Goal: Task Accomplishment & Management: Complete application form

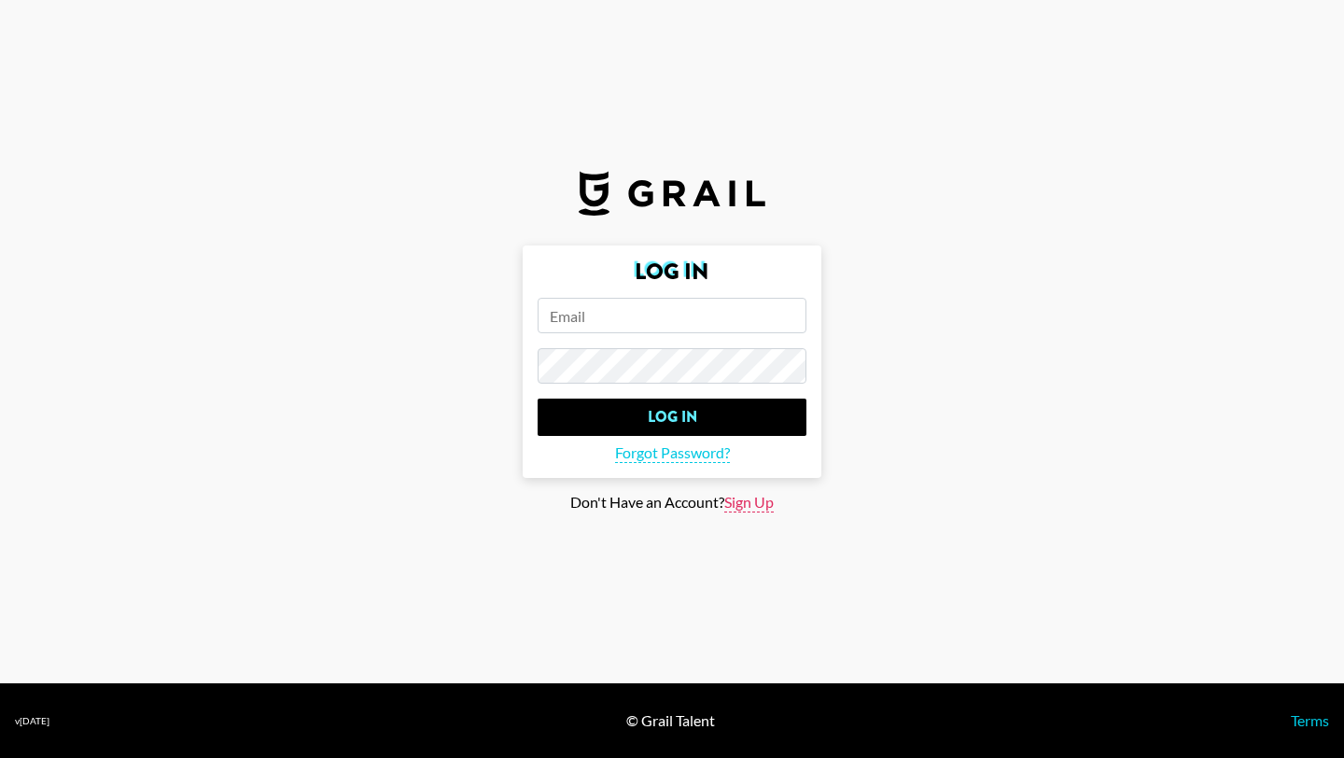
click at [748, 503] on span "Sign Up" at bounding box center [748, 503] width 49 height 20
type input "Sign Up"
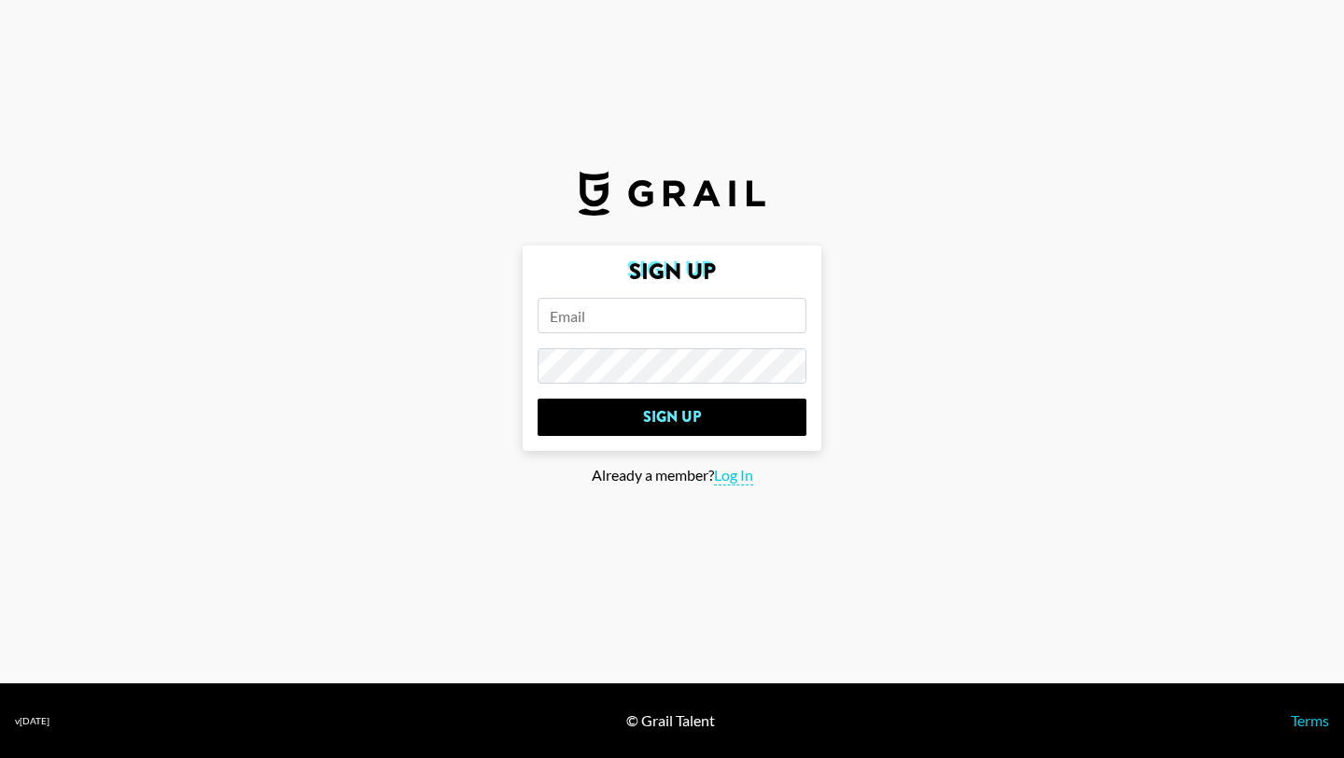
click at [593, 315] on input "email" at bounding box center [671, 315] width 269 height 35
type input "[PERSON_NAME][EMAIL_ADDRESS][PERSON_NAME][DOMAIN_NAME]"
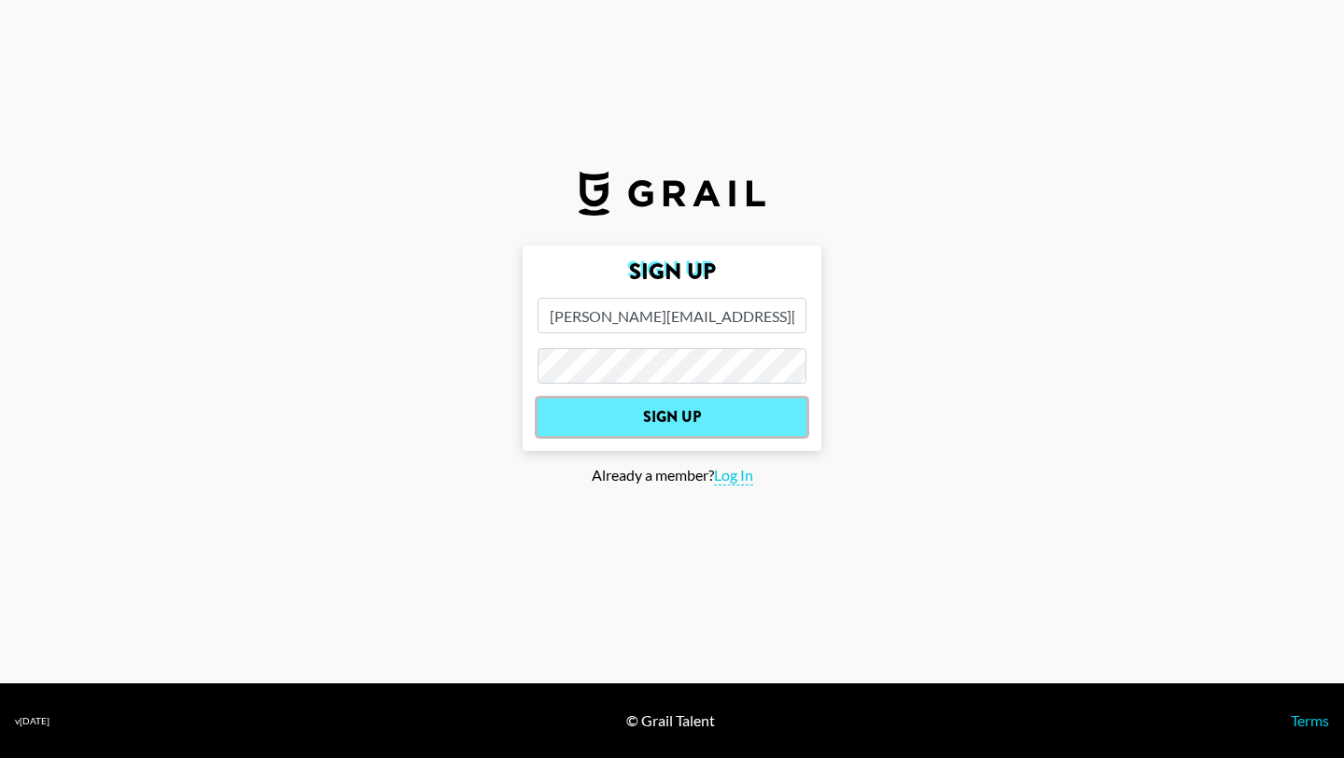
click at [650, 415] on input "Sign Up" at bounding box center [671, 416] width 269 height 37
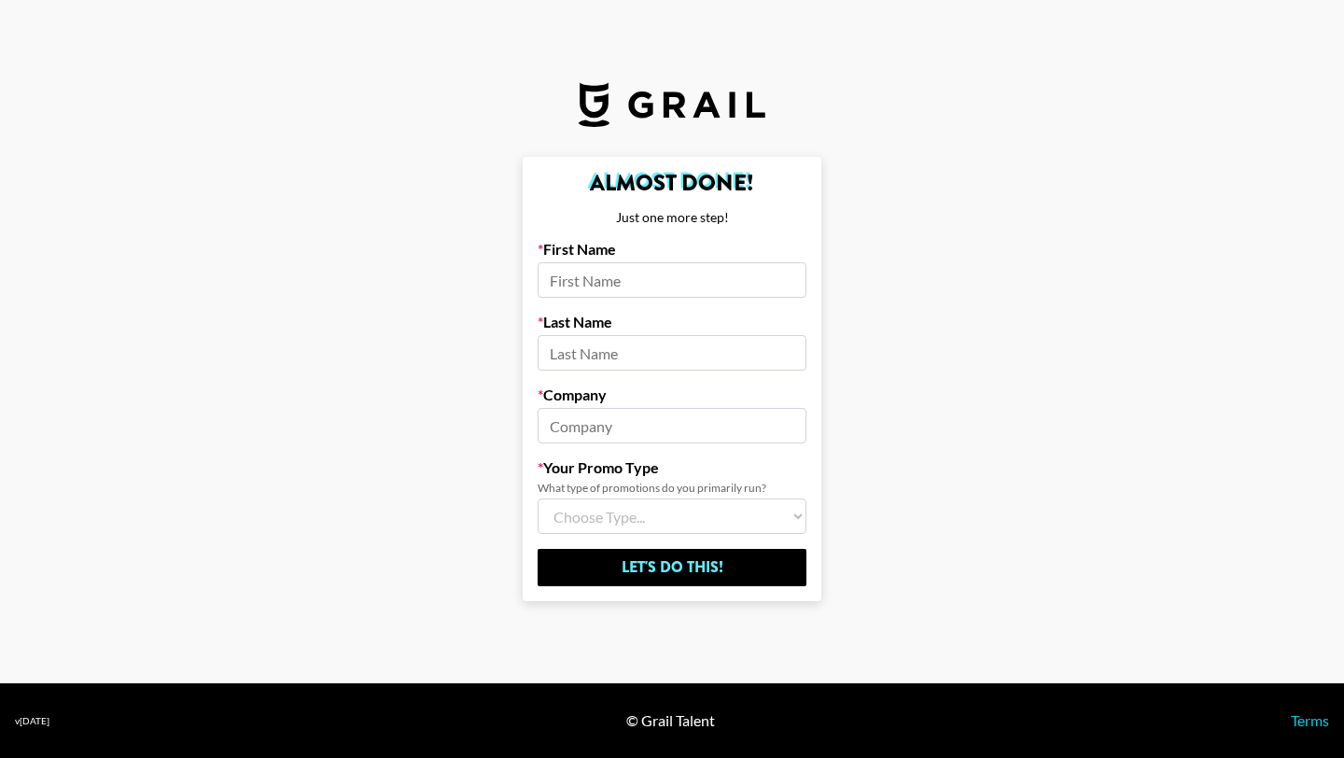
click at [631, 286] on input at bounding box center [671, 279] width 269 height 35
type input "[PERSON_NAME]"
click at [627, 351] on input at bounding box center [671, 352] width 269 height 35
type input "[PERSON_NAME]"
click at [607, 433] on input at bounding box center [671, 425] width 269 height 35
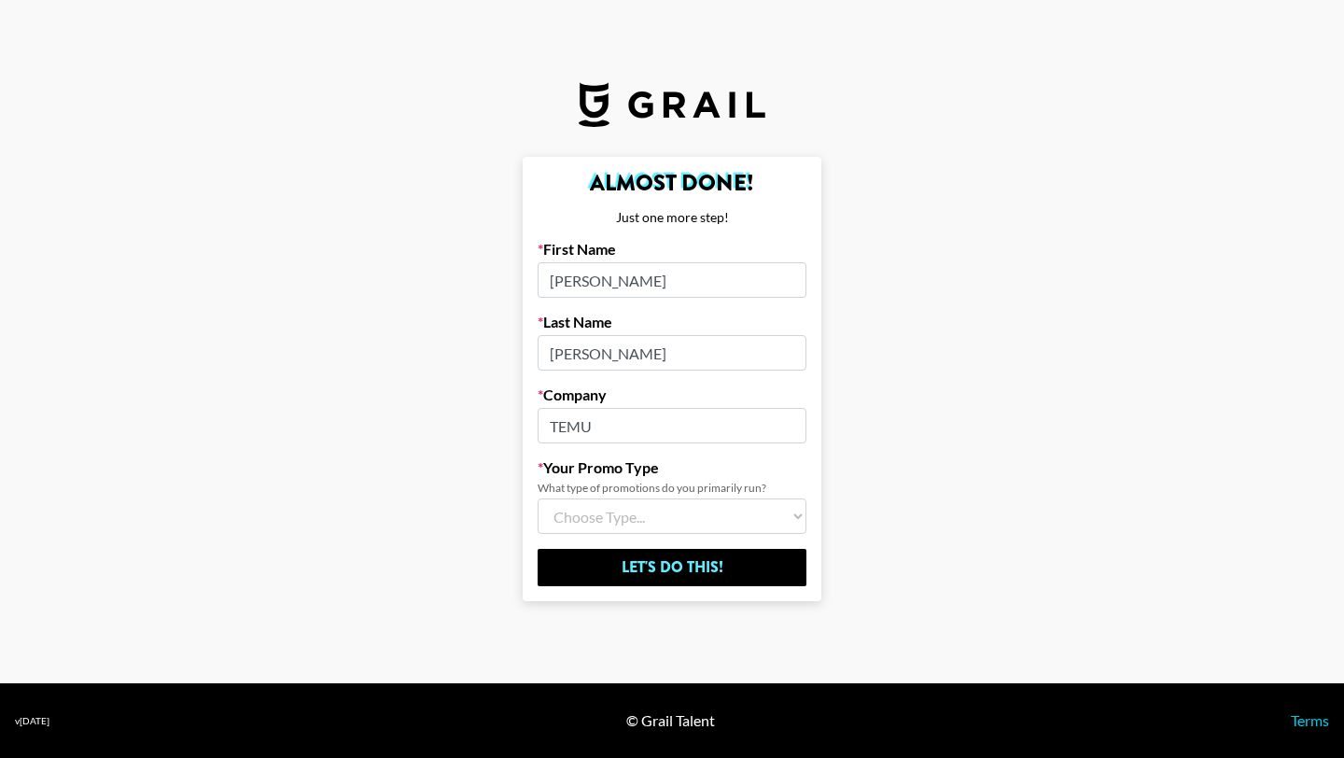
type input "TEMU"
click at [620, 515] on select "Choose Type... Song Promos Brand Promos Both (I work at an Agency)" at bounding box center [671, 515] width 269 height 35
select select "Brand"
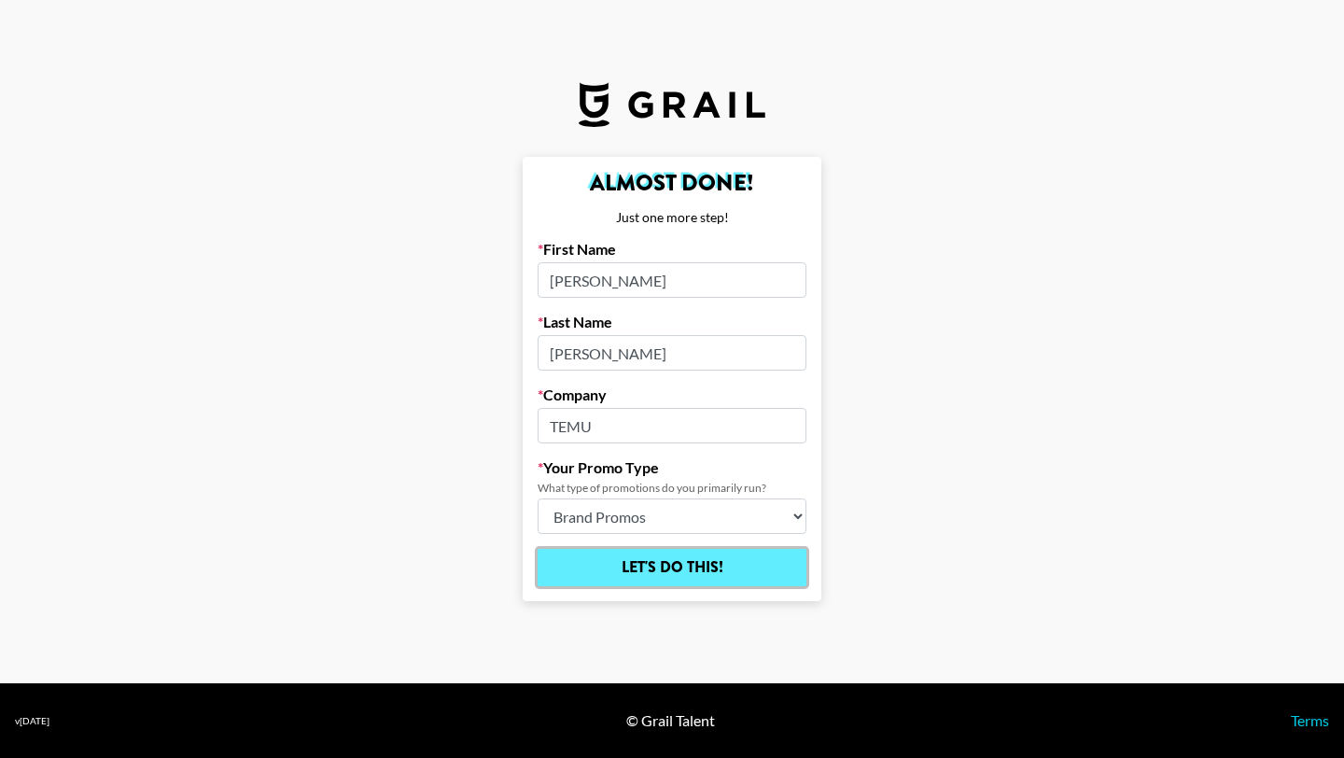
click at [666, 565] on input "Let's Do This!" at bounding box center [671, 567] width 269 height 37
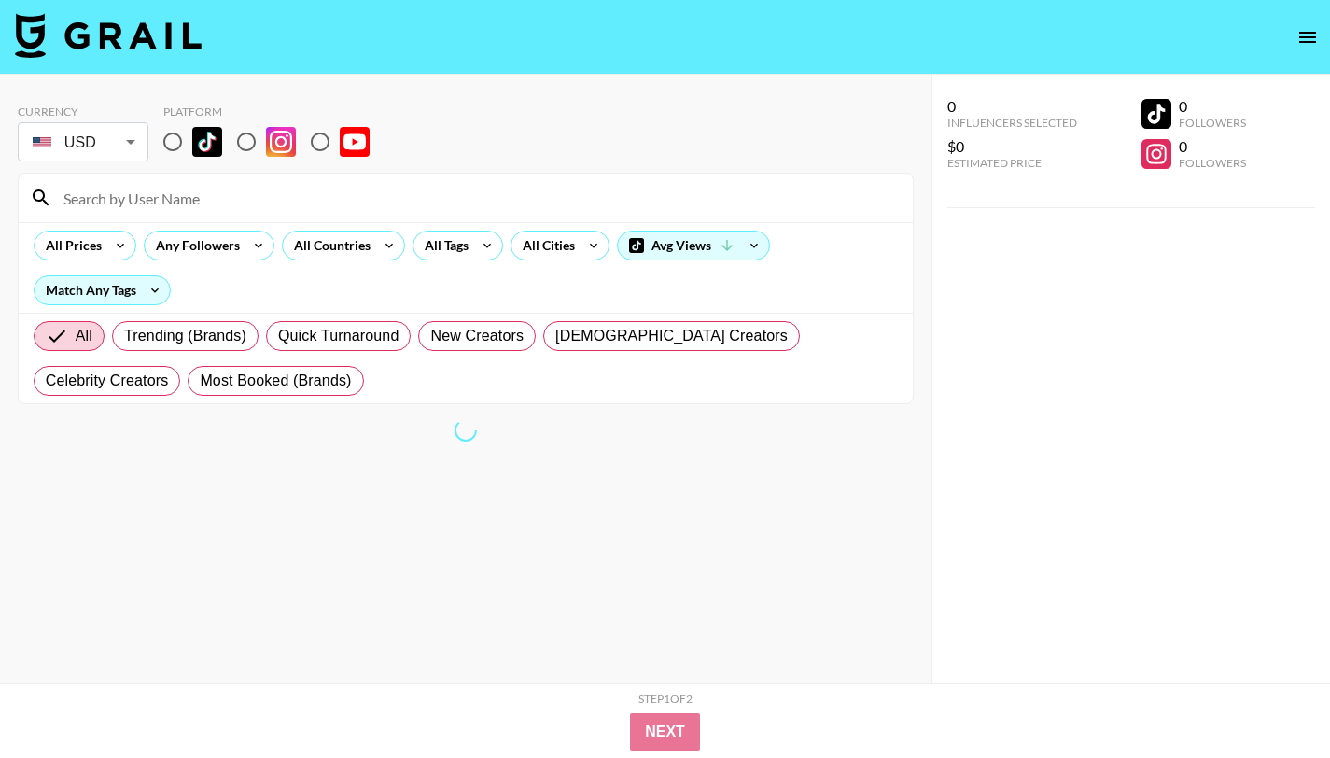
click at [173, 145] on input "radio" at bounding box center [172, 141] width 39 height 39
radio input "true"
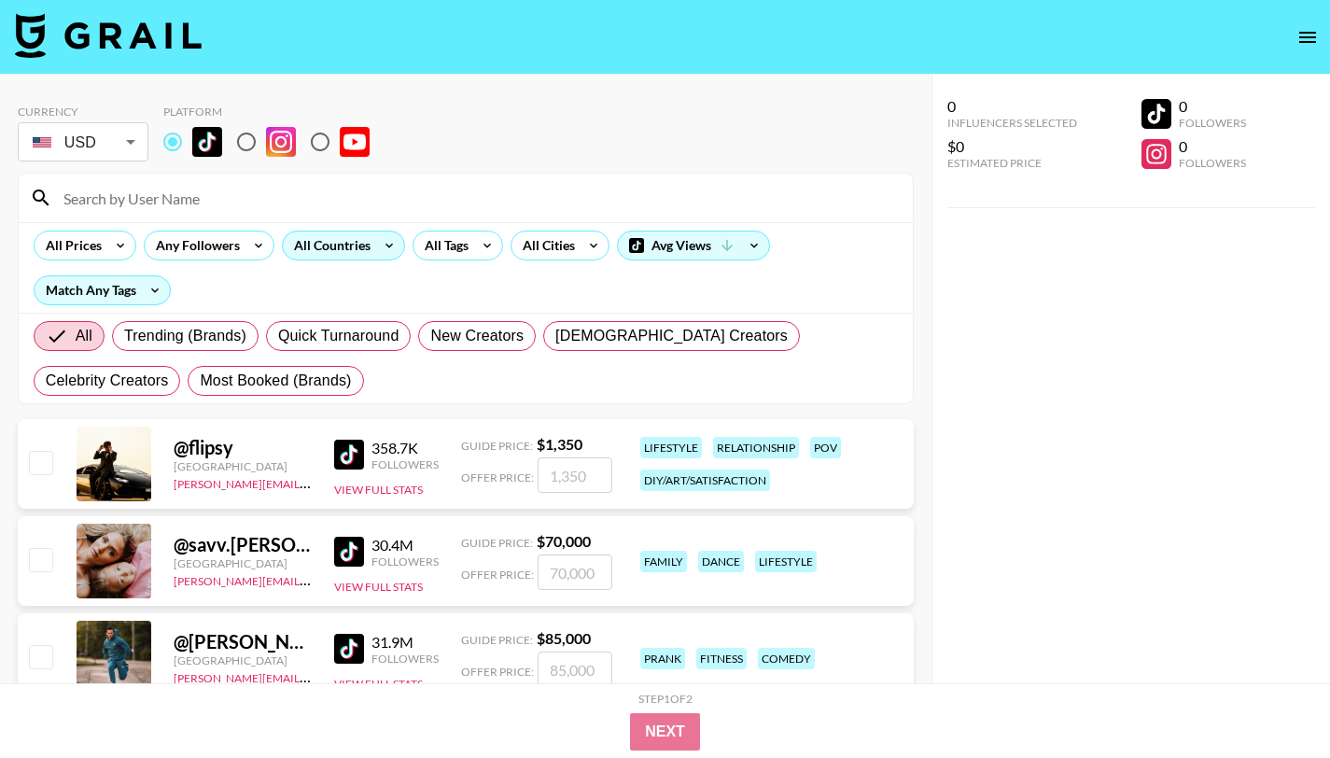
click at [305, 243] on div "All Countries" at bounding box center [328, 245] width 91 height 28
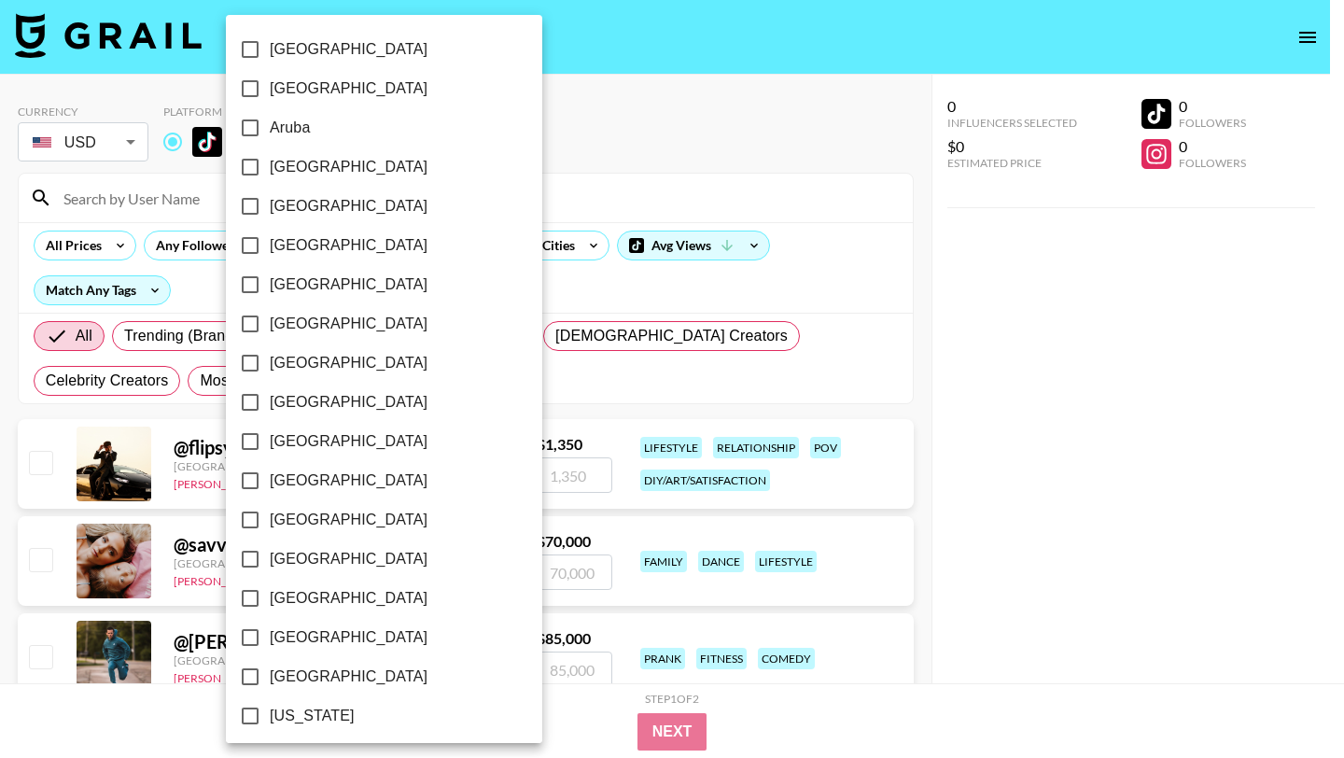
click at [246, 92] on input "[GEOGRAPHIC_DATA]" at bounding box center [249, 88] width 39 height 39
checkbox input "true"
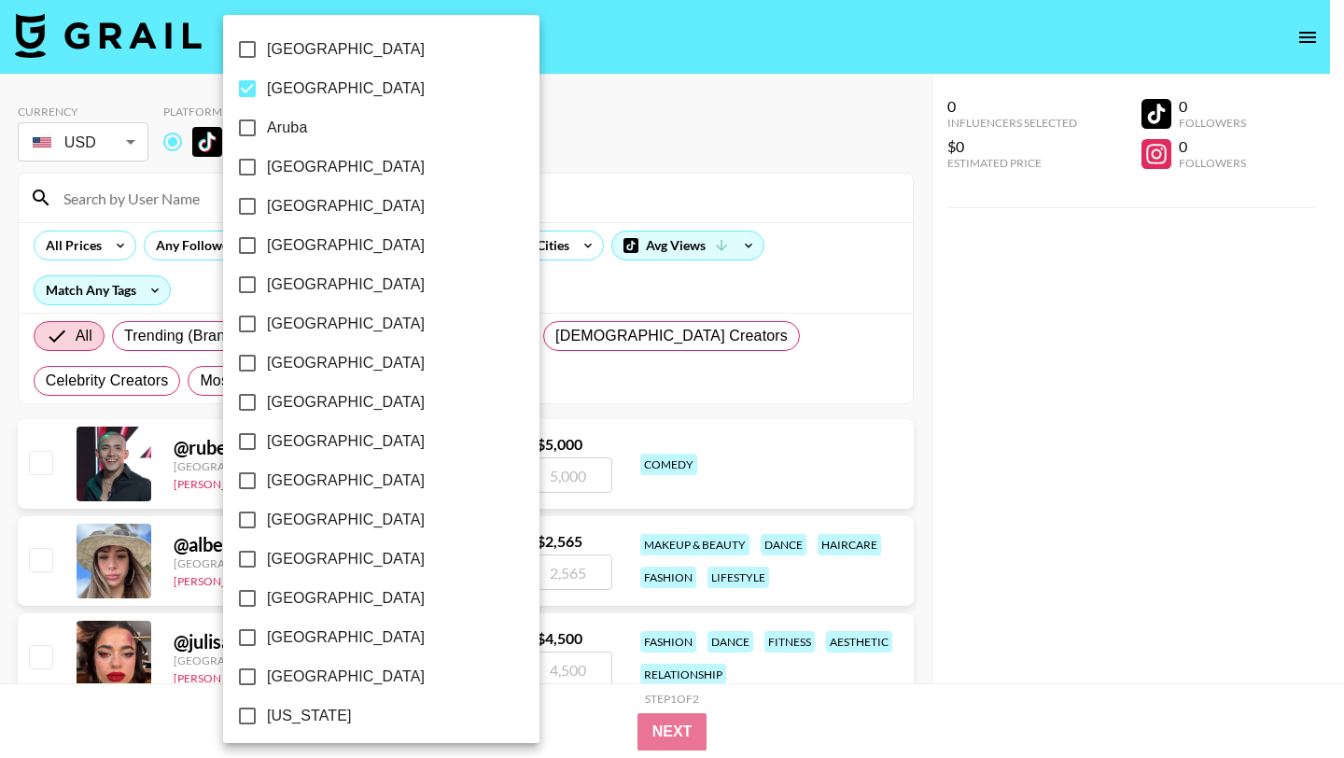
click at [533, 129] on div at bounding box center [672, 379] width 1344 height 758
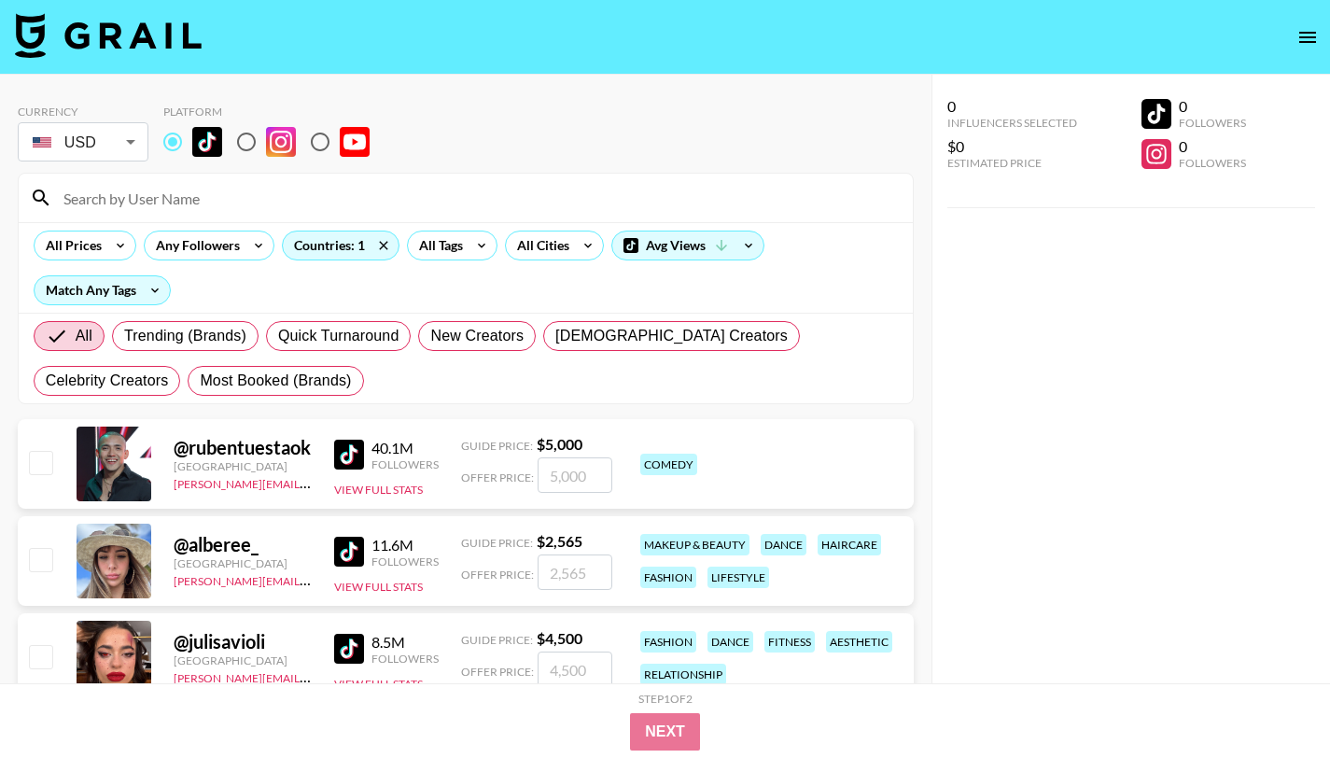
click at [560, 470] on input "number" at bounding box center [574, 474] width 75 height 35
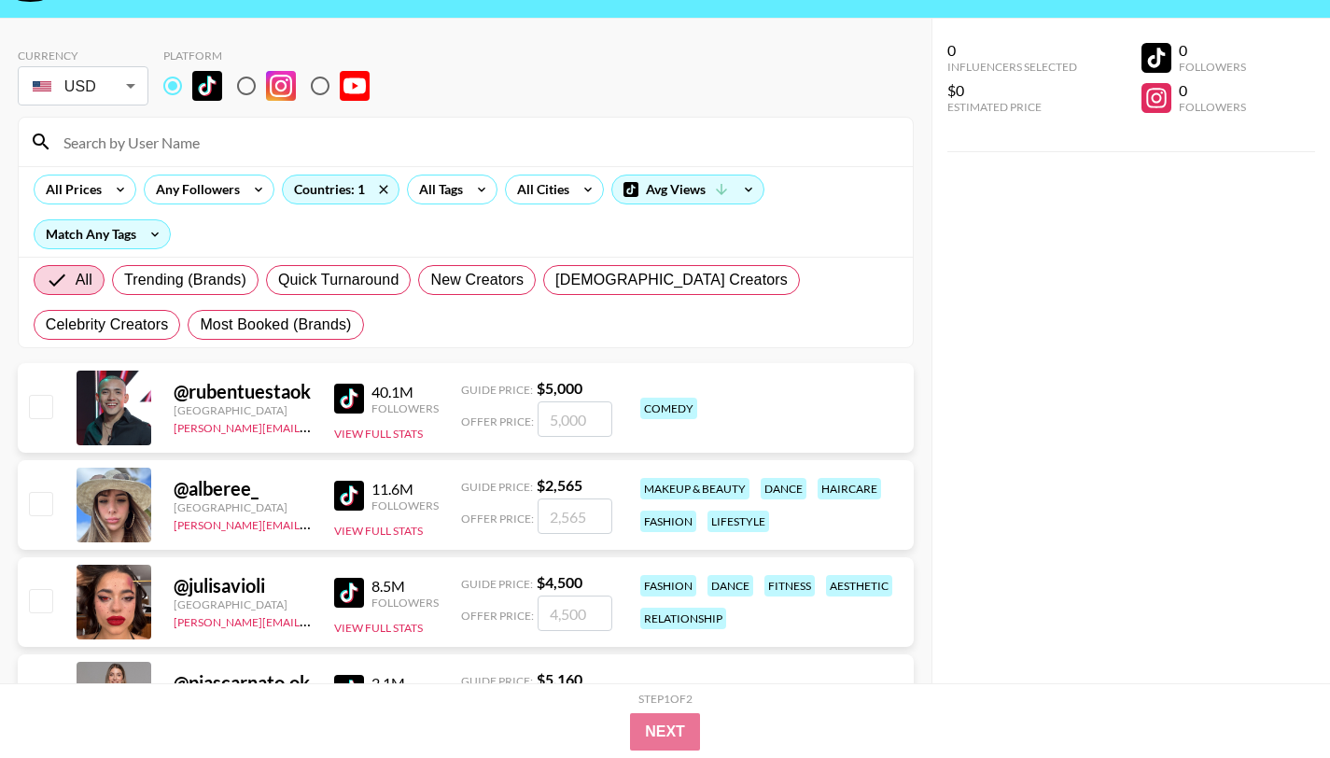
scroll to position [57, 0]
click at [579, 417] on input "number" at bounding box center [574, 417] width 75 height 35
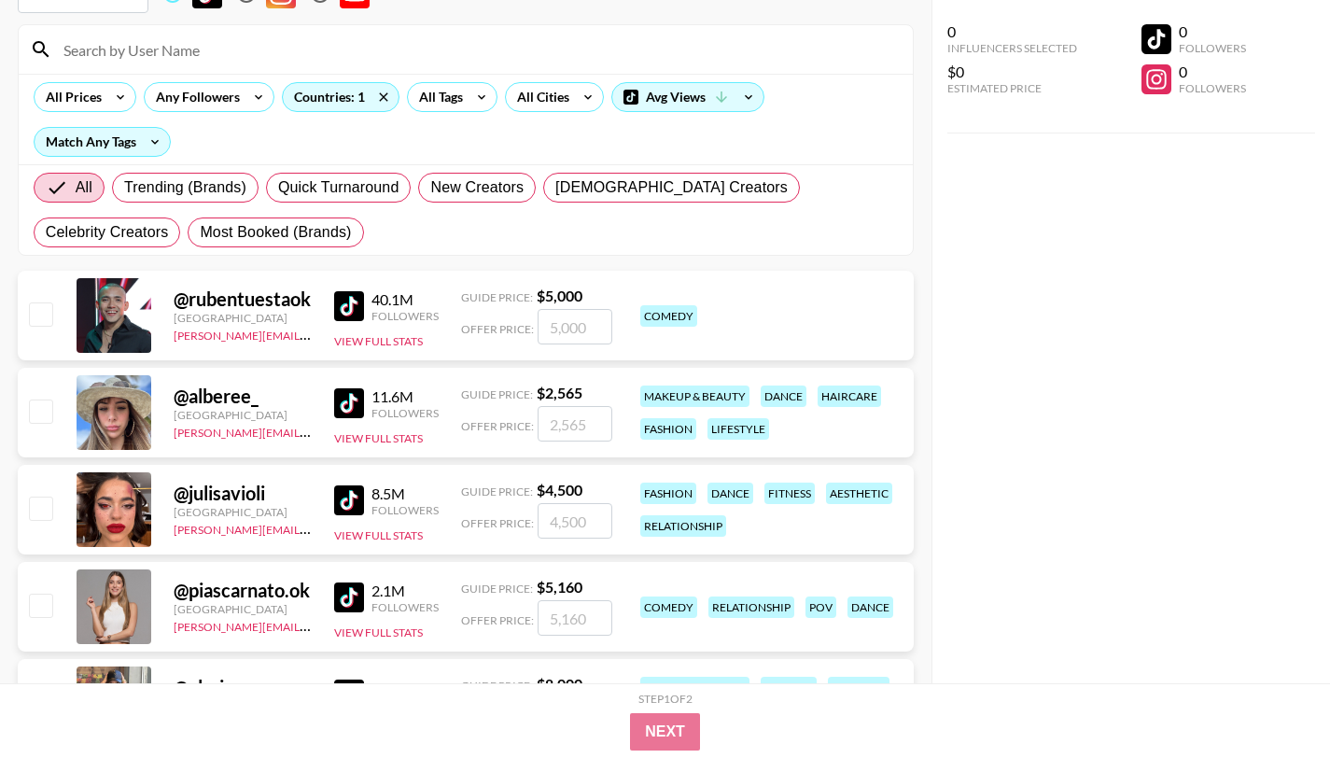
scroll to position [0, 0]
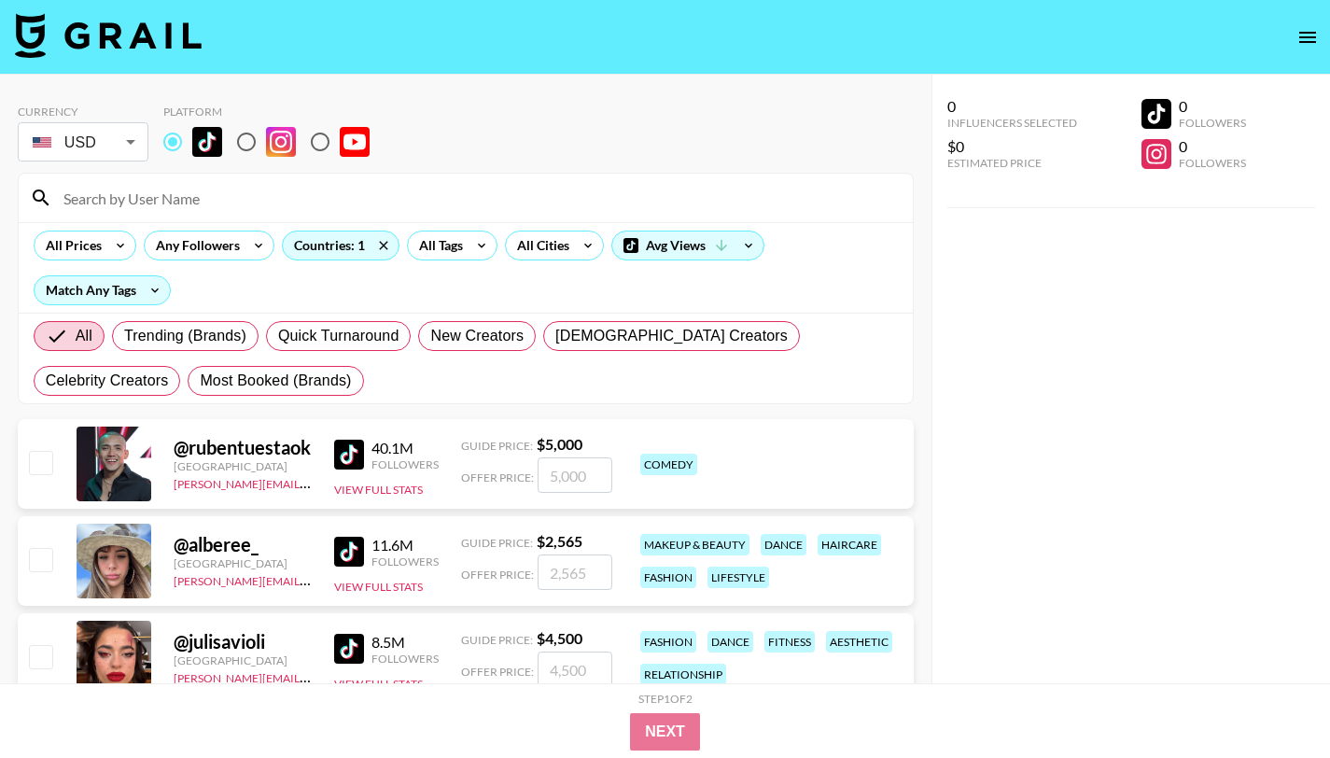
click at [249, 142] on input "radio" at bounding box center [246, 141] width 39 height 39
radio input "true"
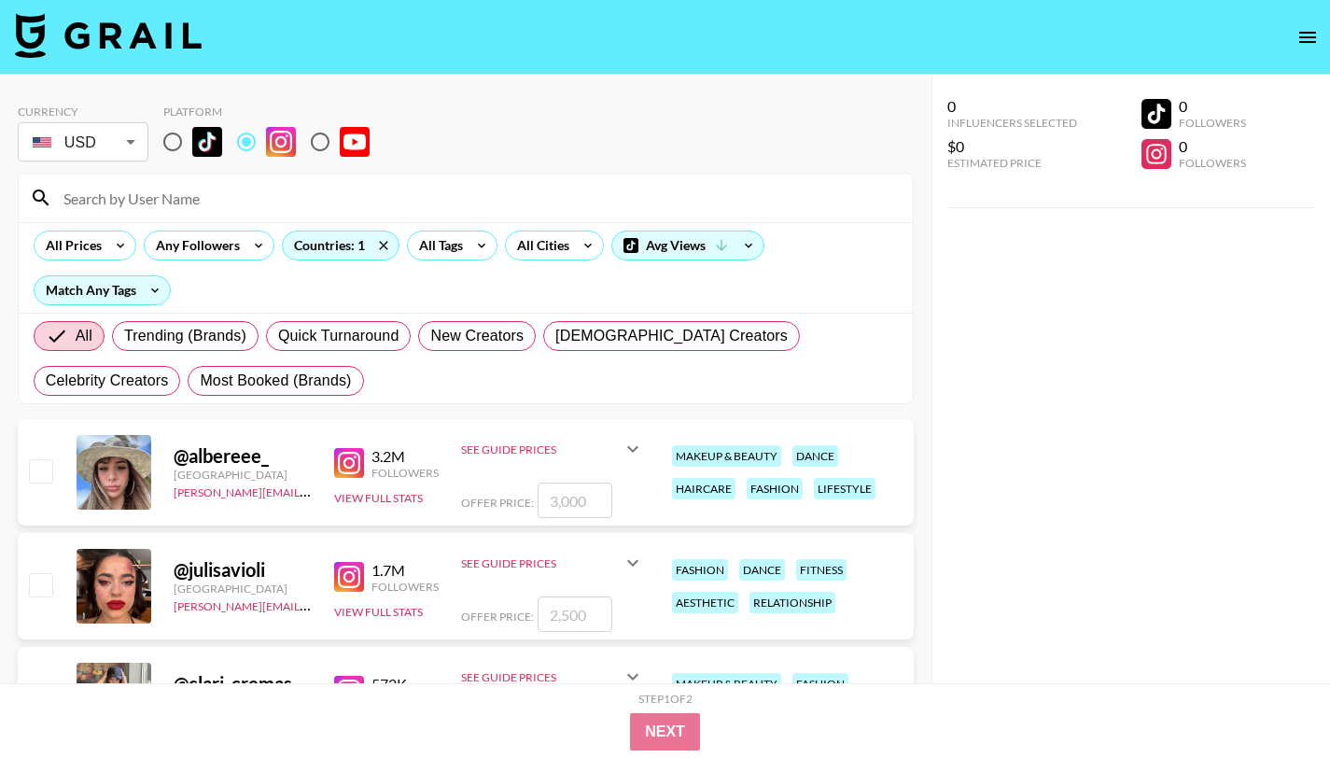
click at [316, 145] on input "radio" at bounding box center [319, 141] width 39 height 39
radio input "true"
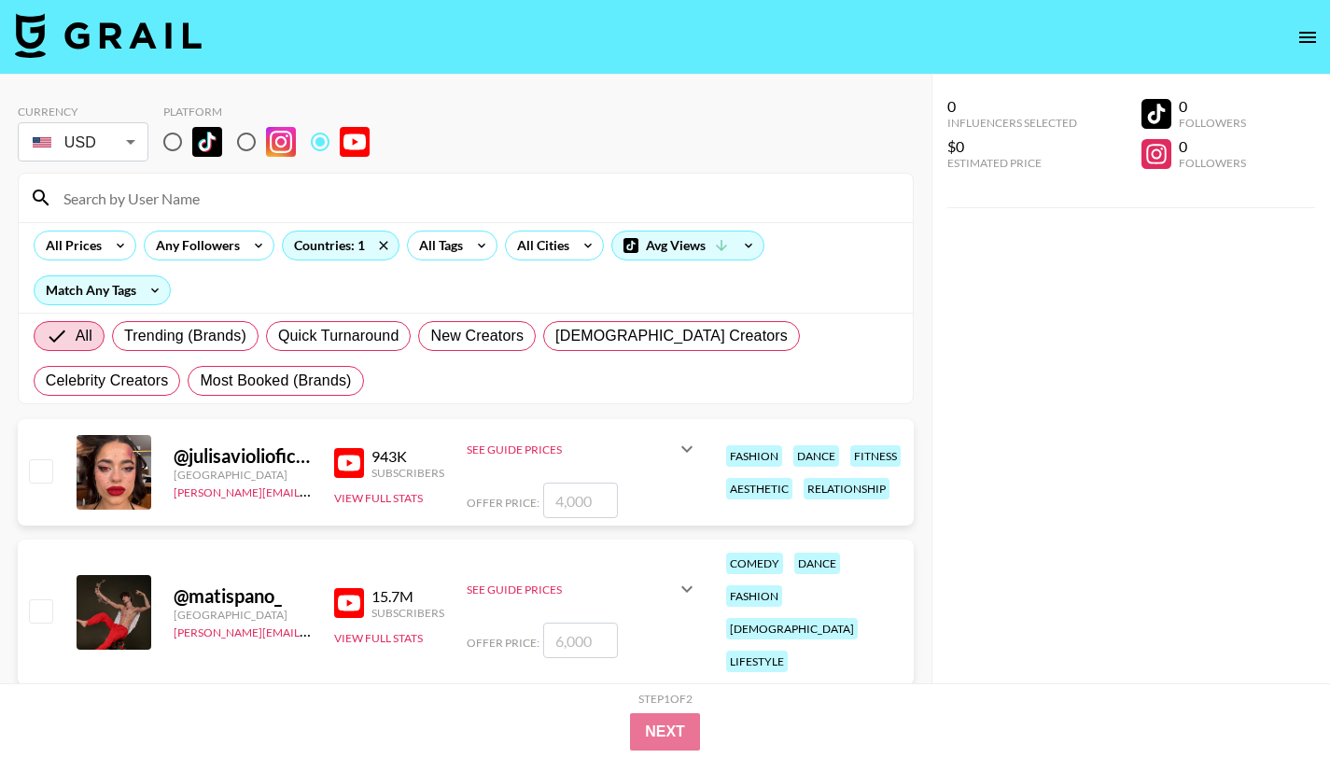
click at [637, 450] on div "See Guide Prices" at bounding box center [571, 449] width 209 height 14
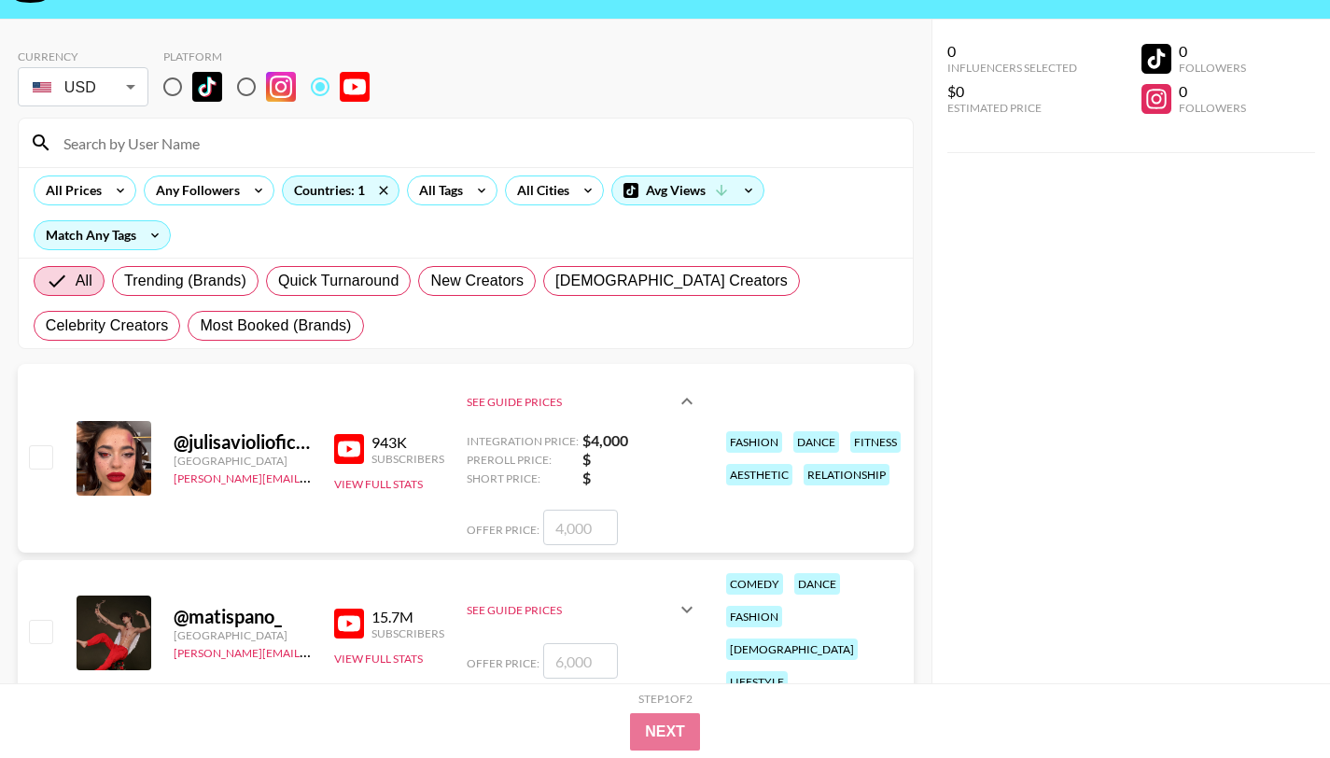
scroll to position [91, 0]
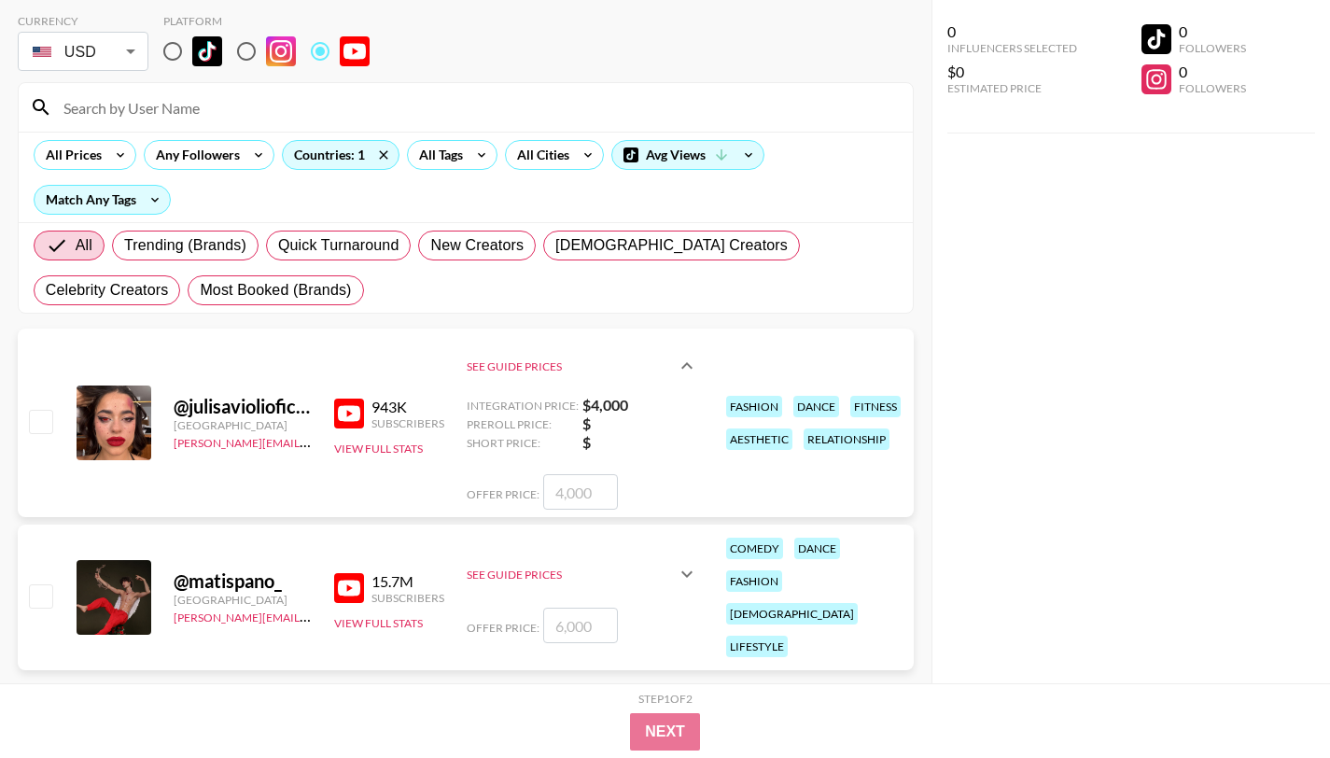
click at [671, 567] on div "See Guide Prices" at bounding box center [571, 574] width 209 height 14
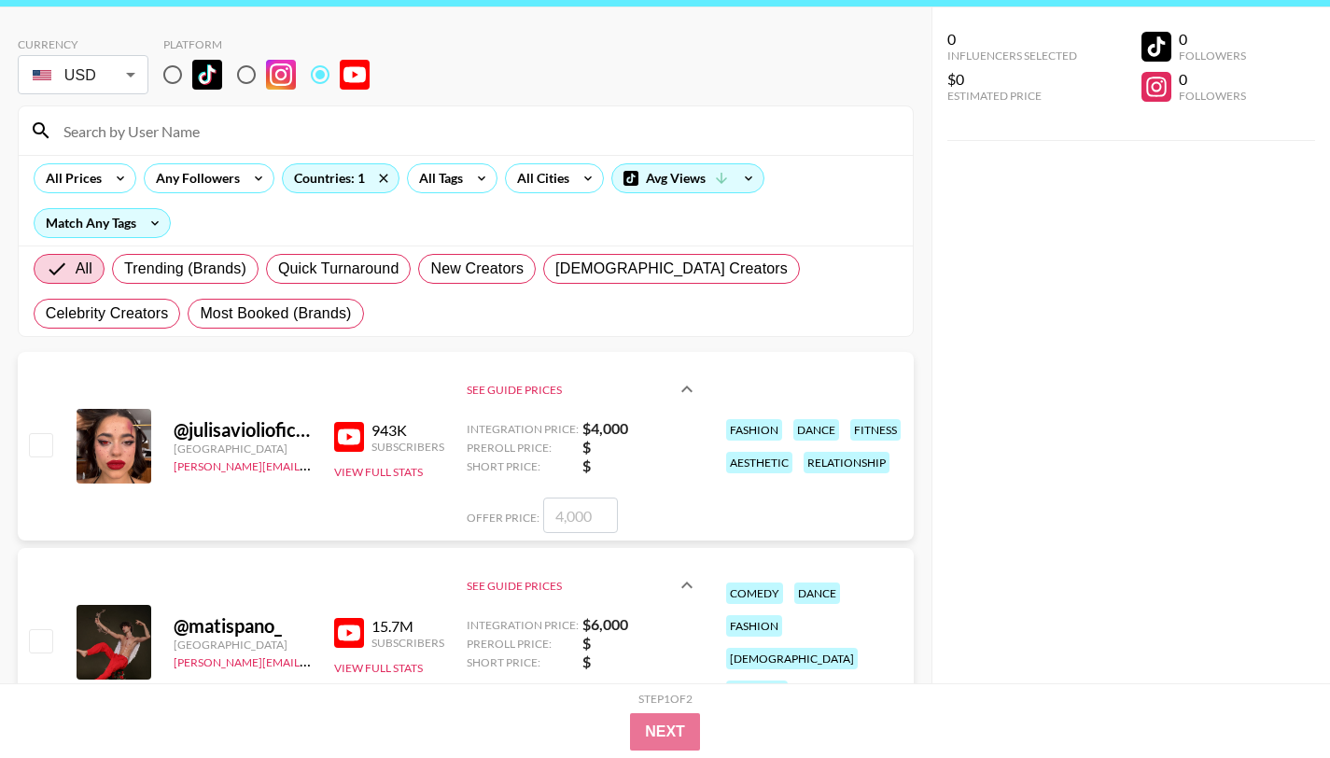
scroll to position [0, 0]
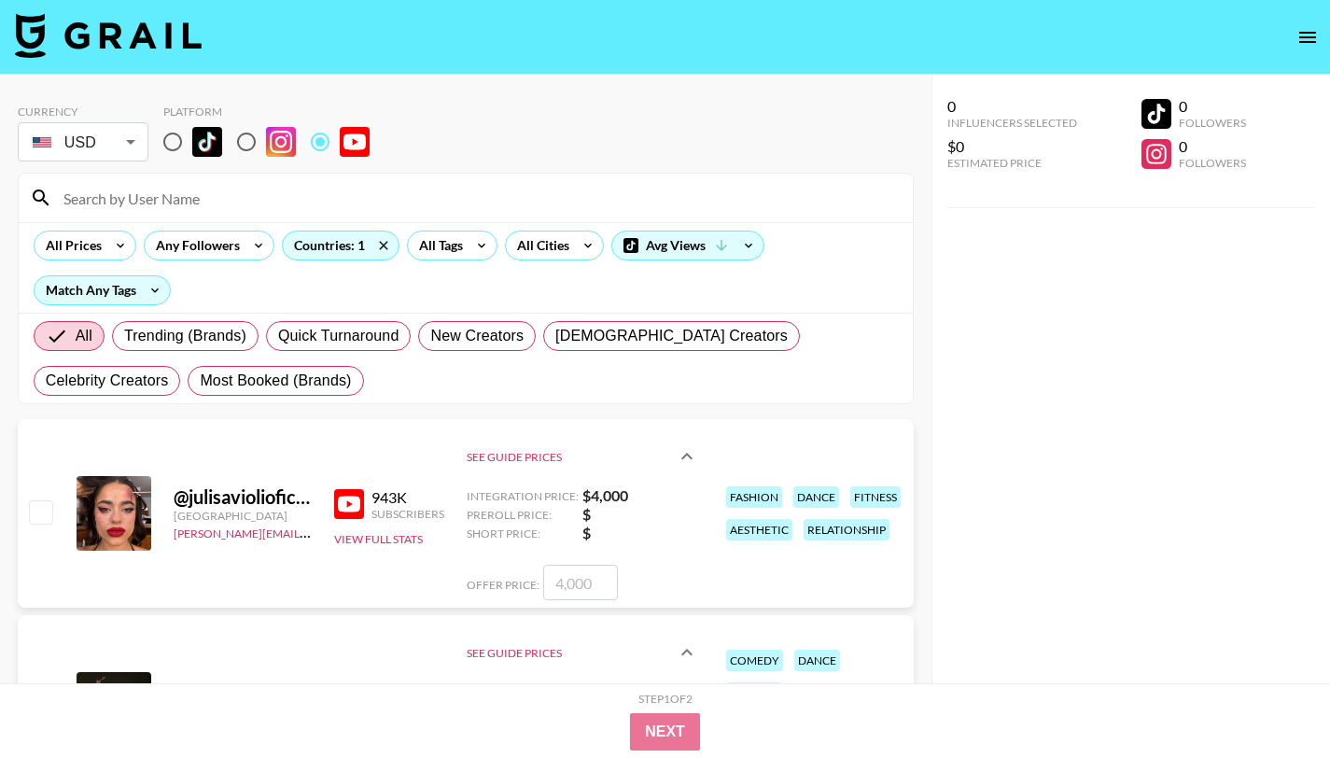
click at [245, 140] on input "radio" at bounding box center [246, 141] width 39 height 39
radio input "true"
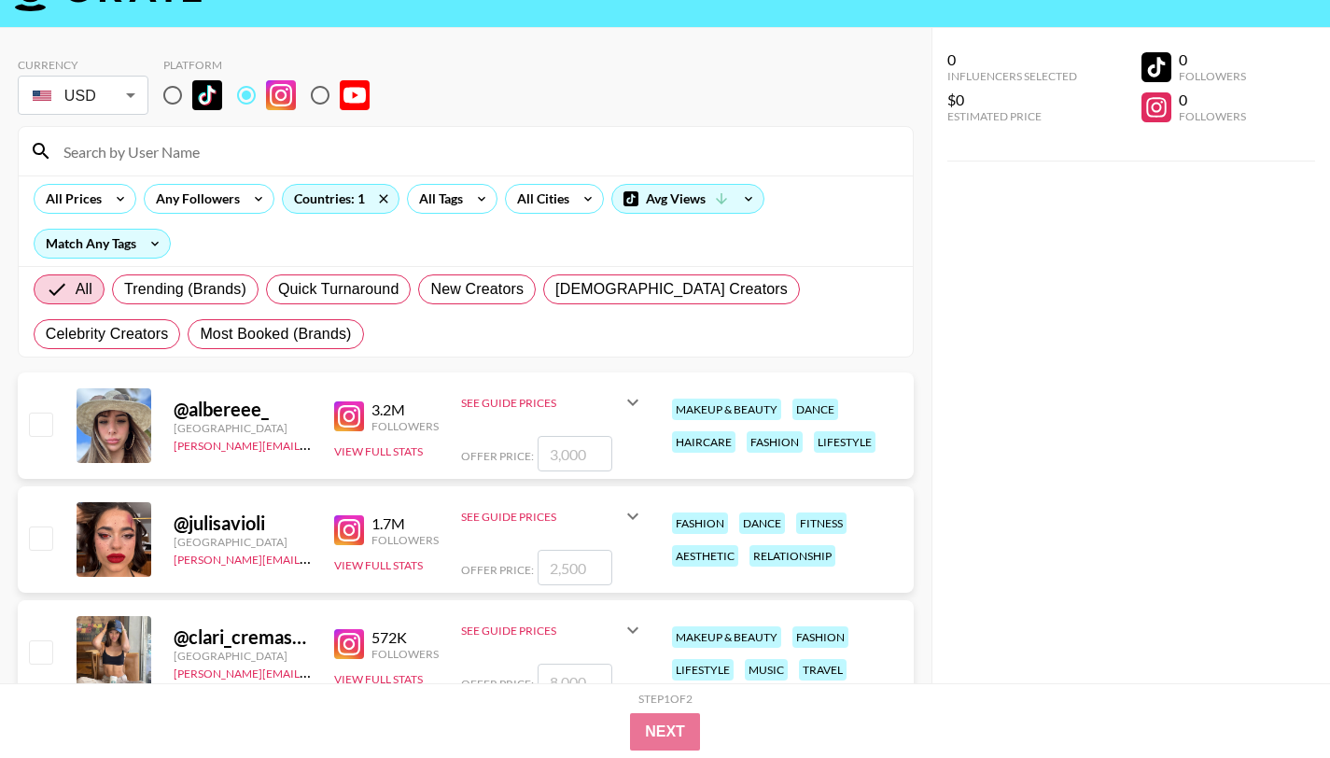
scroll to position [48, 0]
click at [632, 401] on icon at bounding box center [632, 401] width 11 height 7
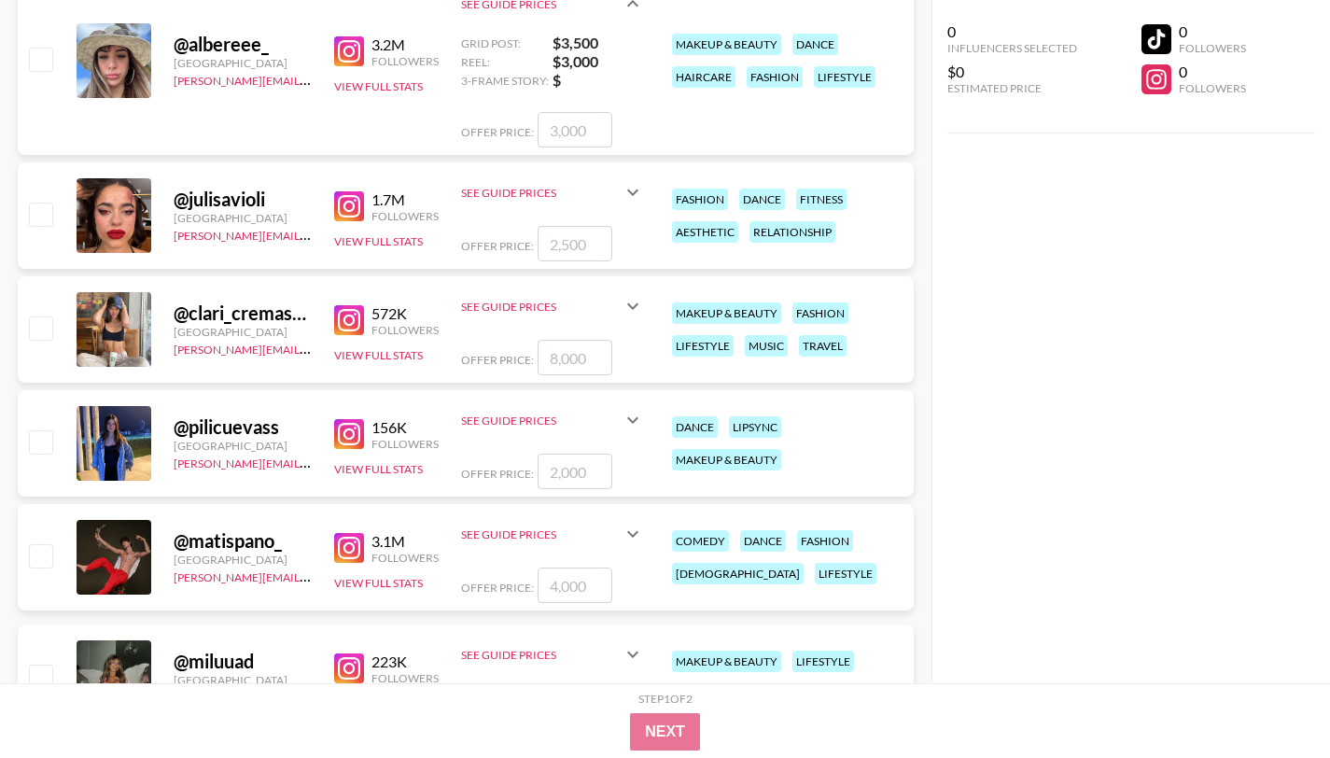
scroll to position [0, 0]
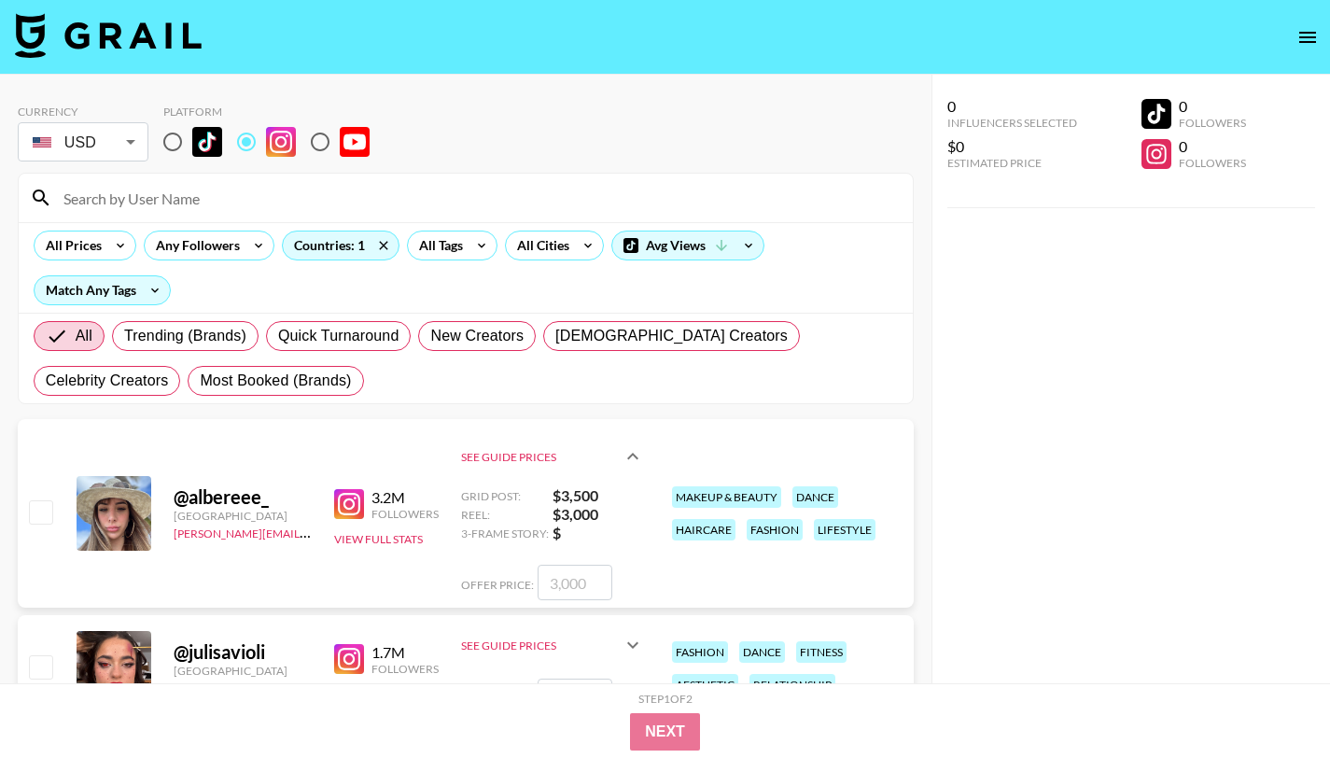
click at [172, 141] on input "radio" at bounding box center [172, 141] width 39 height 39
radio input "true"
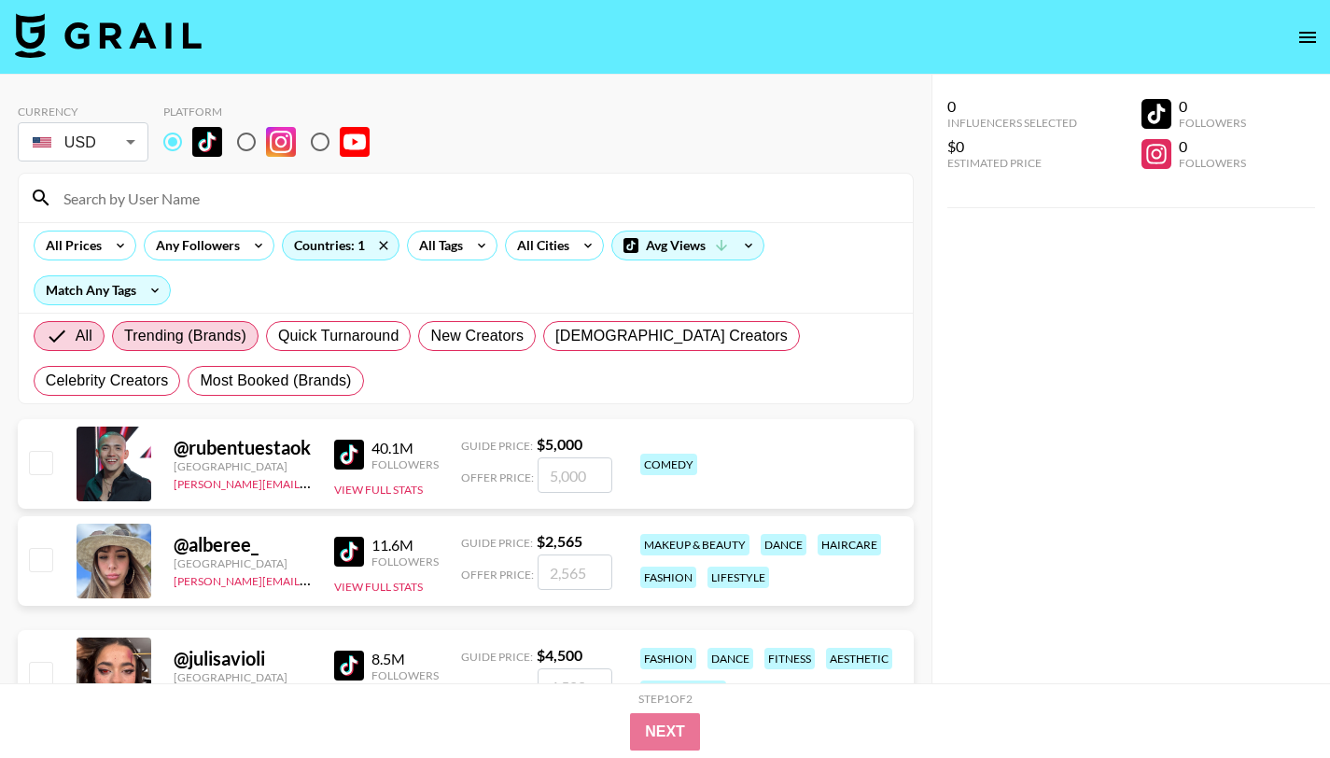
click at [203, 331] on span "Trending (Brands)" at bounding box center [185, 336] width 122 height 22
click at [124, 336] on input "Trending (Brands)" at bounding box center [124, 336] width 0 height 0
radio input "true"
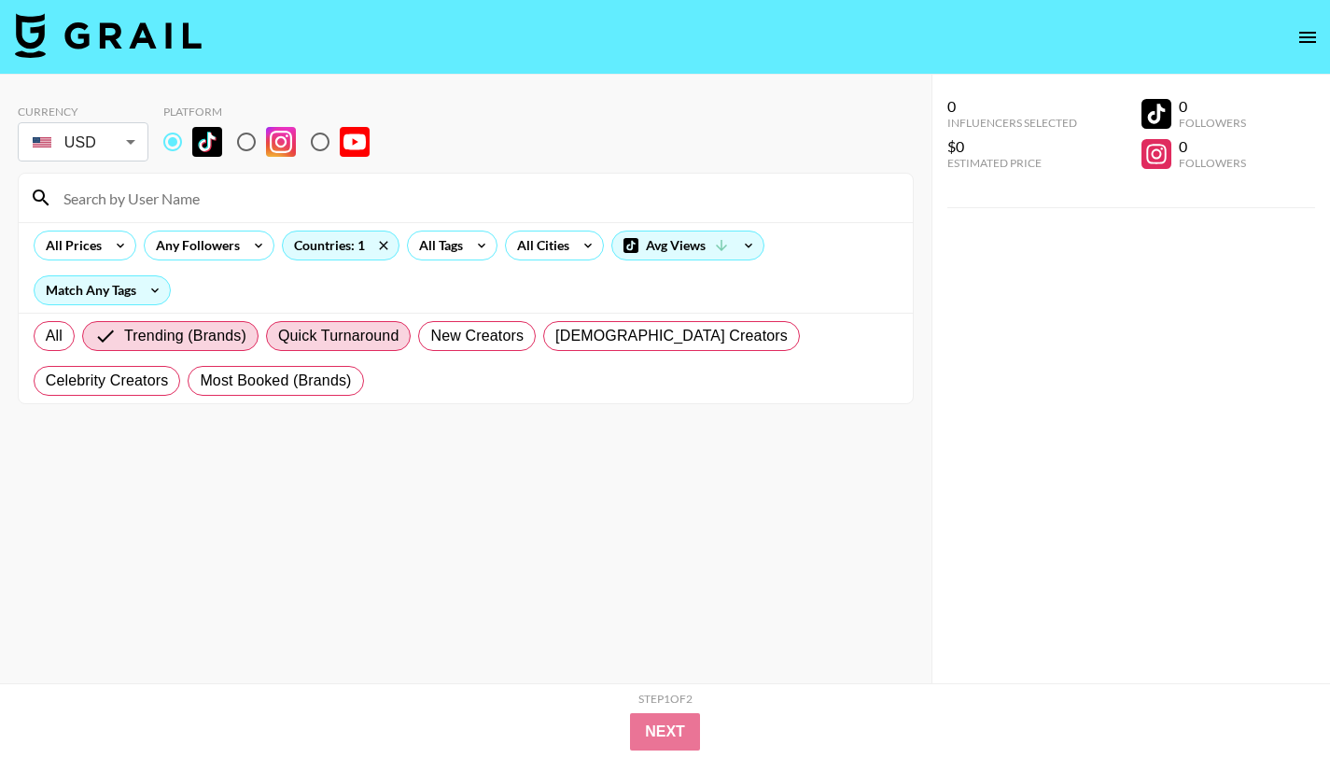
click at [319, 335] on span "Quick Turnaround" at bounding box center [338, 336] width 121 height 22
click at [278, 336] on input "Quick Turnaround" at bounding box center [278, 336] width 0 height 0
radio input "true"
click at [446, 340] on span "New Creators" at bounding box center [476, 336] width 93 height 22
click at [430, 336] on input "New Creators" at bounding box center [430, 336] width 0 height 0
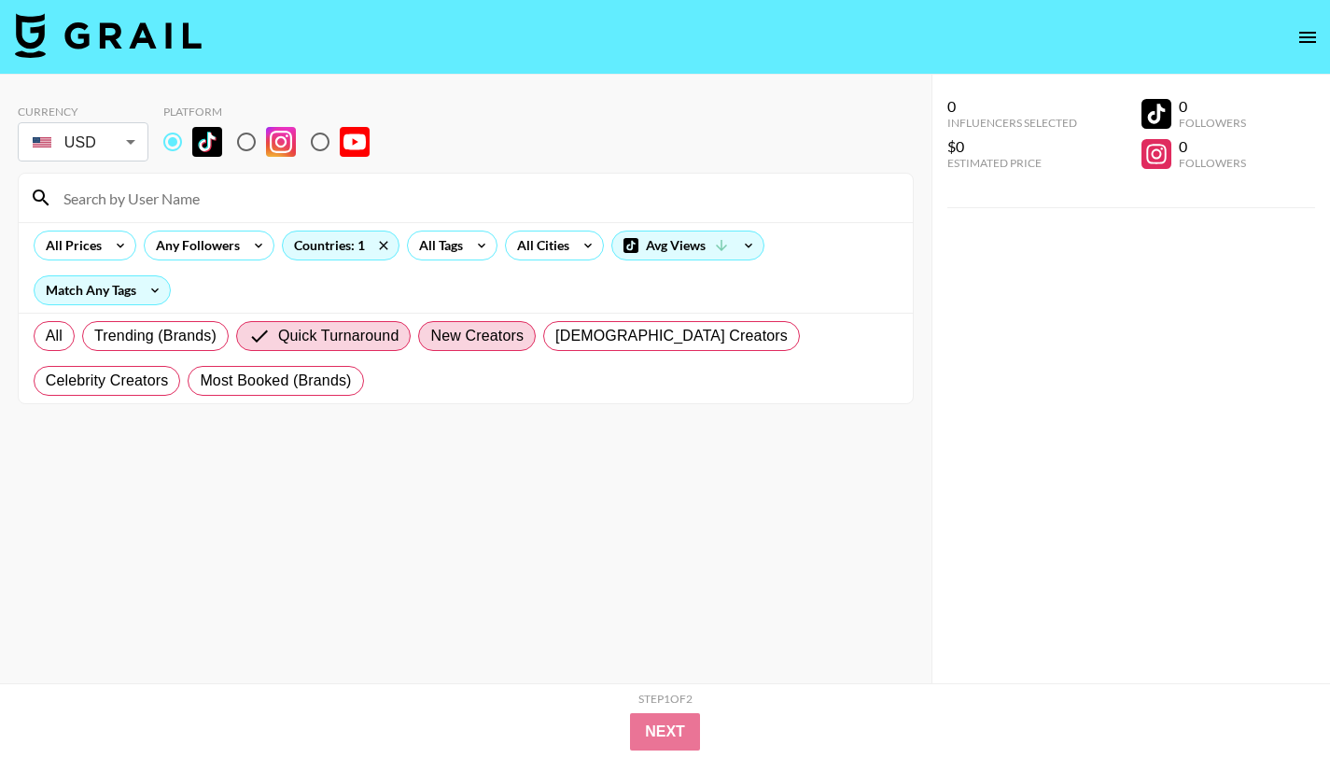
radio input "true"
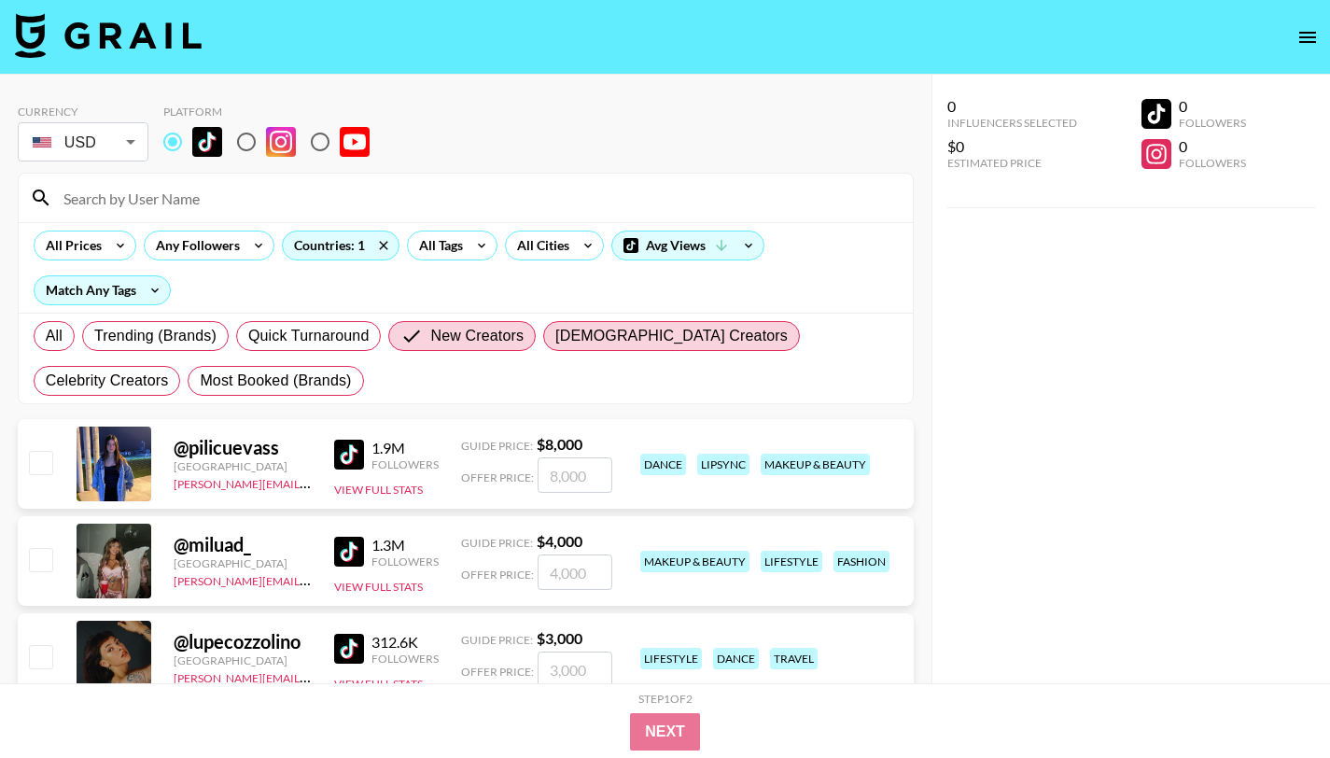
click at [651, 325] on span "[DEMOGRAPHIC_DATA] Creators" at bounding box center [671, 336] width 232 height 22
click at [555, 336] on input "[DEMOGRAPHIC_DATA] Creators" at bounding box center [555, 336] width 0 height 0
radio input "true"
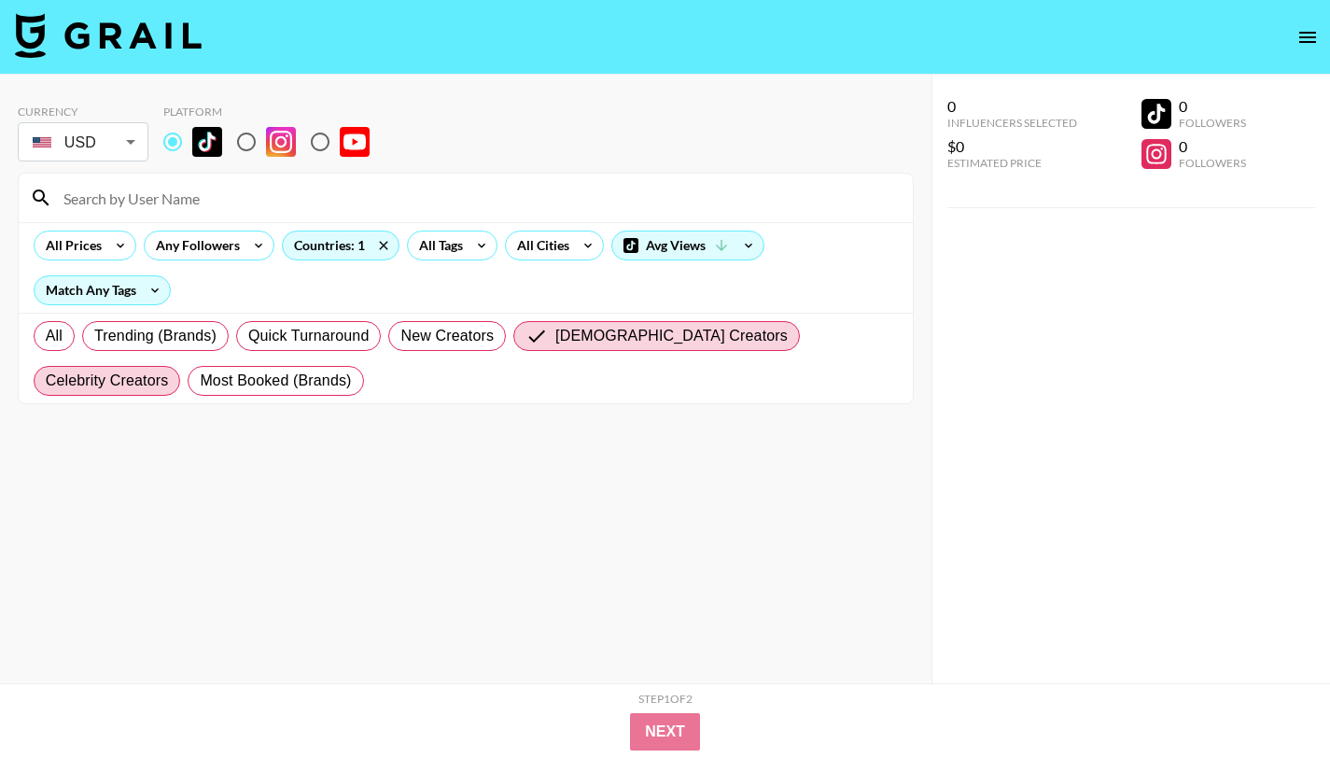
click at [181, 366] on label "Celebrity Creators" at bounding box center [107, 381] width 147 height 30
click at [46, 381] on input "Celebrity Creators" at bounding box center [46, 381] width 0 height 0
radio input "true"
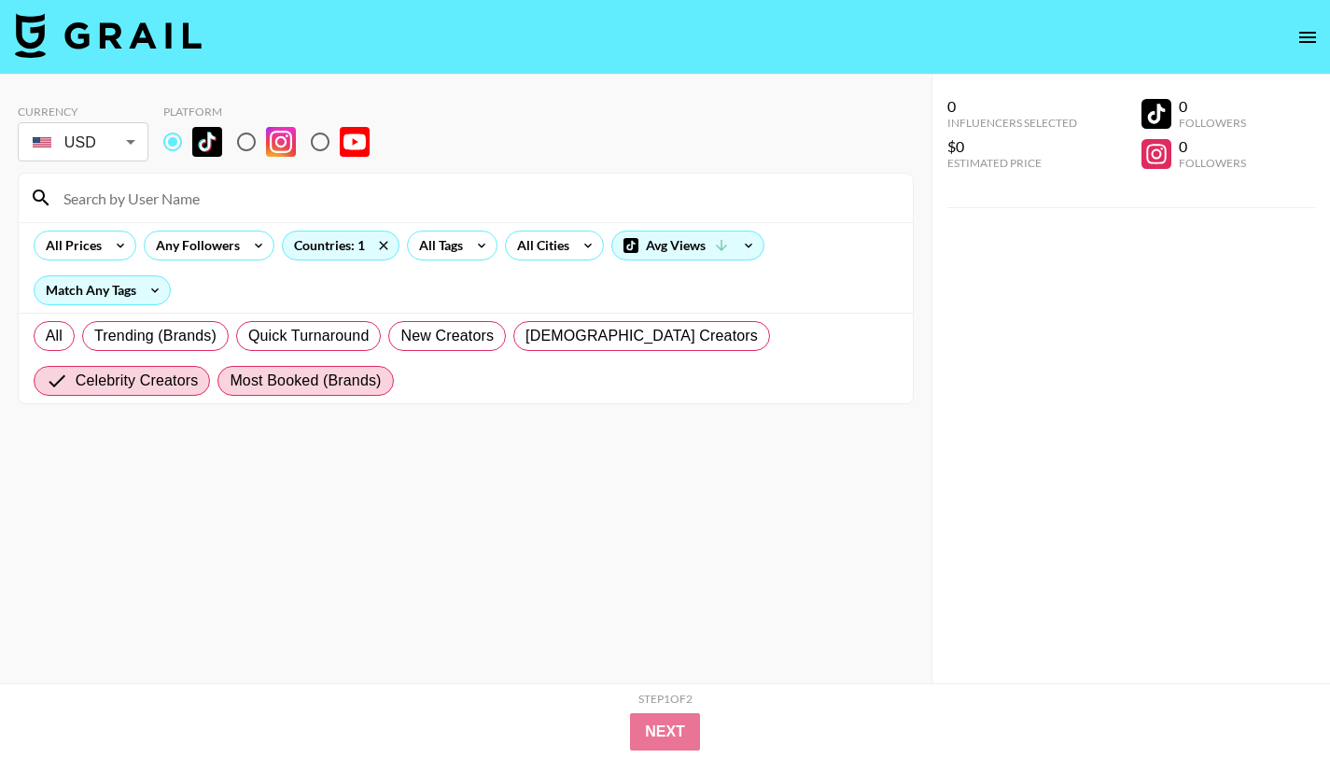
click at [230, 373] on span "Most Booked (Brands)" at bounding box center [305, 381] width 151 height 22
click at [230, 381] on input "Most Booked (Brands)" at bounding box center [230, 381] width 0 height 0
radio input "true"
click at [48, 339] on span "All" at bounding box center [54, 336] width 17 height 22
click at [46, 336] on input "All" at bounding box center [46, 336] width 0 height 0
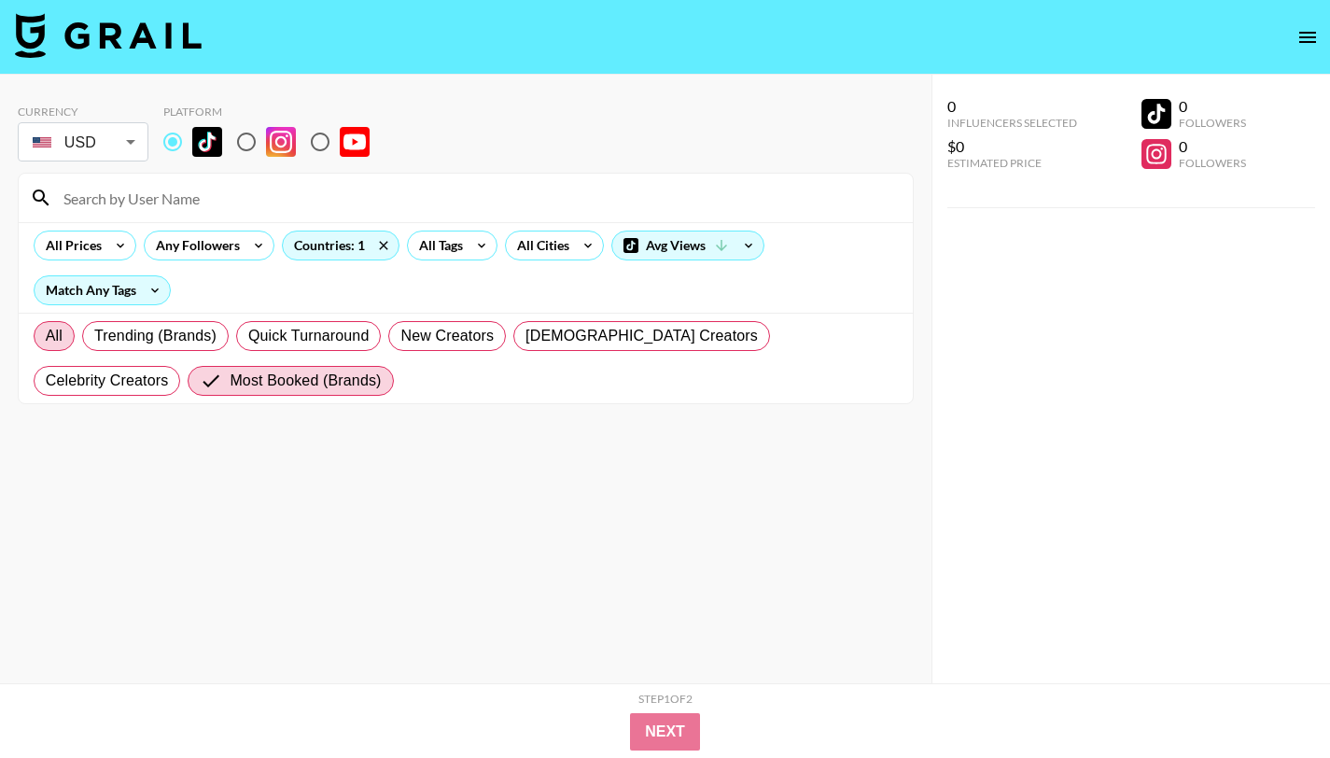
radio input "true"
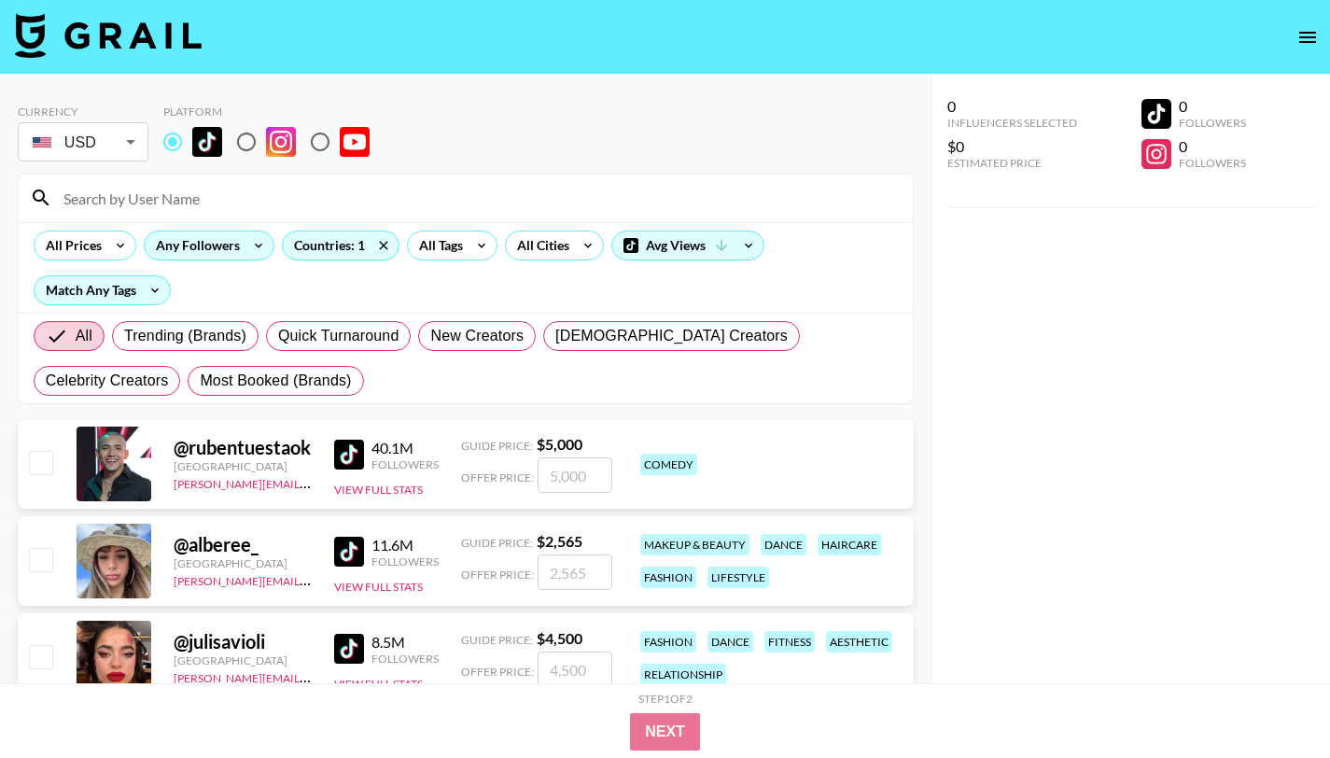
click at [184, 244] on div "Any Followers" at bounding box center [194, 245] width 99 height 28
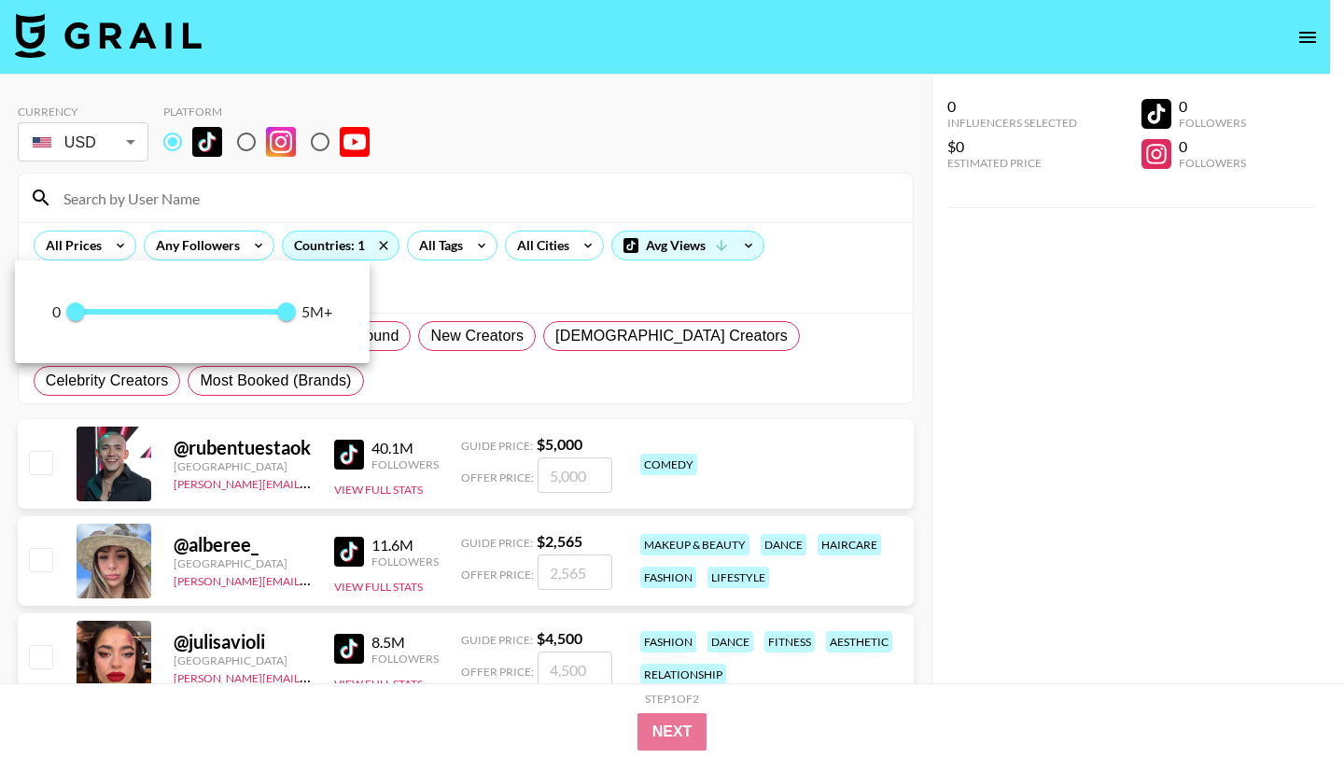
click at [1101, 392] on div at bounding box center [672, 379] width 1344 height 758
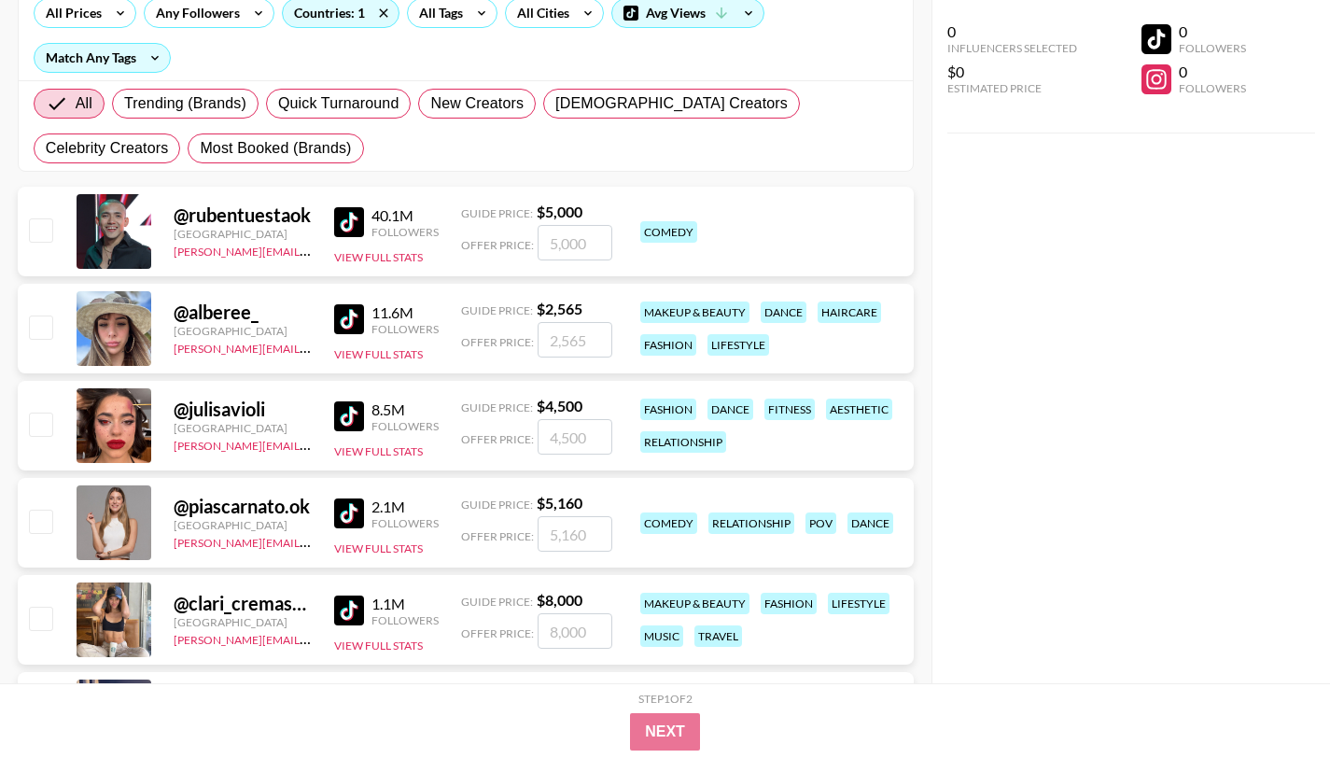
scroll to position [230, 0]
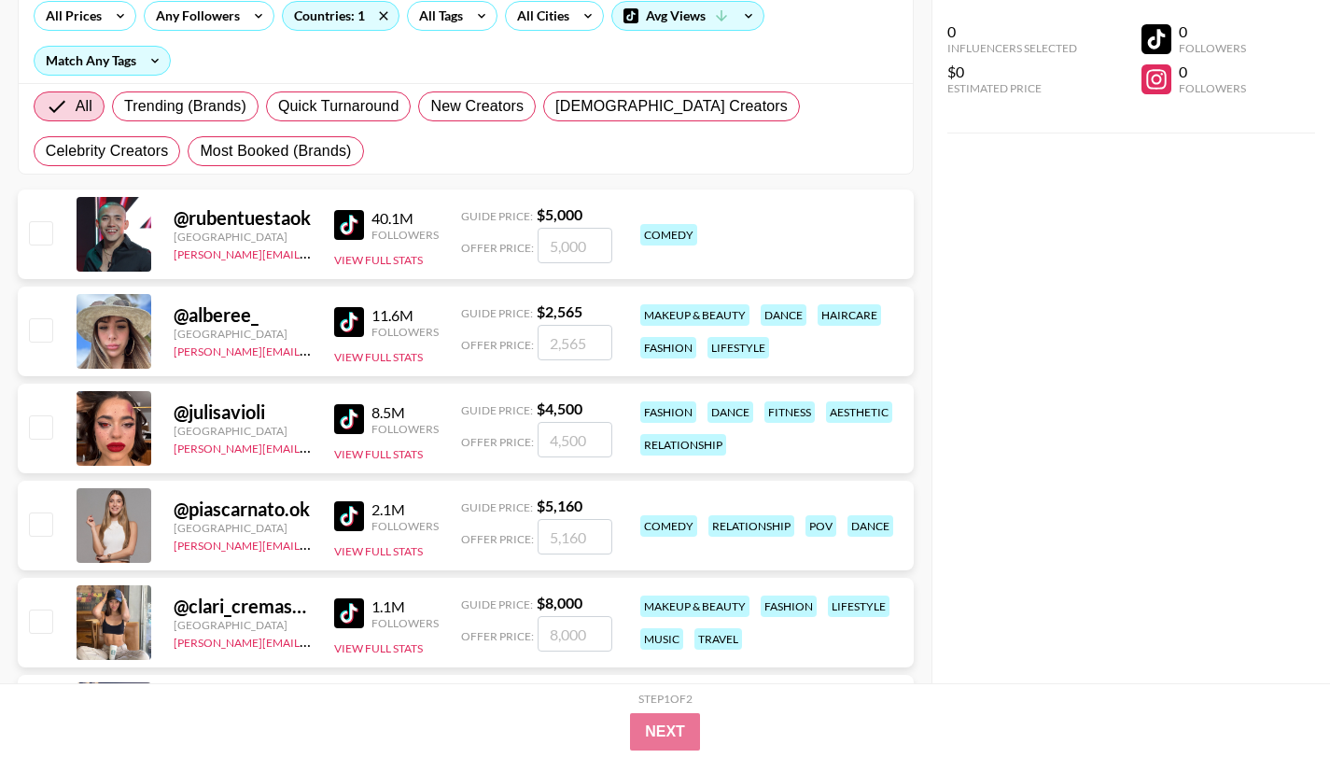
click at [214, 317] on div "@ alberee_" at bounding box center [243, 314] width 138 height 23
click at [147, 329] on div at bounding box center [114, 331] width 75 height 75
click at [378, 357] on button "View Full Stats" at bounding box center [378, 357] width 89 height 14
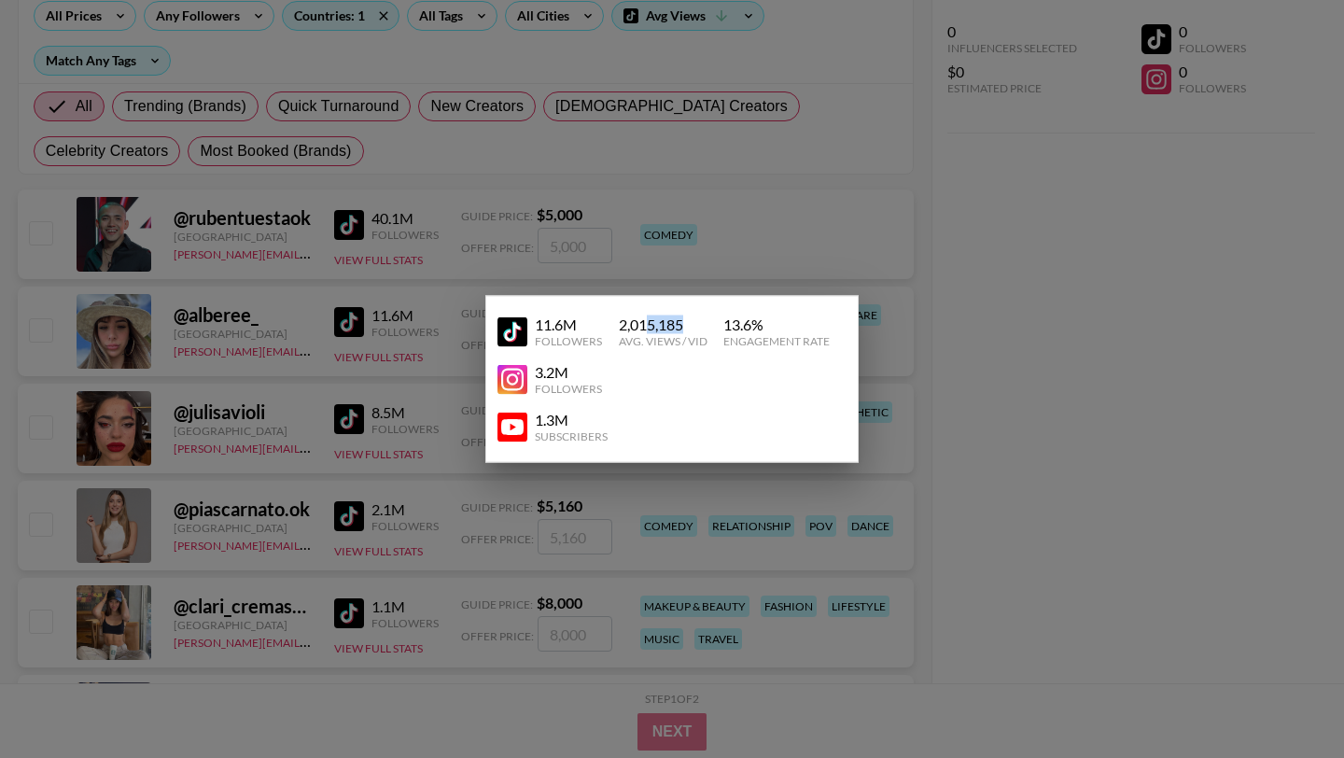
drag, startPoint x: 649, startPoint y: 325, endPoint x: 687, endPoint y: 327, distance: 38.3
click at [689, 327] on div "2,015,185" at bounding box center [663, 324] width 89 height 19
click at [356, 449] on div at bounding box center [672, 379] width 1344 height 758
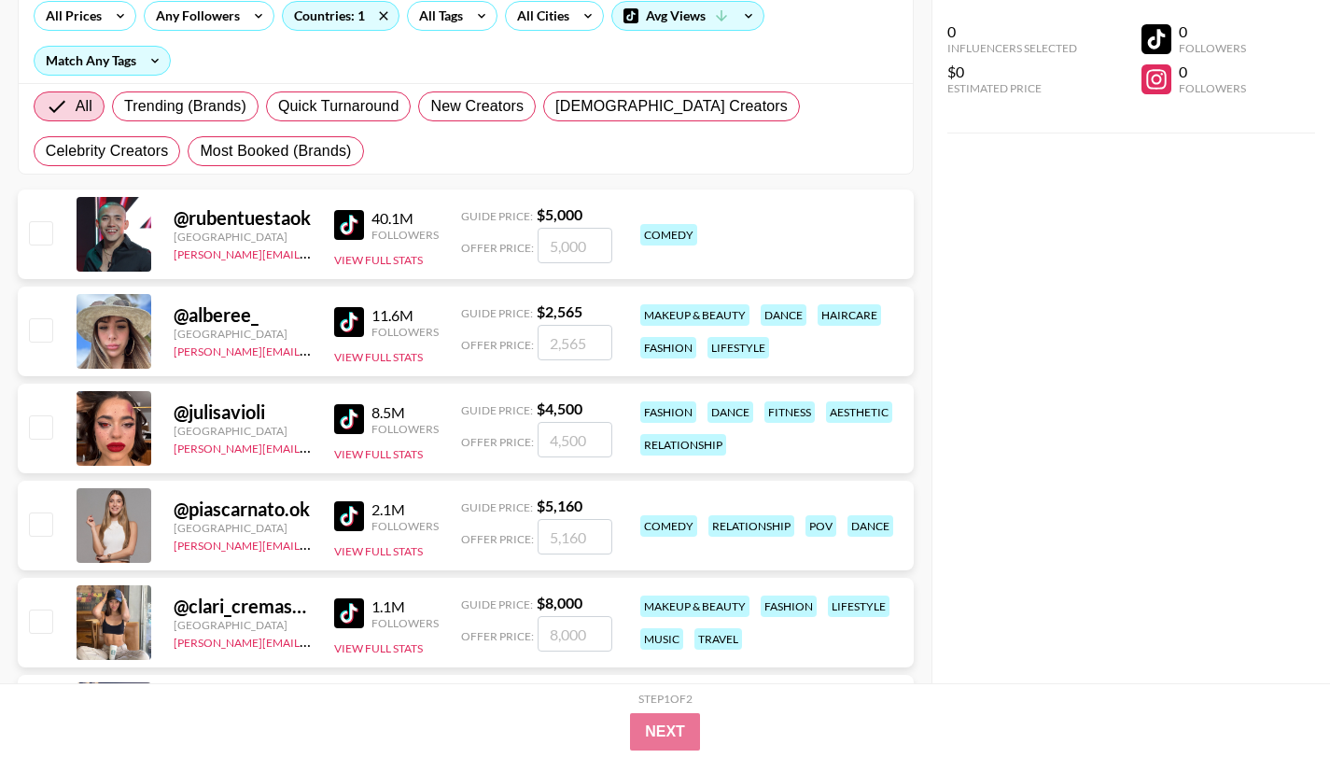
click at [230, 314] on div "@ alberee_" at bounding box center [243, 314] width 138 height 23
drag, startPoint x: 270, startPoint y: 315, endPoint x: 186, endPoint y: 319, distance: 84.1
click at [186, 319] on div "@ alberee_" at bounding box center [243, 314] width 138 height 23
copy div "alberee_"
click at [553, 345] on input "number" at bounding box center [574, 342] width 75 height 35
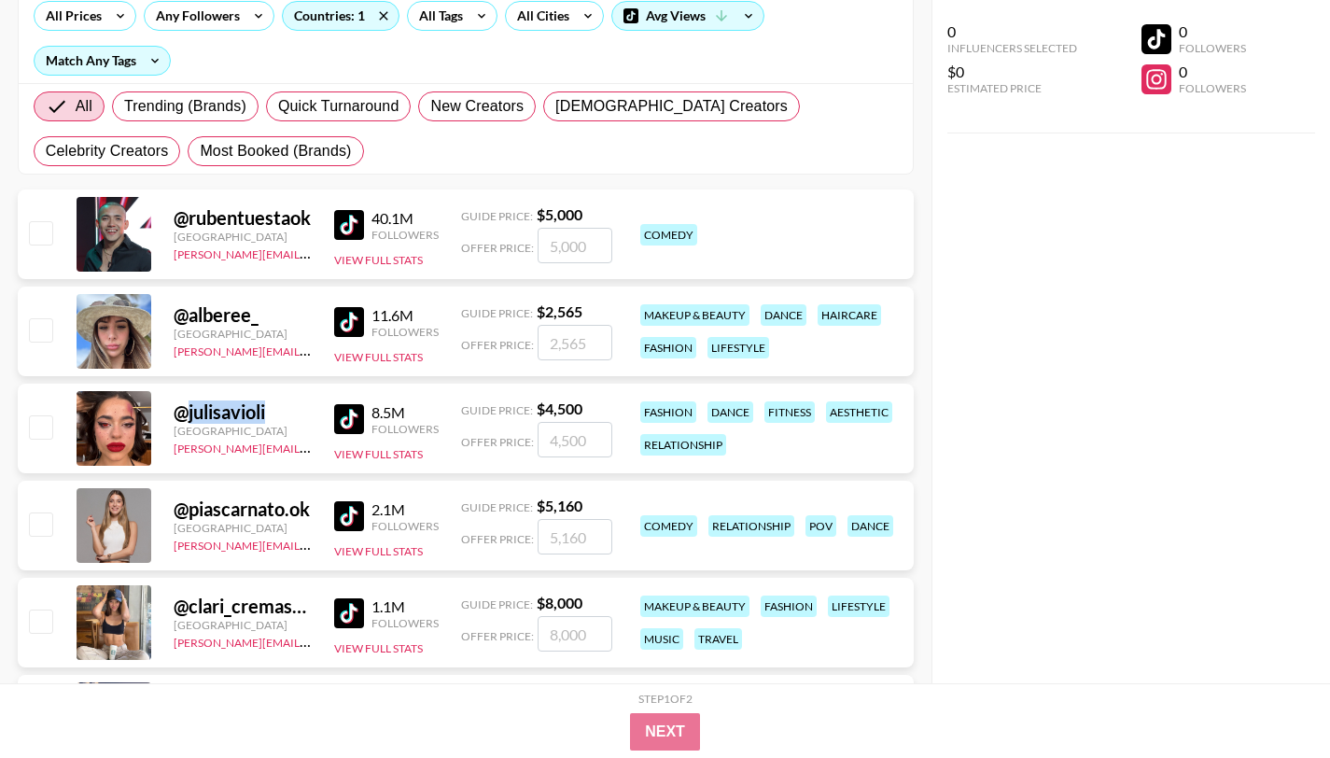
drag, startPoint x: 279, startPoint y: 414, endPoint x: 188, endPoint y: 418, distance: 91.5
click at [188, 418] on div "@ julisavioli" at bounding box center [243, 411] width 138 height 23
copy div "julisavioli"
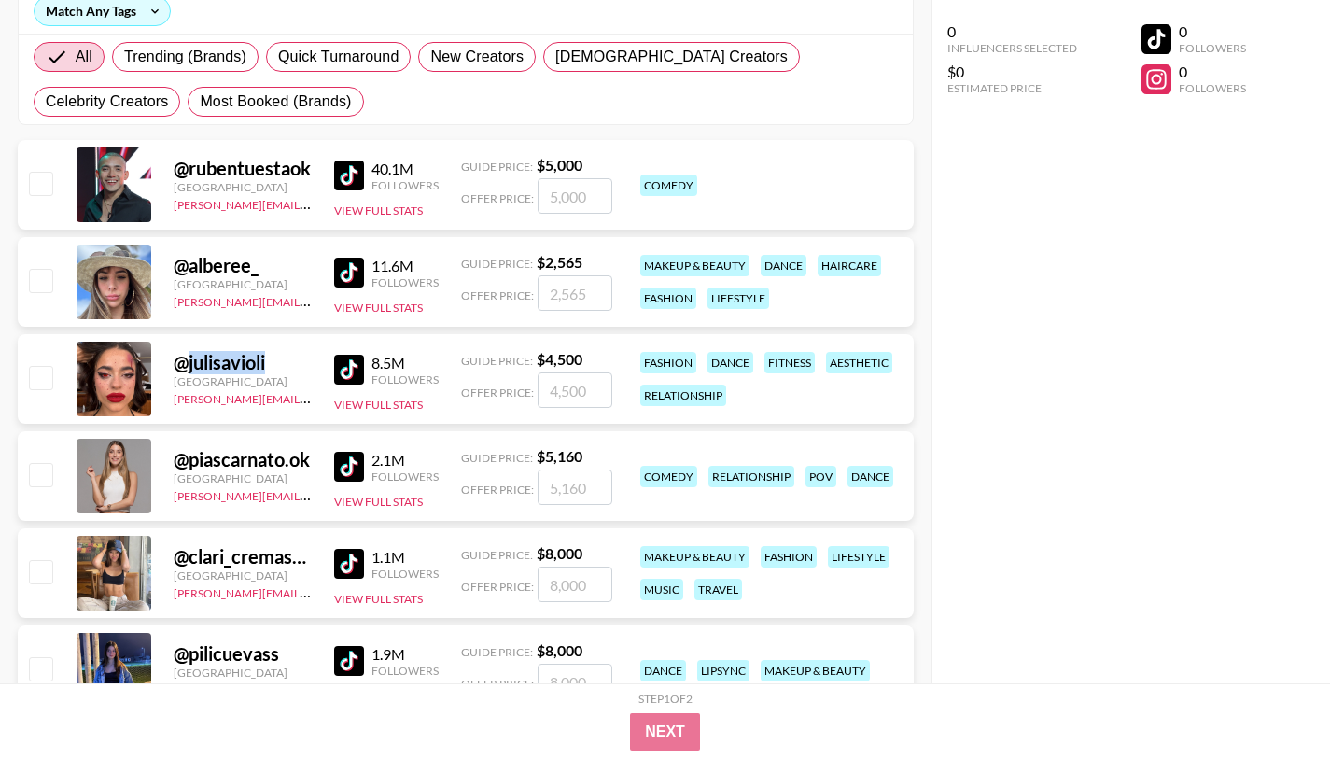
scroll to position [269, 0]
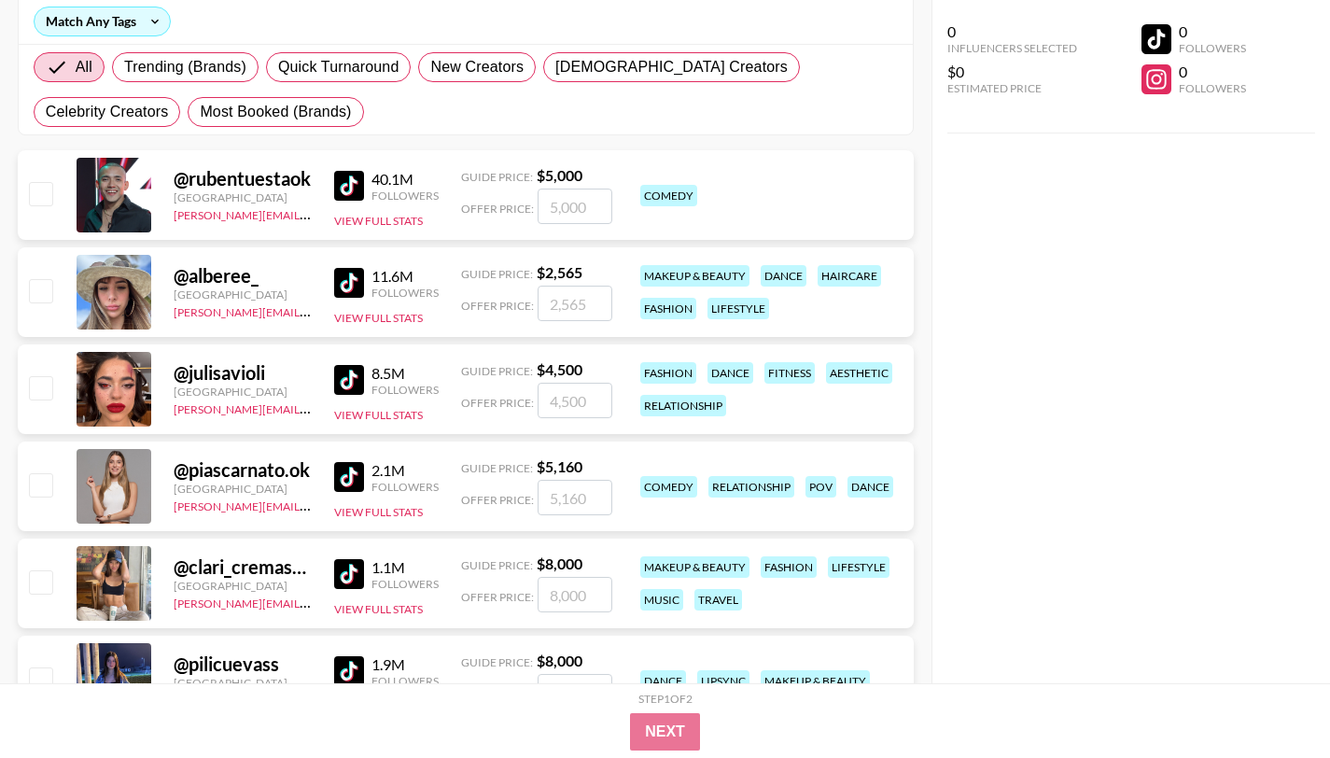
click at [561, 314] on input "number" at bounding box center [574, 303] width 75 height 35
checkbox input "true"
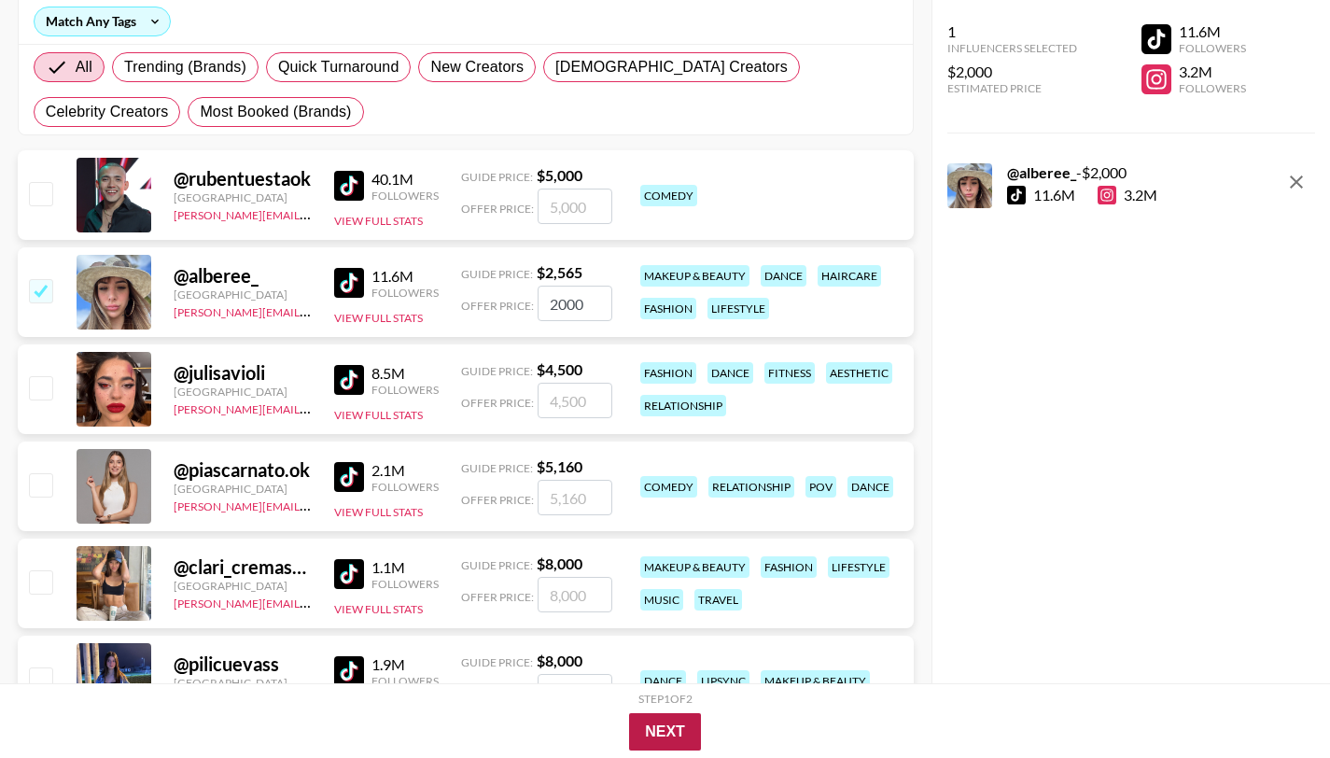
type input "2000"
click at [663, 730] on button "Next" at bounding box center [665, 731] width 72 height 37
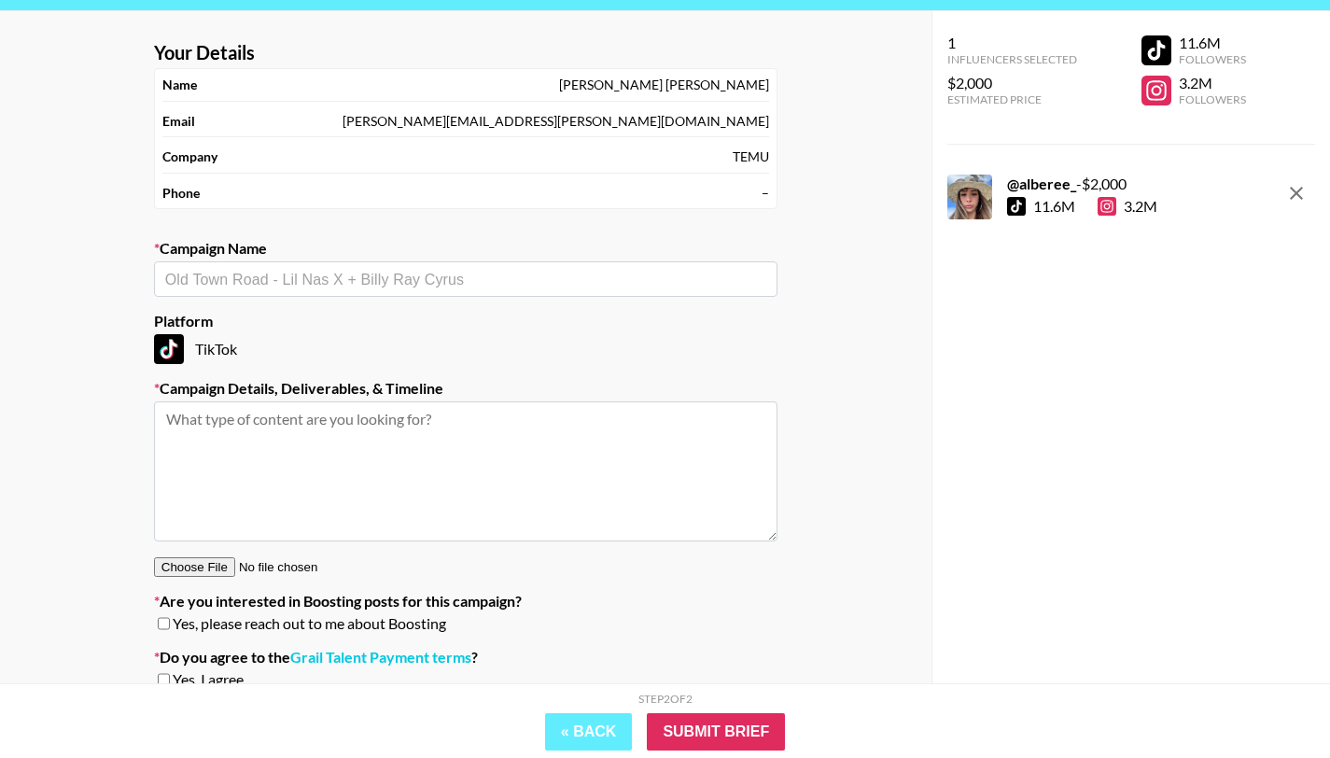
scroll to position [0, 0]
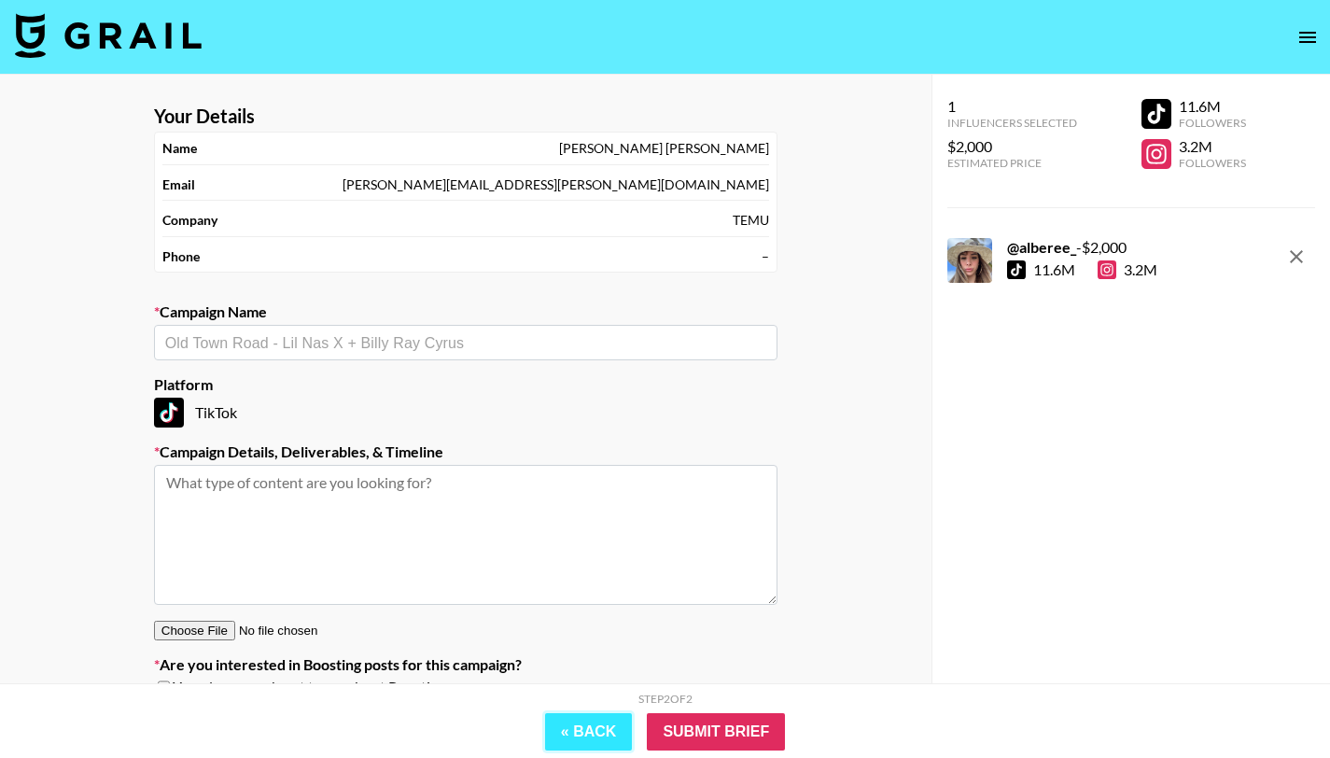
click at [581, 735] on button "« Back" at bounding box center [589, 731] width 88 height 37
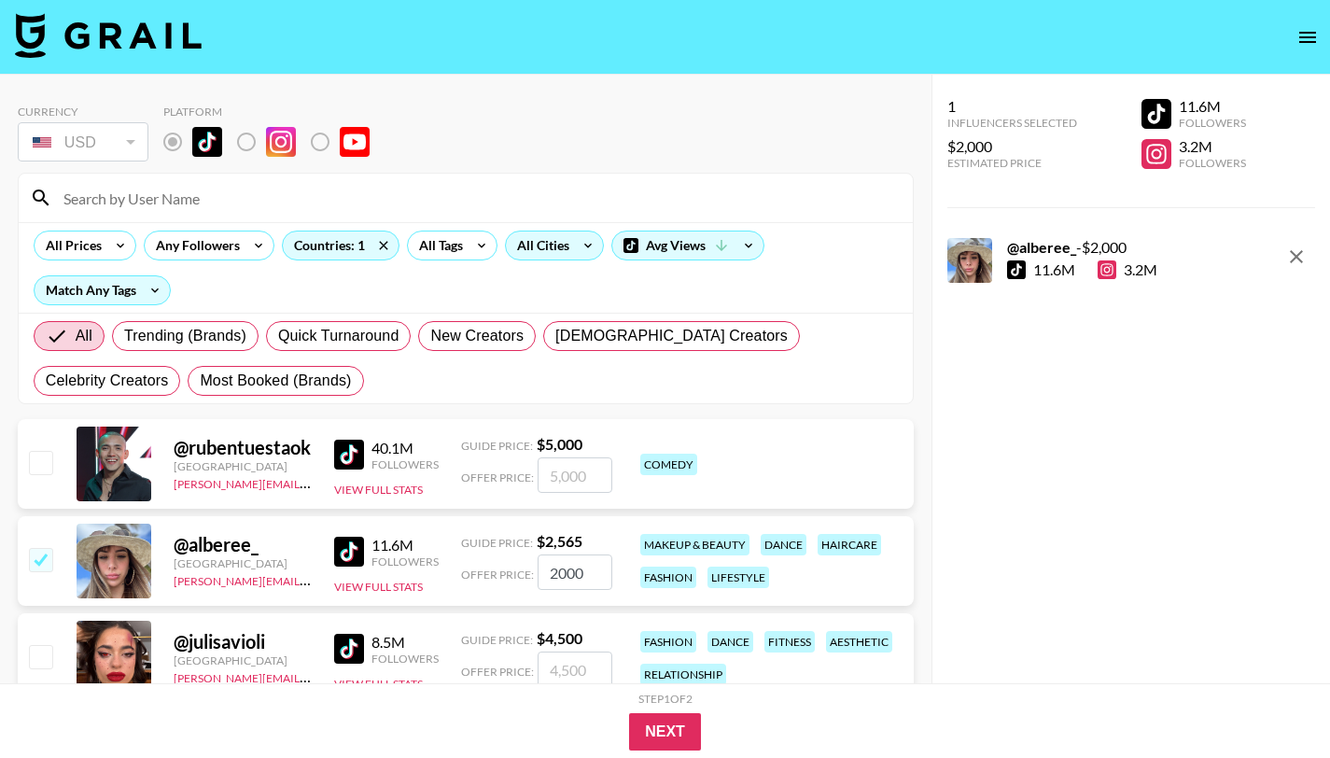
scroll to position [31, 0]
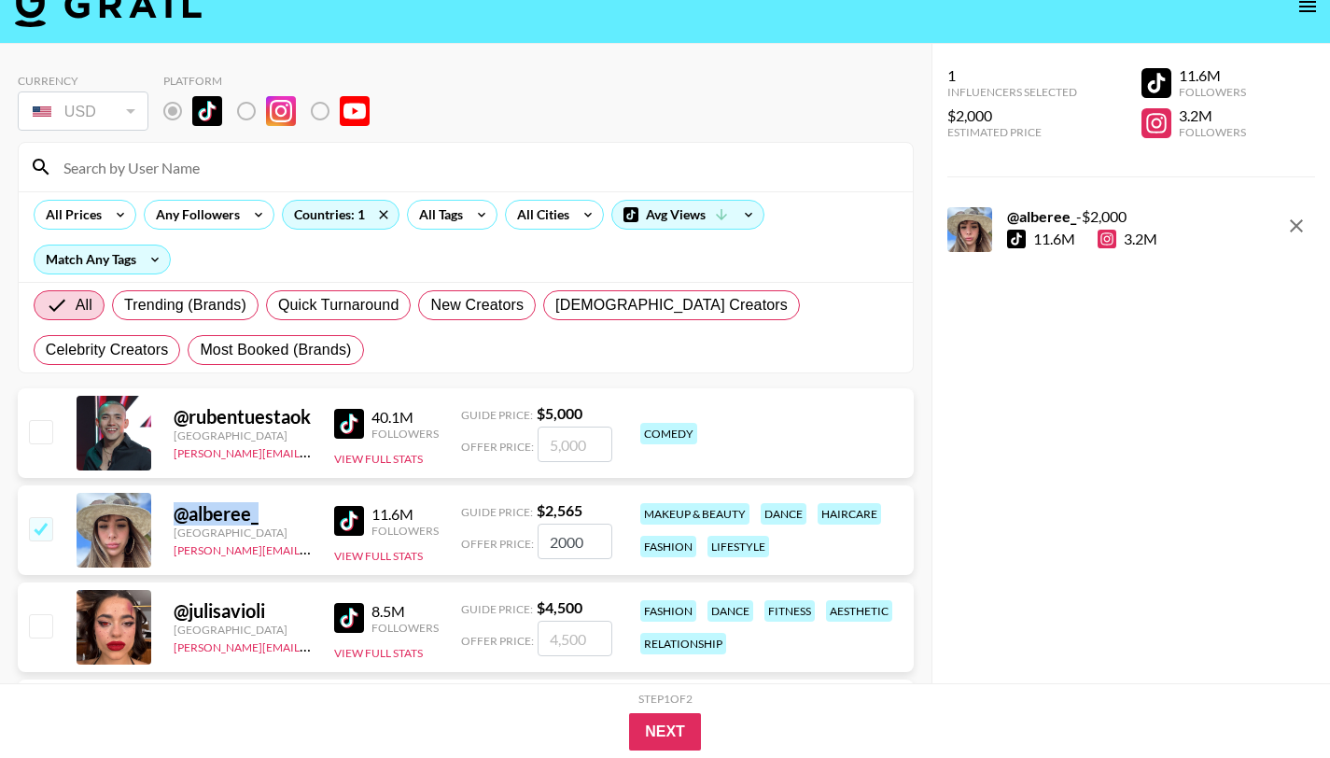
drag, startPoint x: 272, startPoint y: 516, endPoint x: 168, endPoint y: 516, distance: 104.5
click at [168, 516] on div "@ alberee_ [GEOGRAPHIC_DATA] [PERSON_NAME][EMAIL_ADDRESS][DOMAIN_NAME] 11.6M Fo…" at bounding box center [466, 530] width 896 height 90
copy div "@ alberee_"
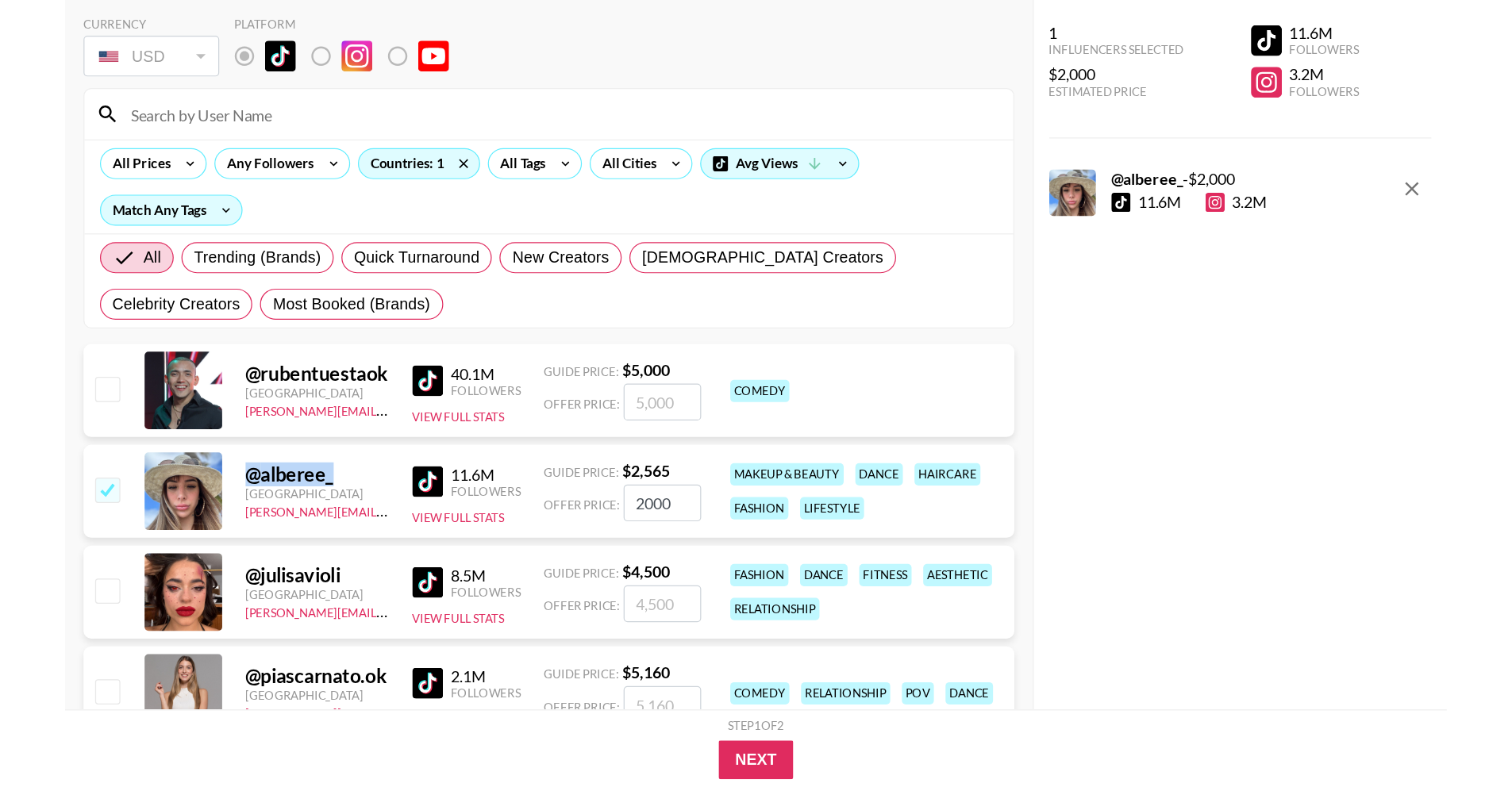
scroll to position [76, 0]
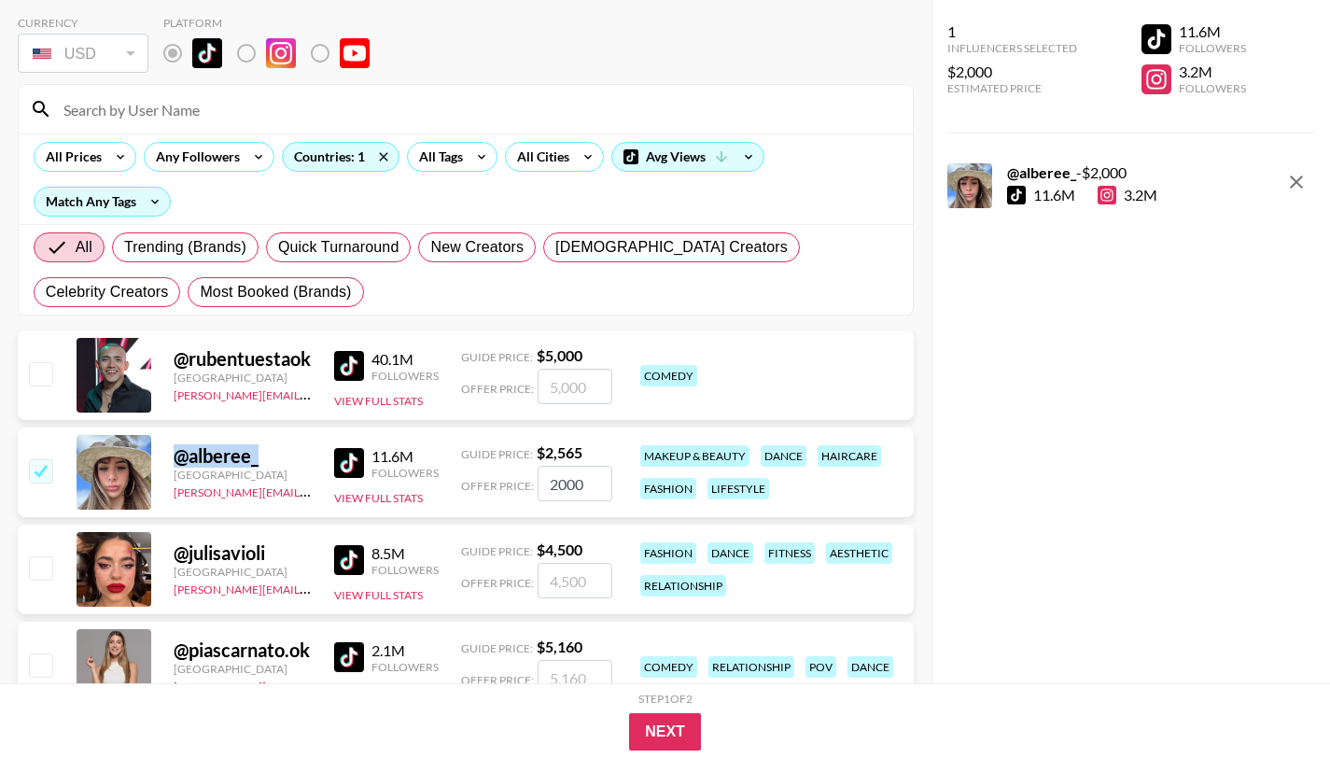
copy div "@ alberee_"
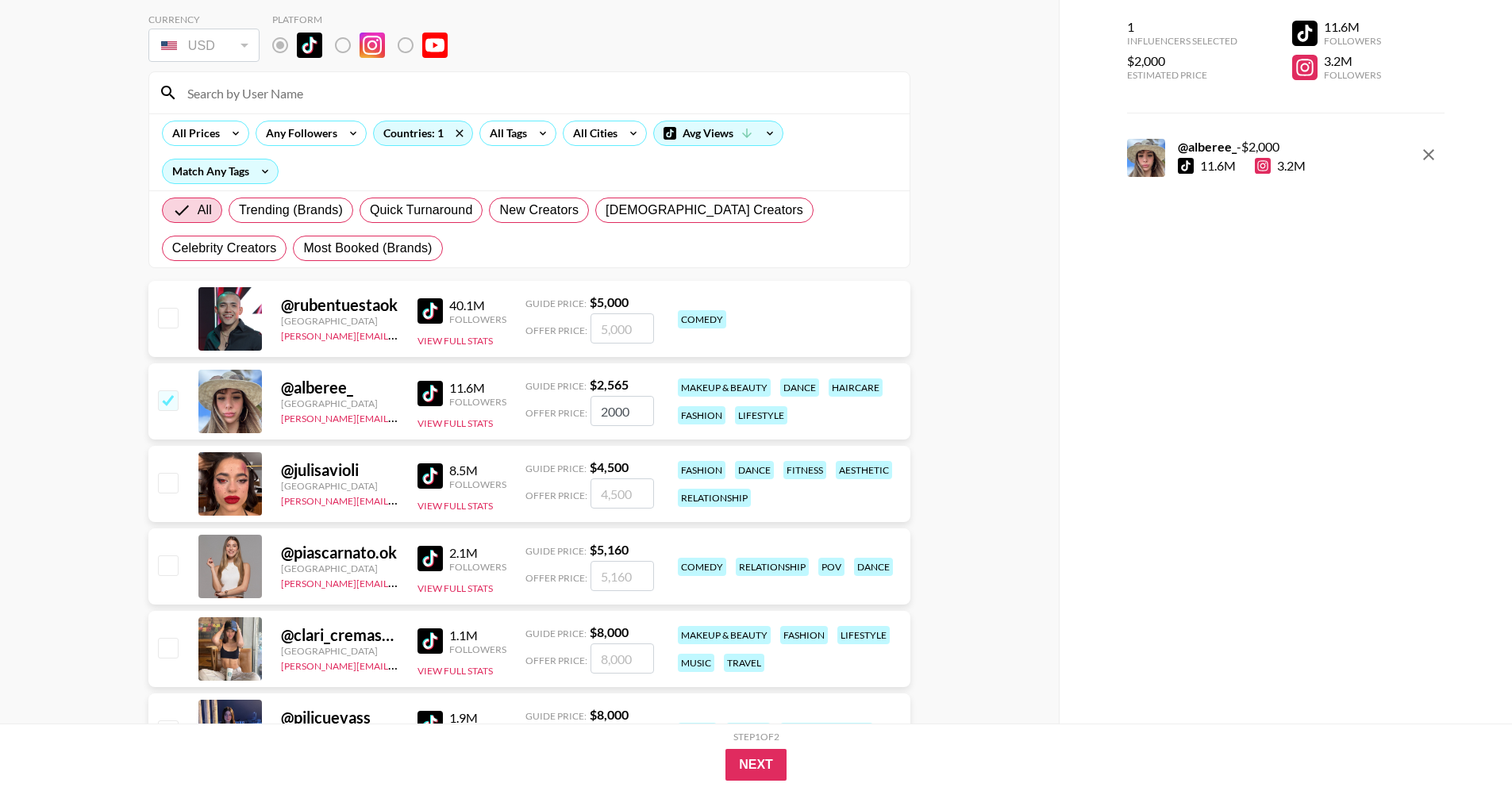
click at [339, 461] on div "@ julisavioli" at bounding box center [339, 469] width 117 height 20
drag, startPoint x: 375, startPoint y: 468, endPoint x: 295, endPoint y: 468, distance: 80.0
click at [295, 468] on div "@ julisavioli" at bounding box center [339, 469] width 117 height 20
copy div "julisavioli"
drag, startPoint x: 277, startPoint y: 467, endPoint x: 361, endPoint y: 461, distance: 84.2
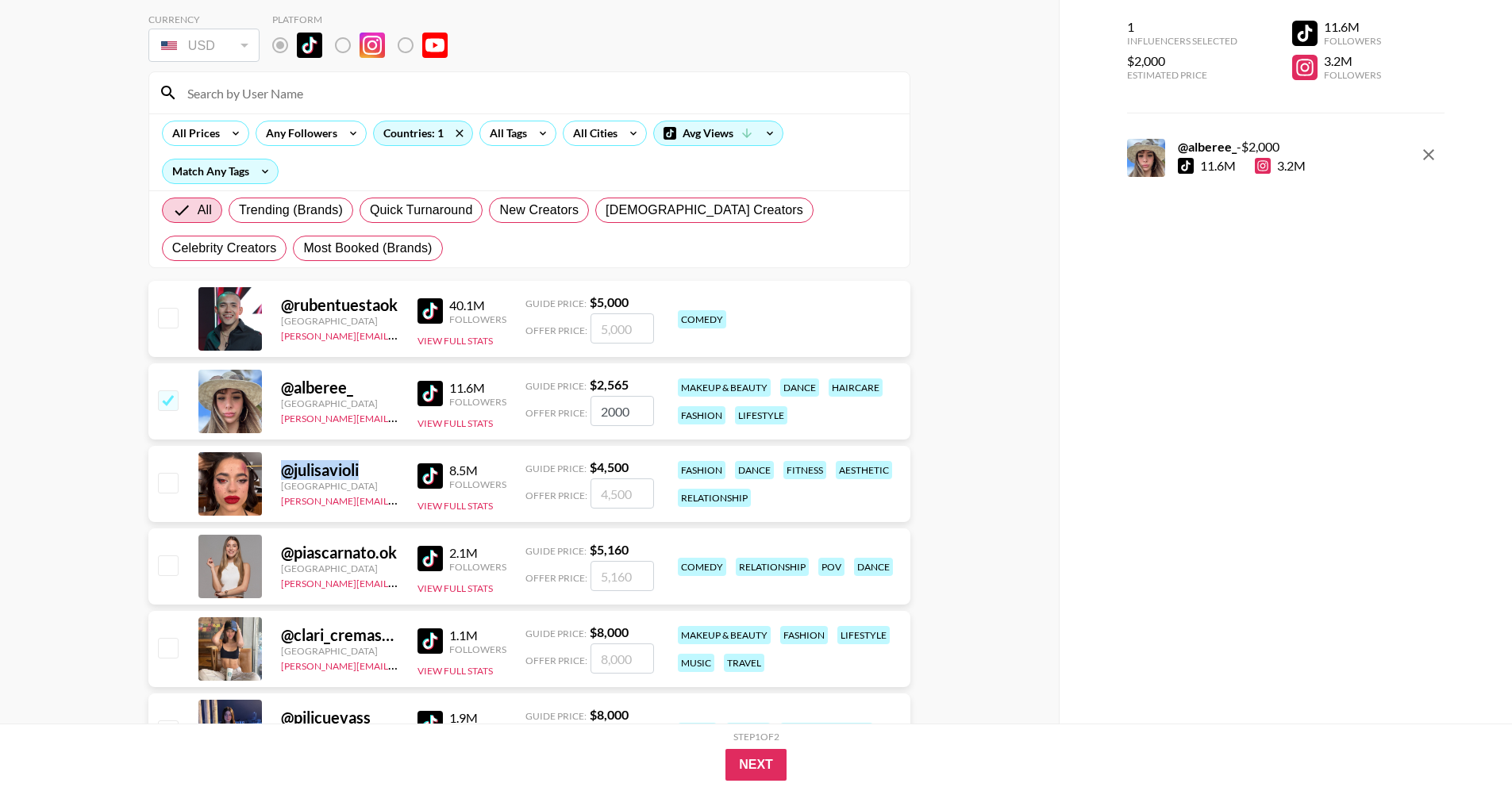
click at [364, 465] on div "@ julisavioli [GEOGRAPHIC_DATA] [PERSON_NAME][EMAIL_ADDRESS][DOMAIN_NAME] 8.5M …" at bounding box center [529, 484] width 762 height 76
copy div "@ julisavioli"
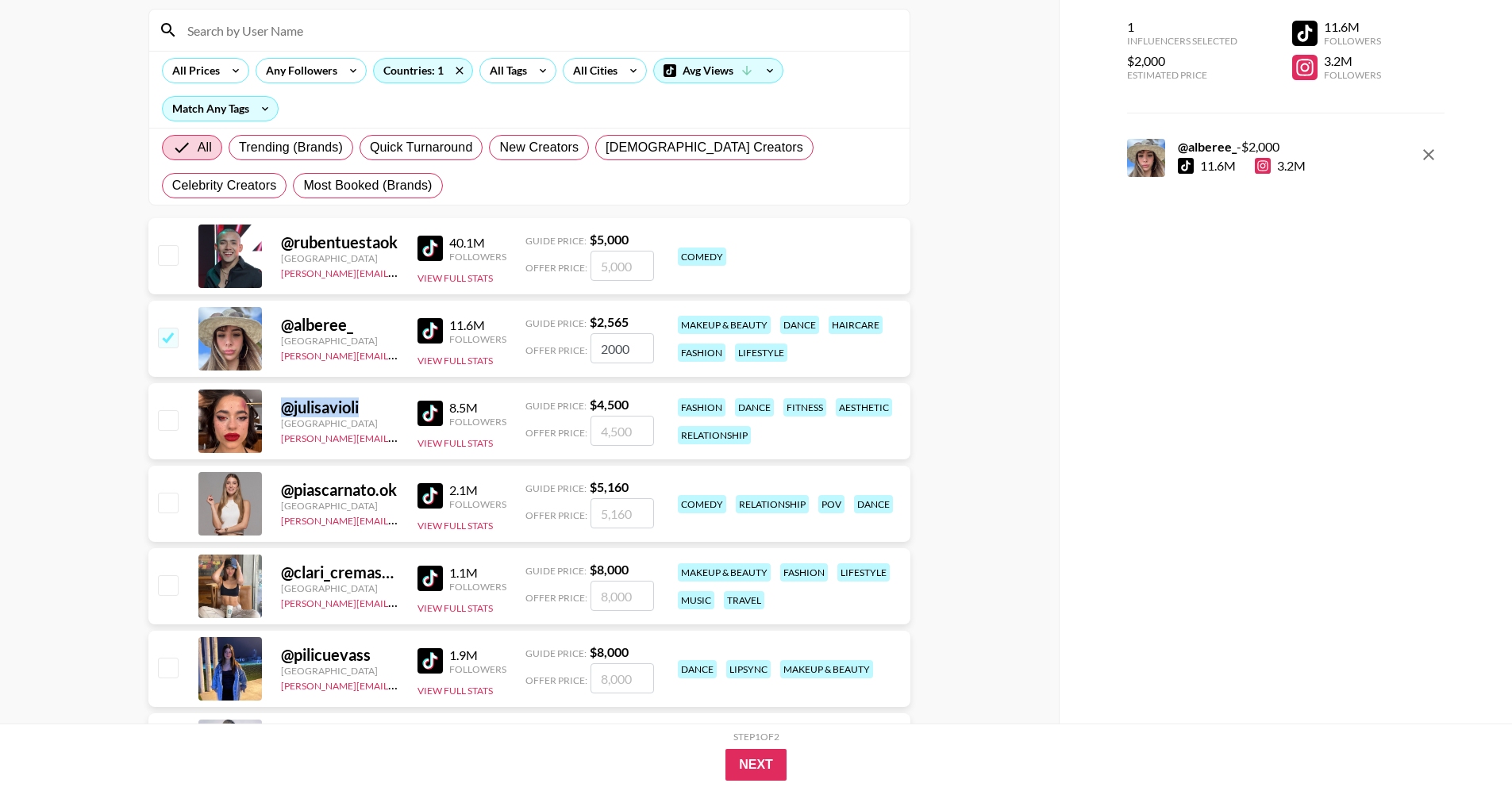
scroll to position [140, 0]
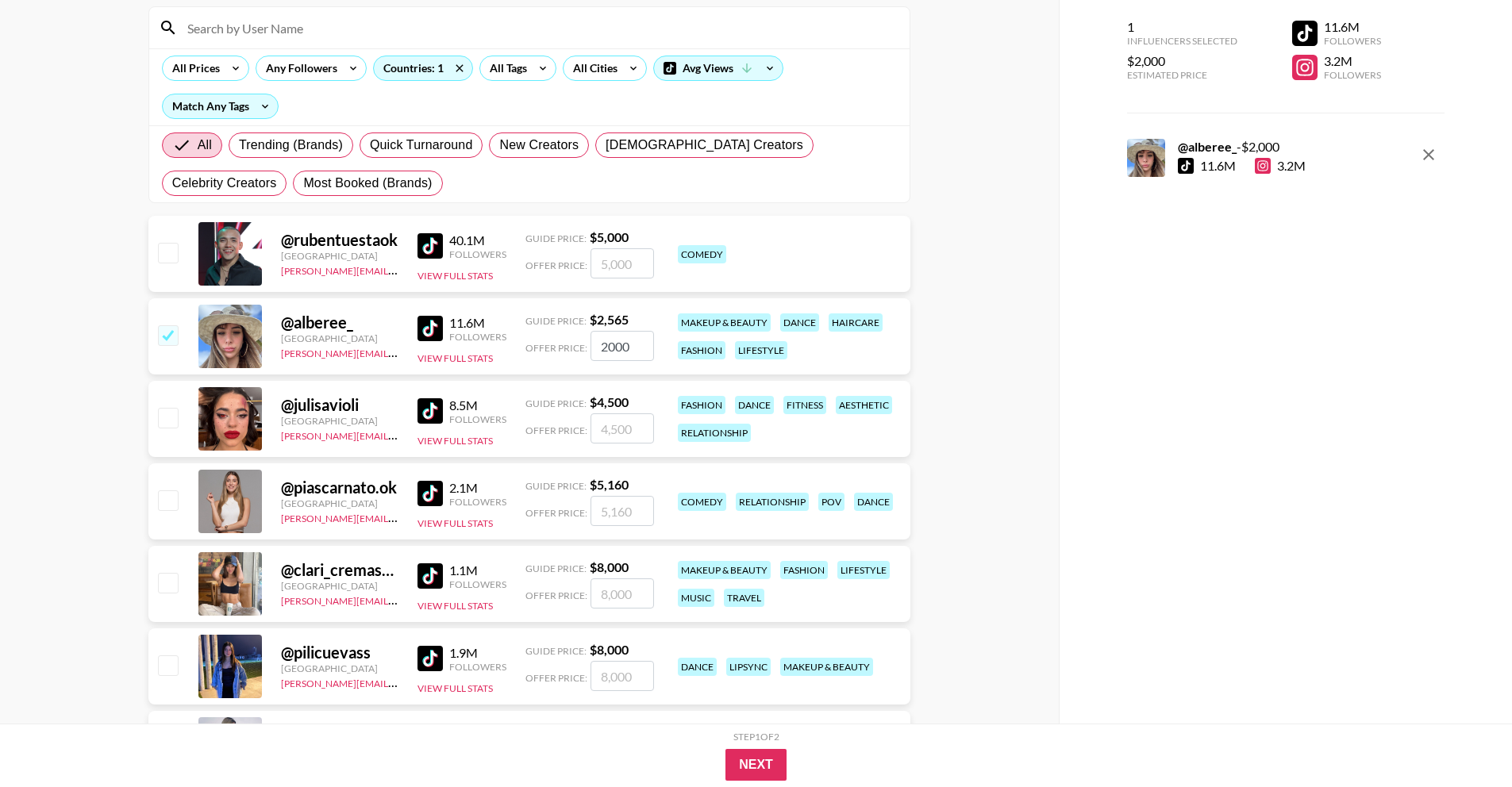
click at [312, 487] on div "@ piascarnato.ok" at bounding box center [339, 487] width 117 height 20
drag, startPoint x: 293, startPoint y: 485, endPoint x: 400, endPoint y: 488, distance: 107.0
click at [400, 488] on div "@ piascarnato.ok Argentina [PERSON_NAME][EMAIL_ADDRESS][DOMAIN_NAME] 2.1M Follo…" at bounding box center [529, 501] width 762 height 76
click at [321, 485] on div "@ piascarnato.ok" at bounding box center [339, 487] width 117 height 20
click at [230, 492] on div at bounding box center [230, 501] width 64 height 64
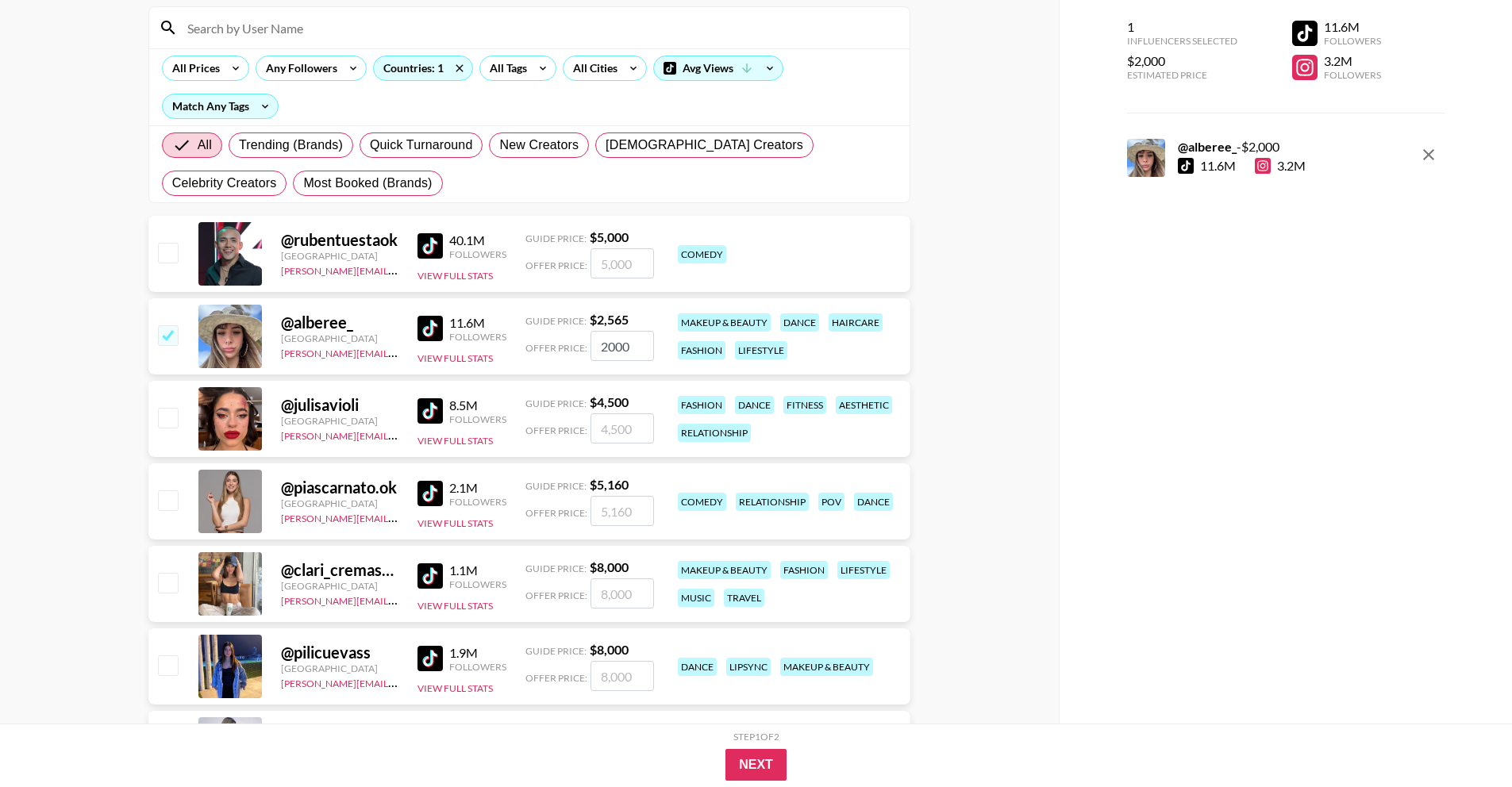
click at [326, 484] on div "@ piascarnato.ok" at bounding box center [339, 487] width 117 height 20
click at [457, 521] on button "View Full Stats" at bounding box center [455, 523] width 76 height 12
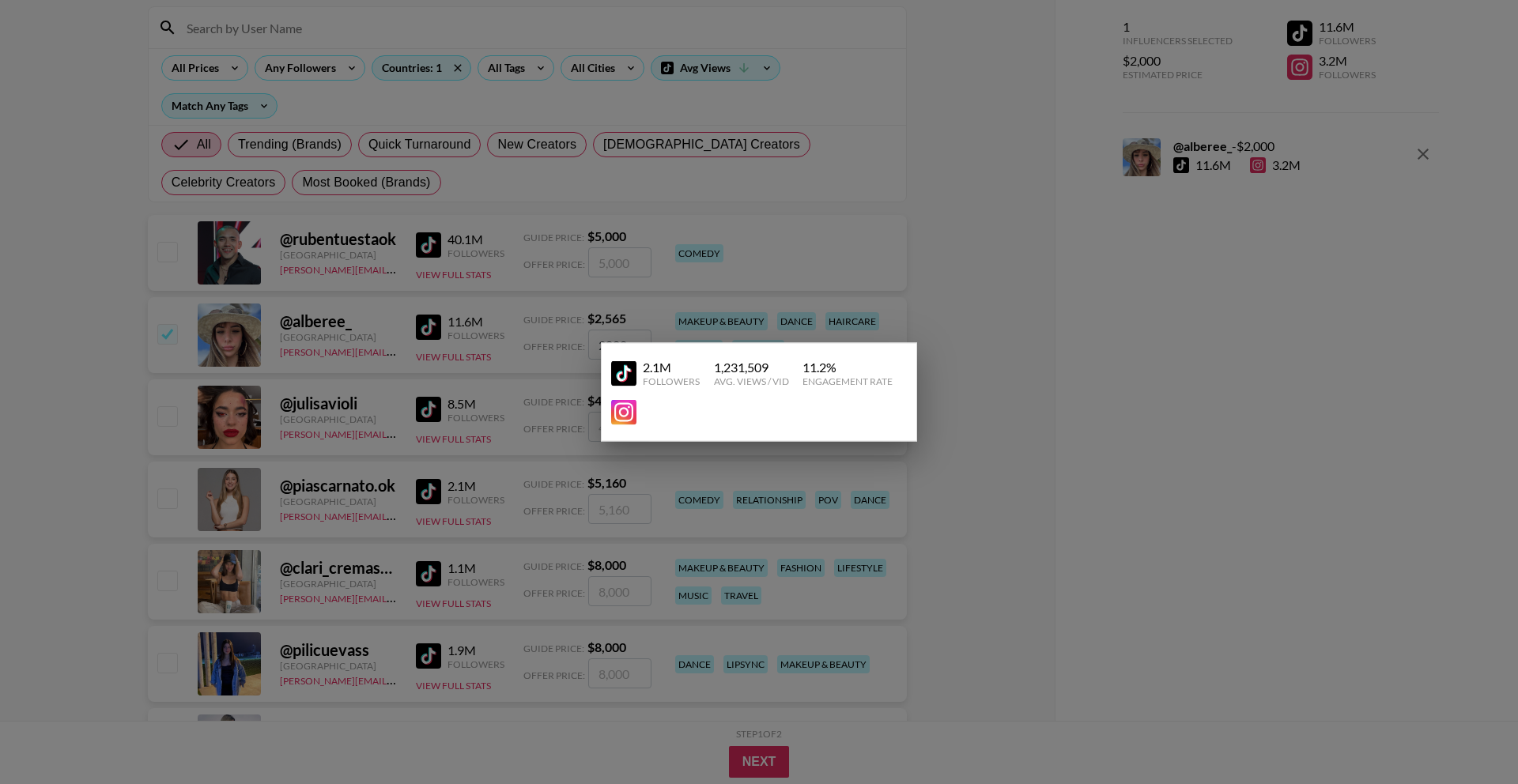
click at [443, 468] on div at bounding box center [759, 392] width 1518 height 784
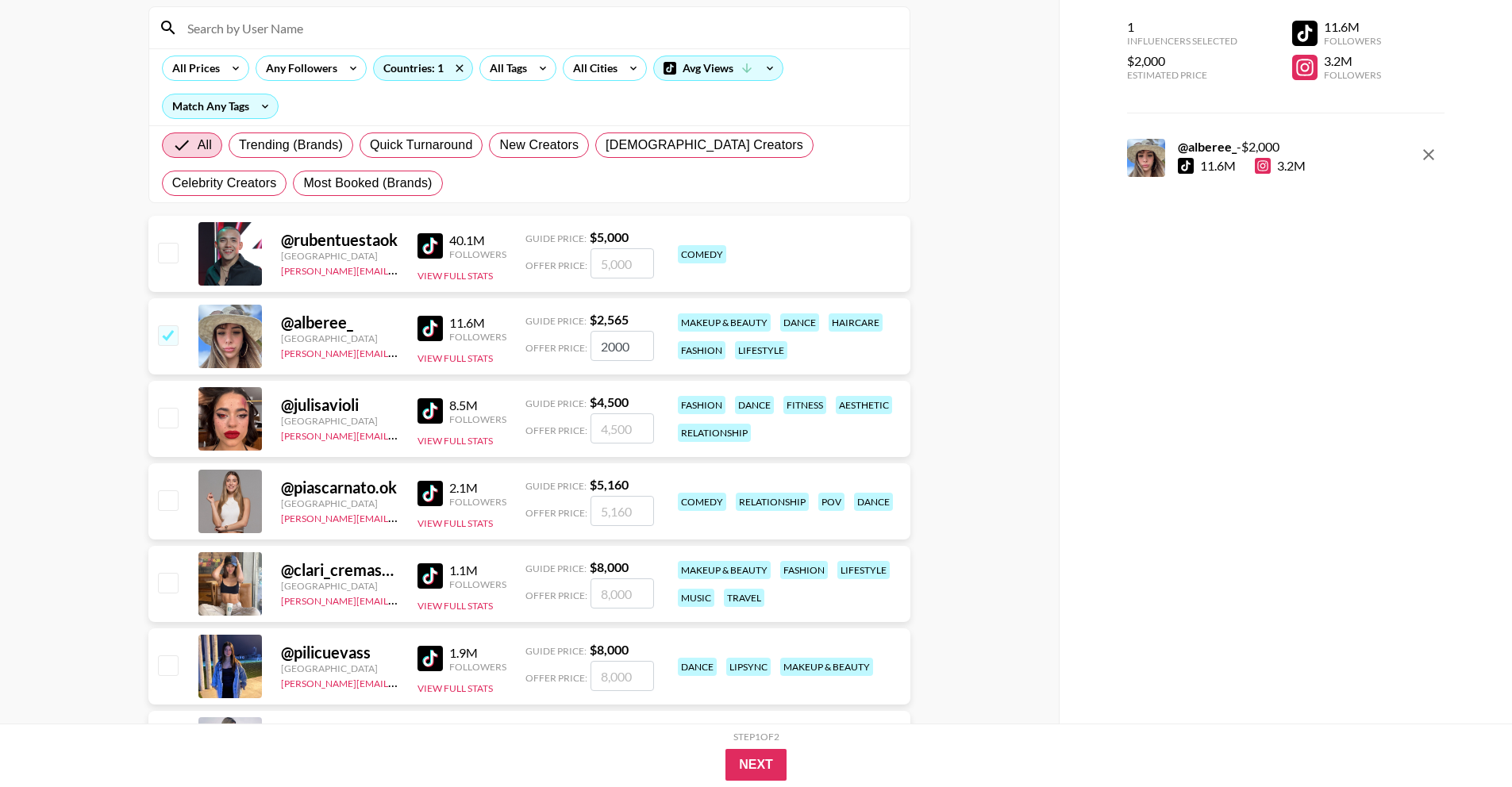
click at [163, 508] on input "checkbox" at bounding box center [168, 500] width 19 height 19
checkbox input "true"
type input "5160"
click at [163, 507] on input "checkbox" at bounding box center [168, 500] width 19 height 19
checkbox input "false"
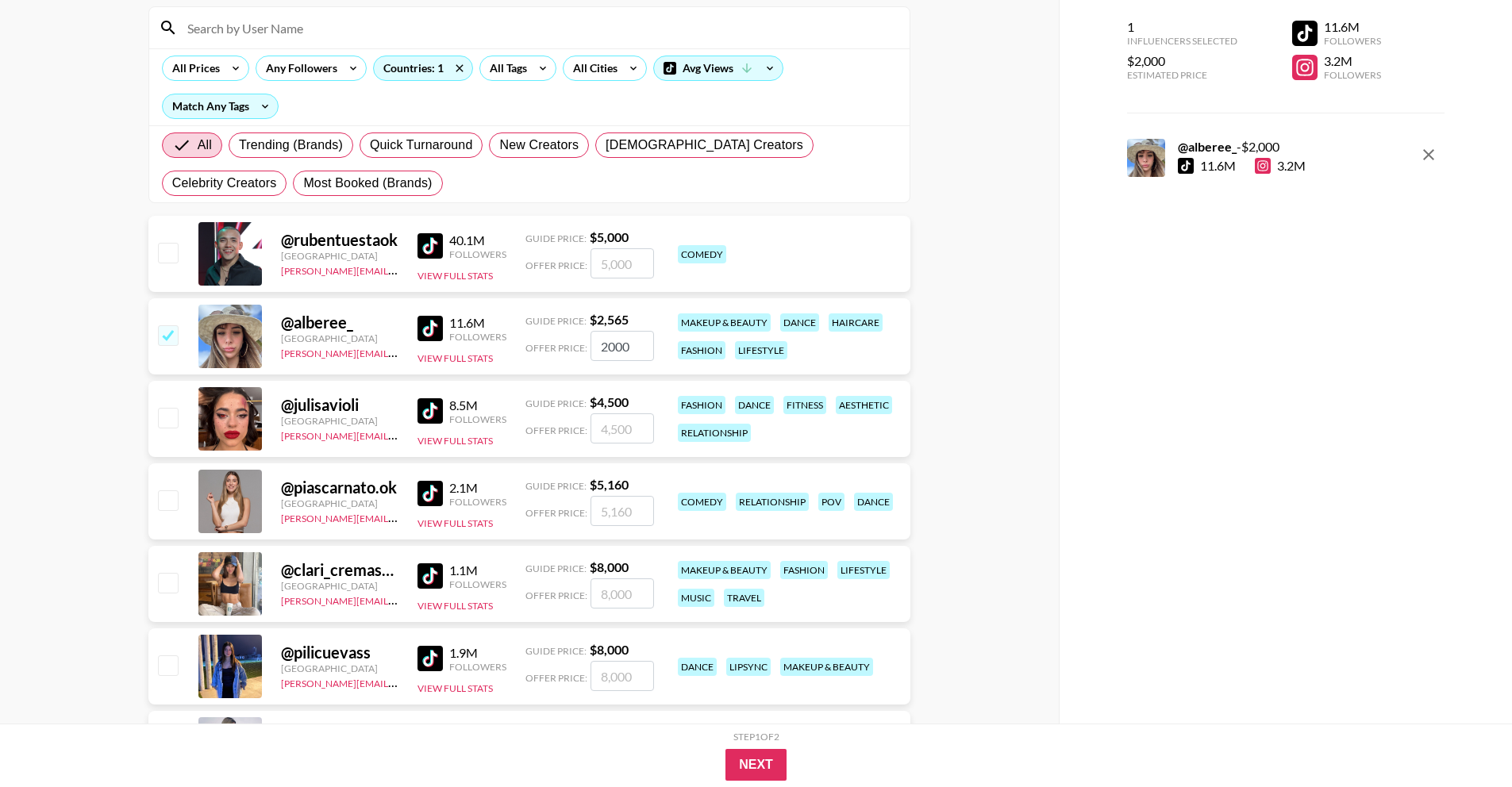
click at [170, 333] on input "checkbox" at bounding box center [168, 335] width 19 height 19
checkbox input "false"
click at [329, 492] on div "@ piascarnato.ok" at bounding box center [339, 487] width 117 height 20
drag, startPoint x: 291, startPoint y: 486, endPoint x: 376, endPoint y: 487, distance: 85.0
click at [376, 487] on div "@ piascarnato.ok" at bounding box center [339, 487] width 117 height 20
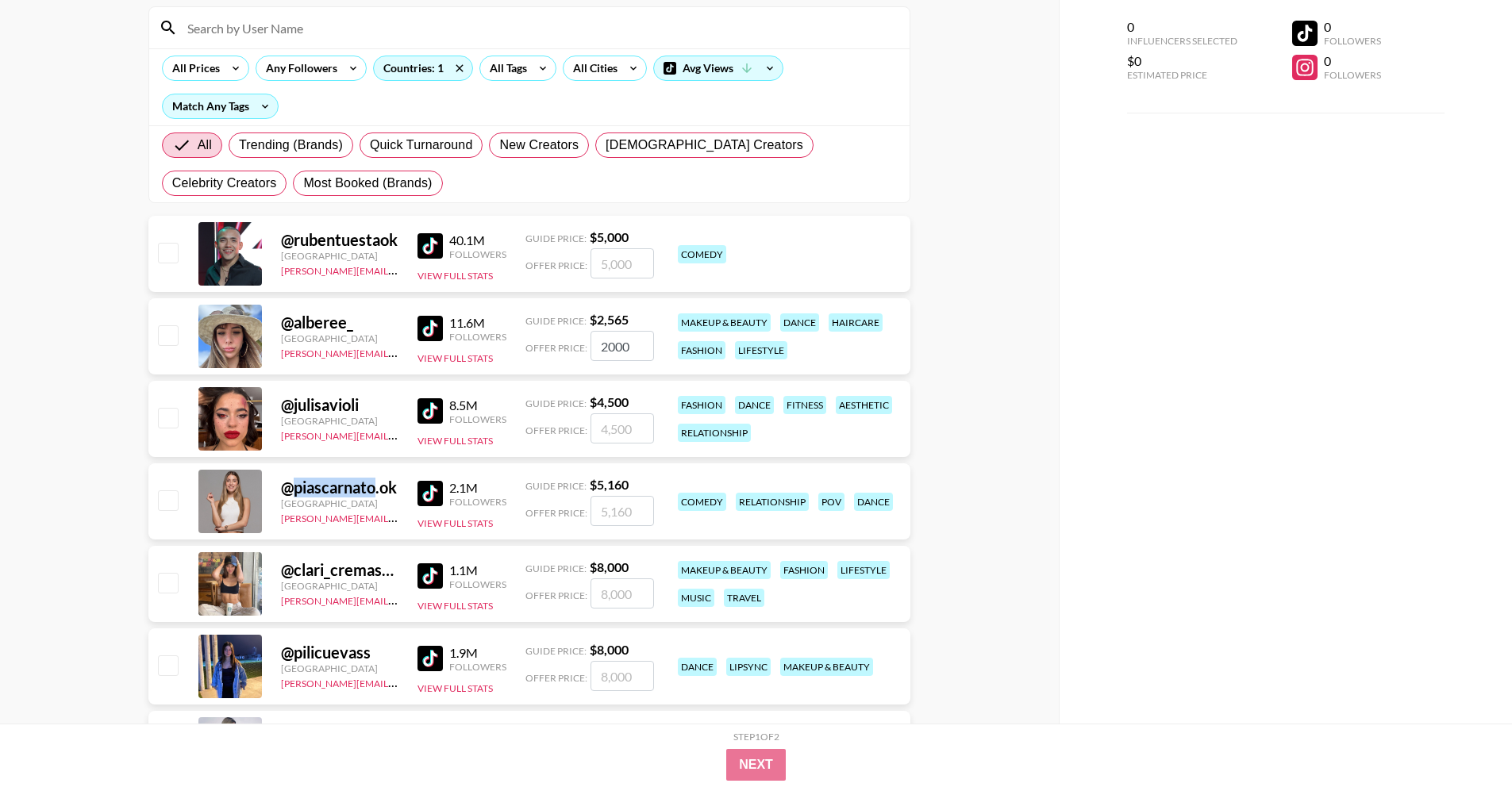
copy div "piascarnato"
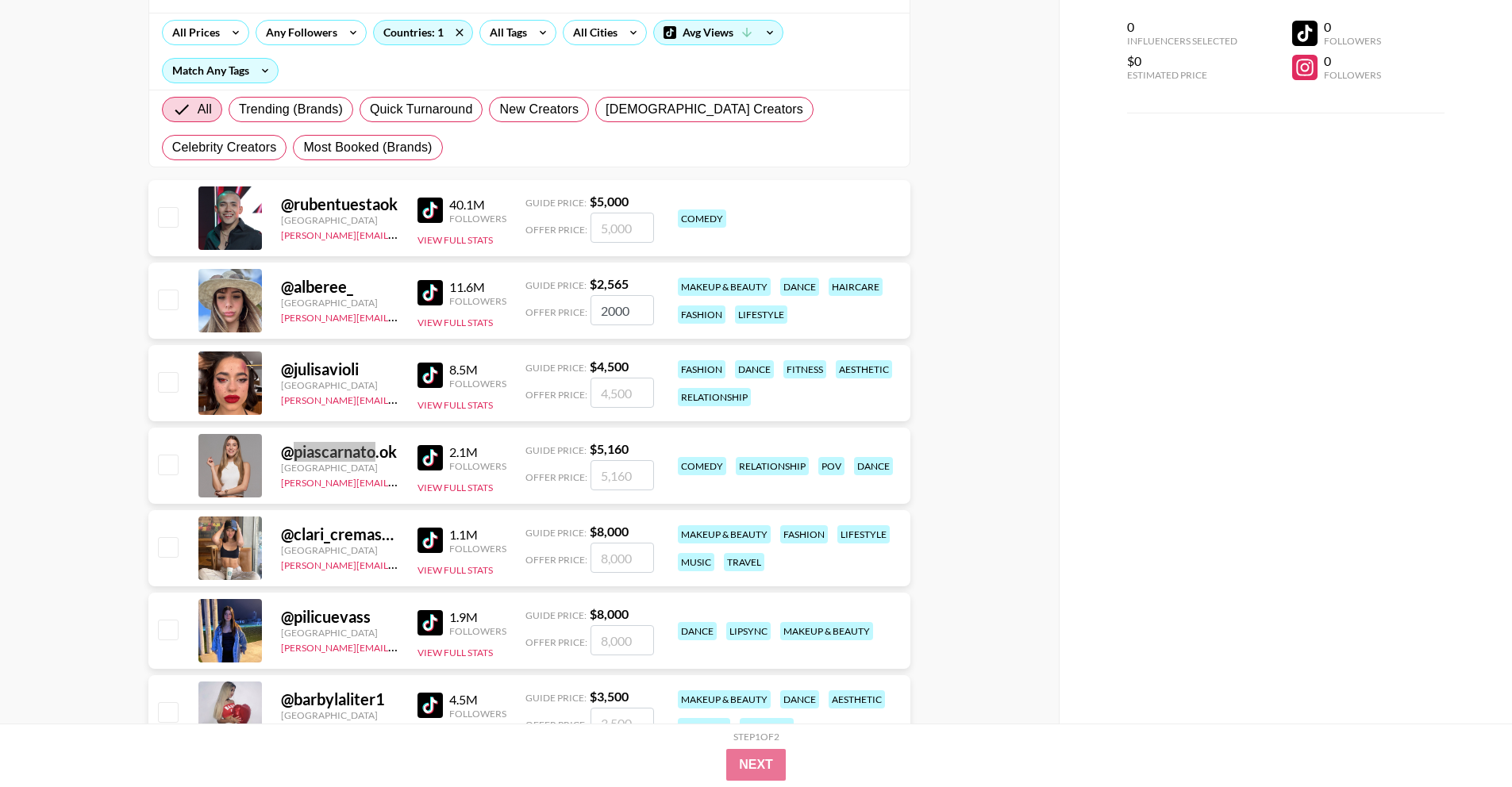
scroll to position [182, 0]
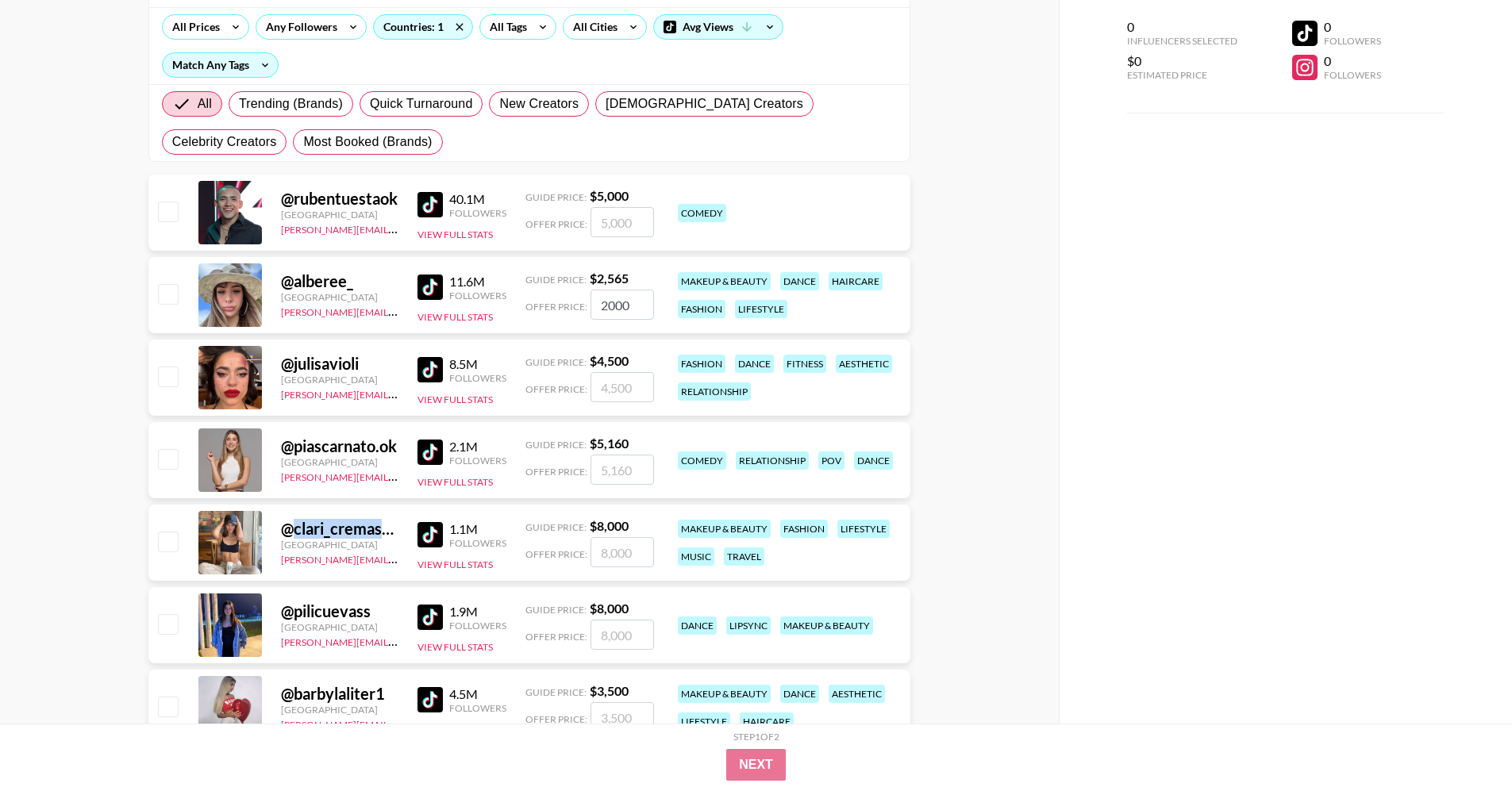
drag, startPoint x: 292, startPoint y: 529, endPoint x: 377, endPoint y: 527, distance: 85.0
click at [378, 528] on div "@ clari_cremaschi" at bounding box center [339, 528] width 117 height 20
copy div "clari_cremas"
click at [453, 563] on button "View Full Stats" at bounding box center [455, 564] width 76 height 12
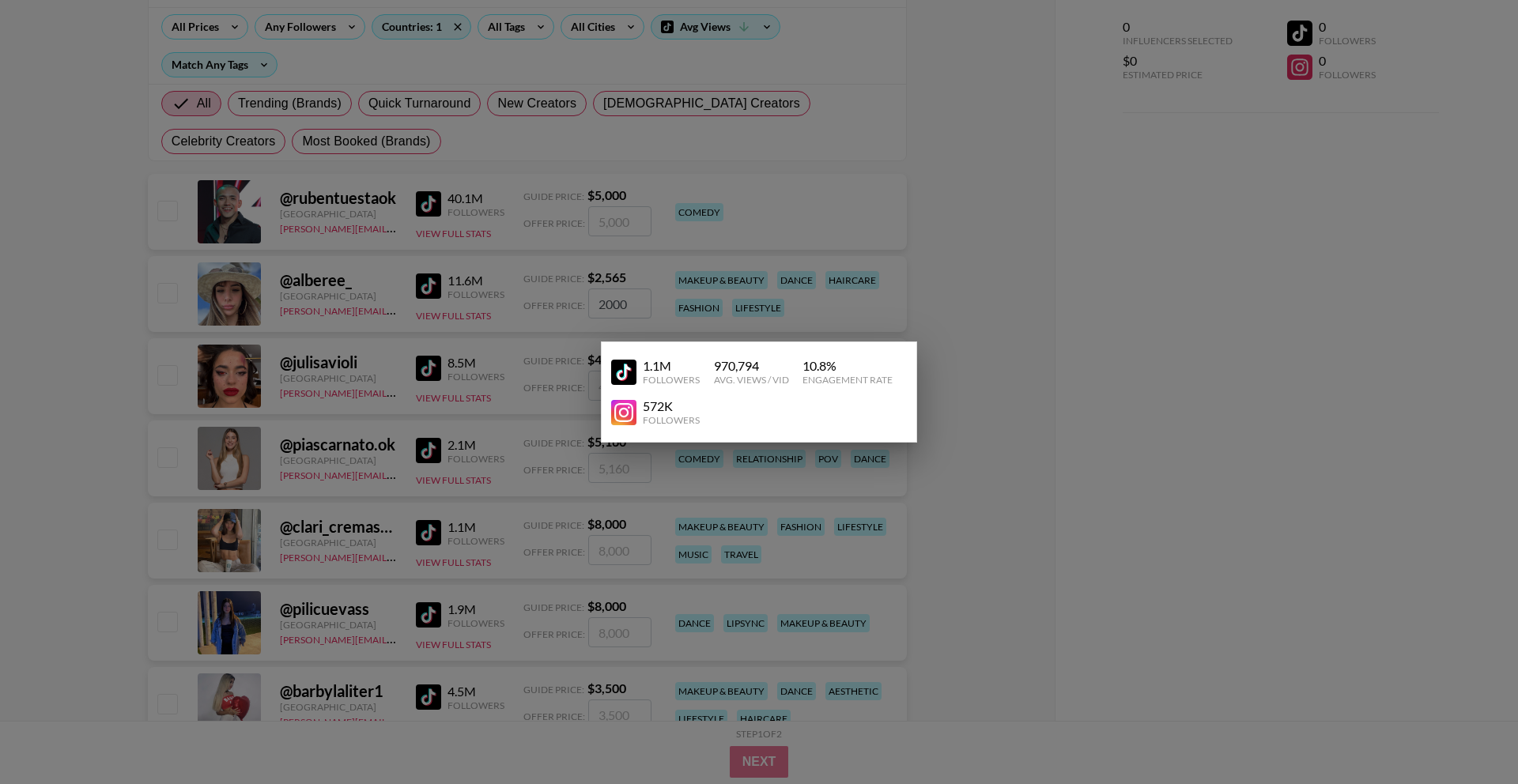
click at [360, 581] on div at bounding box center [759, 392] width 1518 height 784
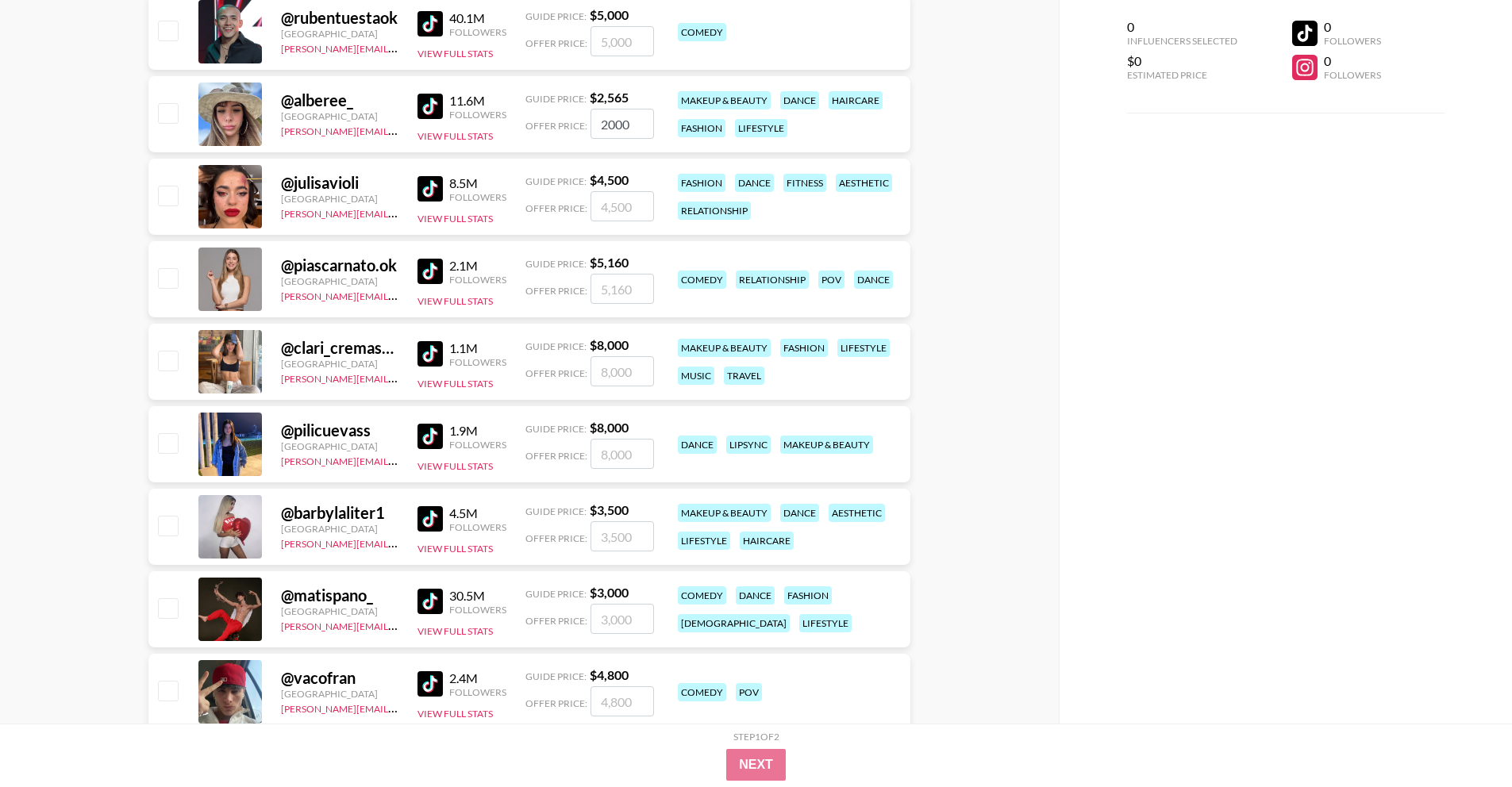
scroll to position [365, 0]
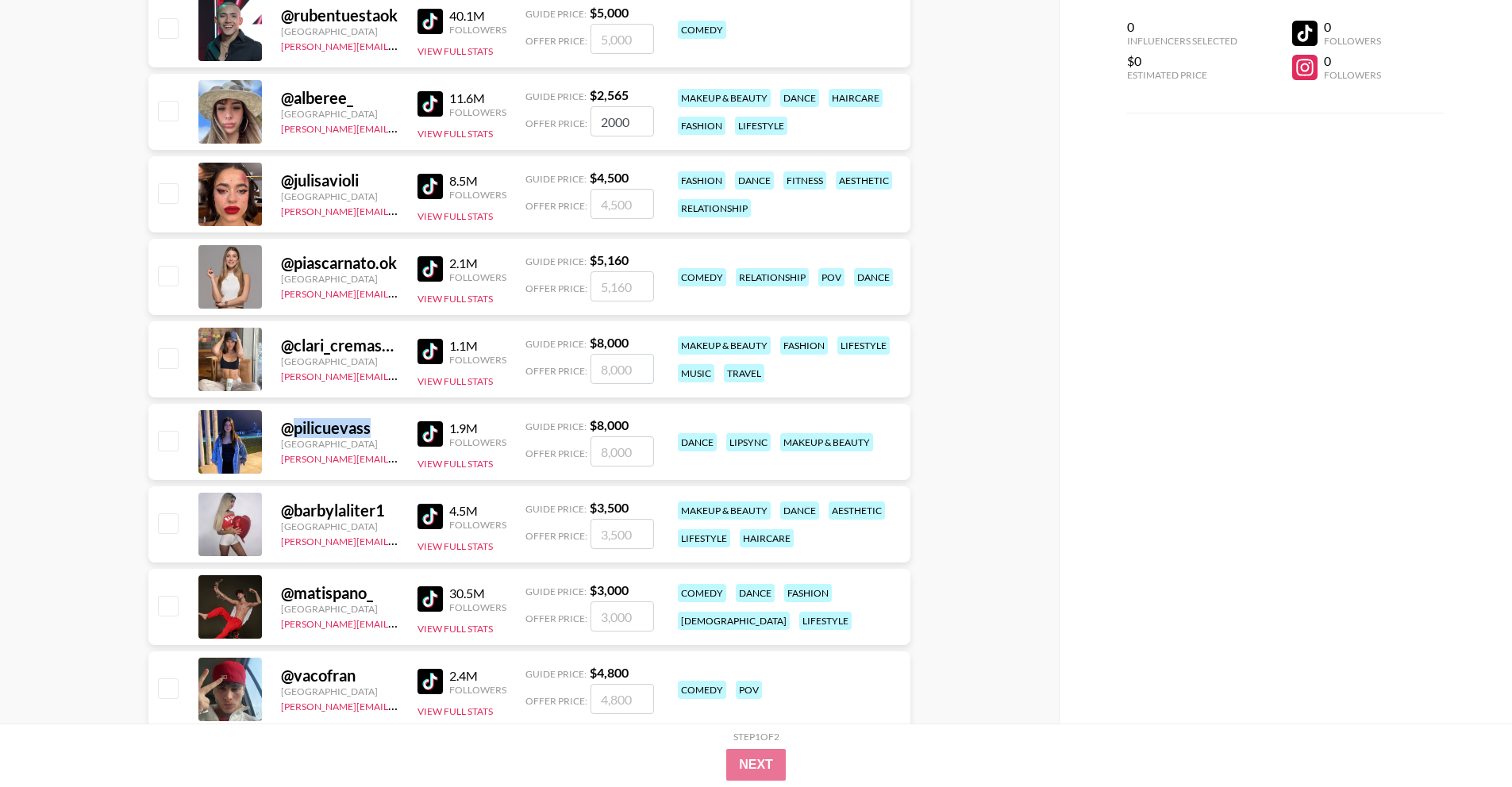
drag, startPoint x: 294, startPoint y: 427, endPoint x: 374, endPoint y: 428, distance: 80.0
click at [374, 428] on div "@ pilicuevass" at bounding box center [339, 427] width 117 height 20
copy div "pilicuevass"
drag, startPoint x: 292, startPoint y: 510, endPoint x: 393, endPoint y: 509, distance: 101.0
click at [395, 511] on div "@ barbylaliter1" at bounding box center [339, 510] width 117 height 20
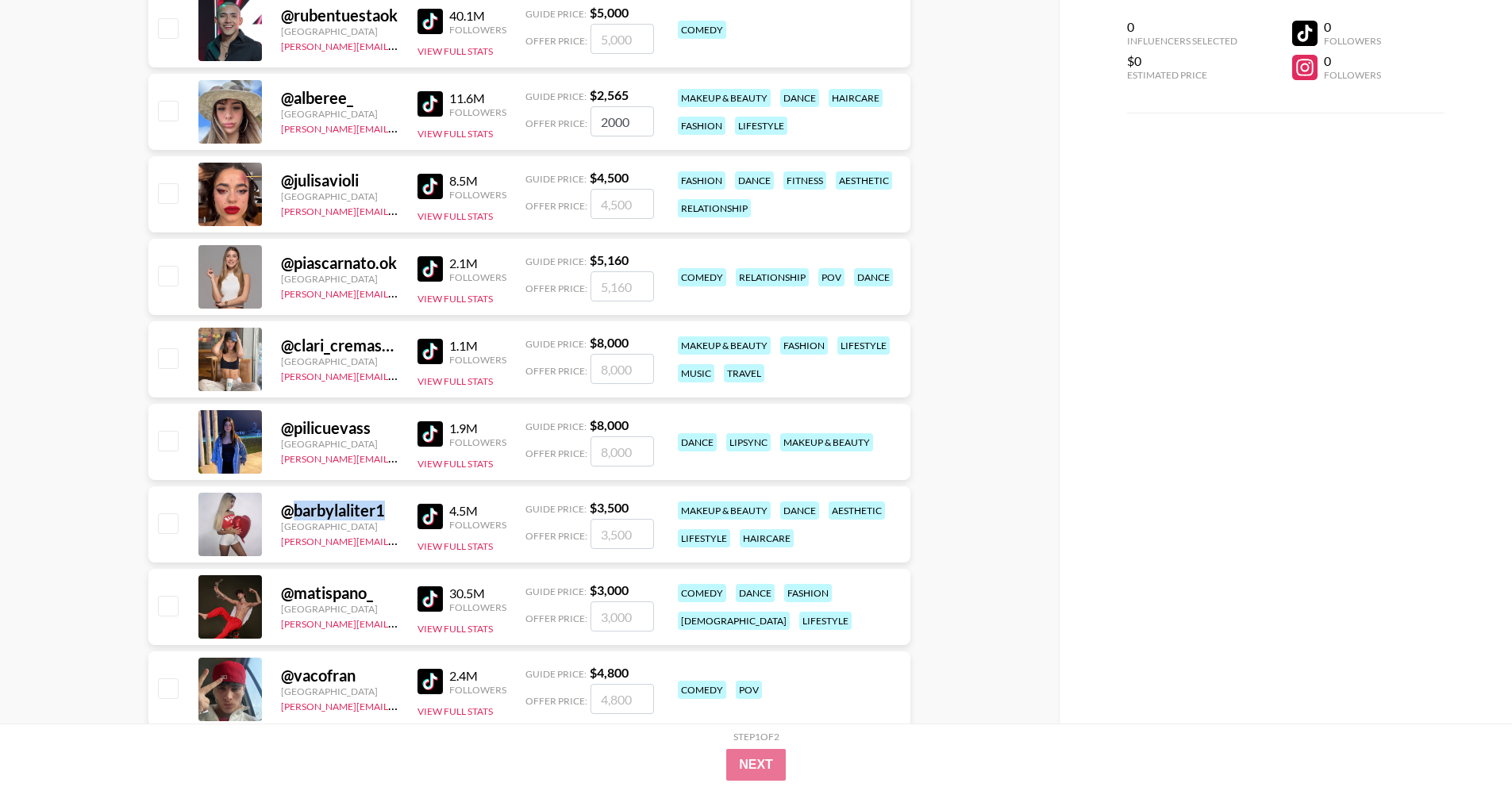
copy div "barbylaliter1"
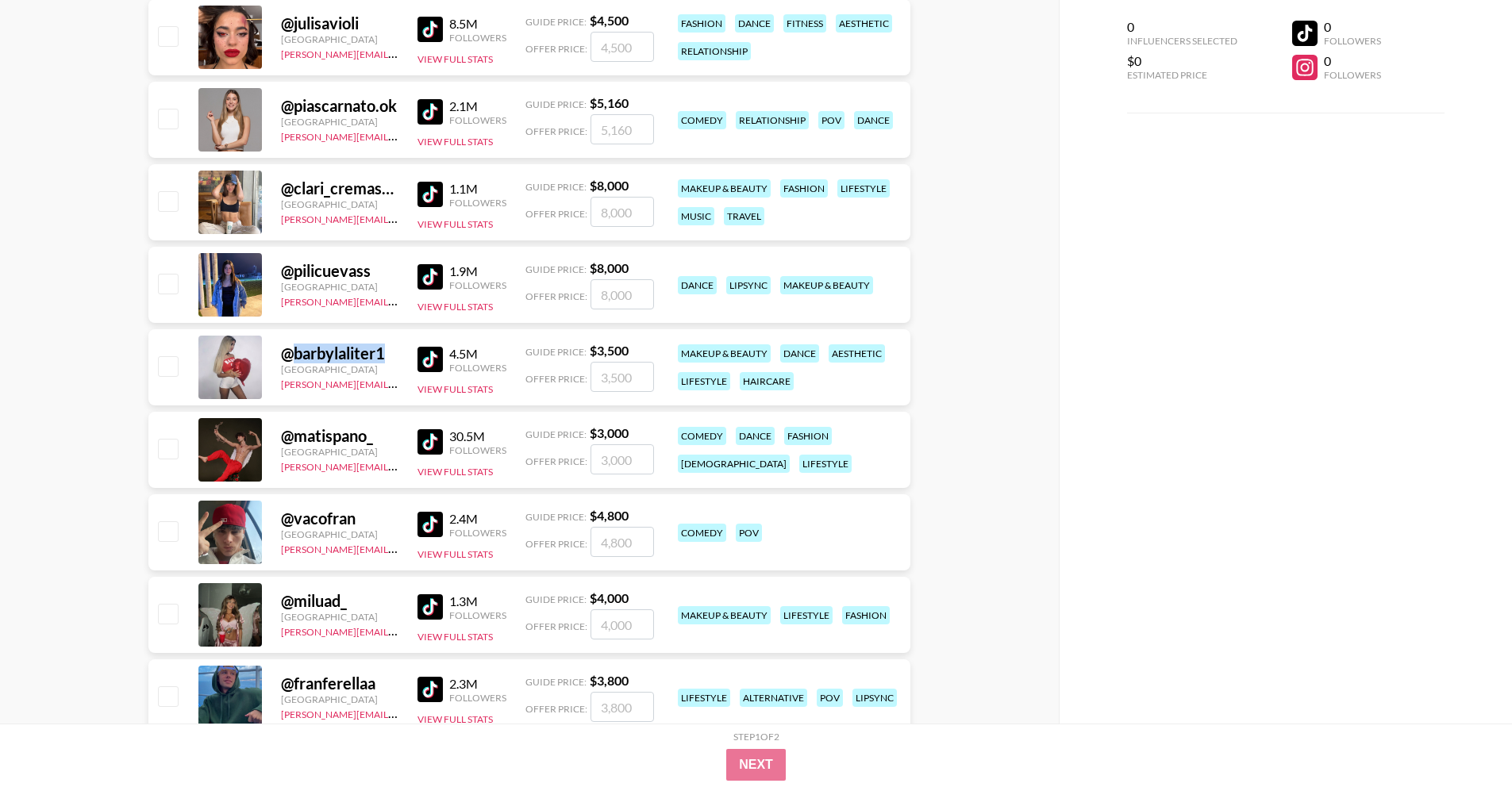
scroll to position [582, 0]
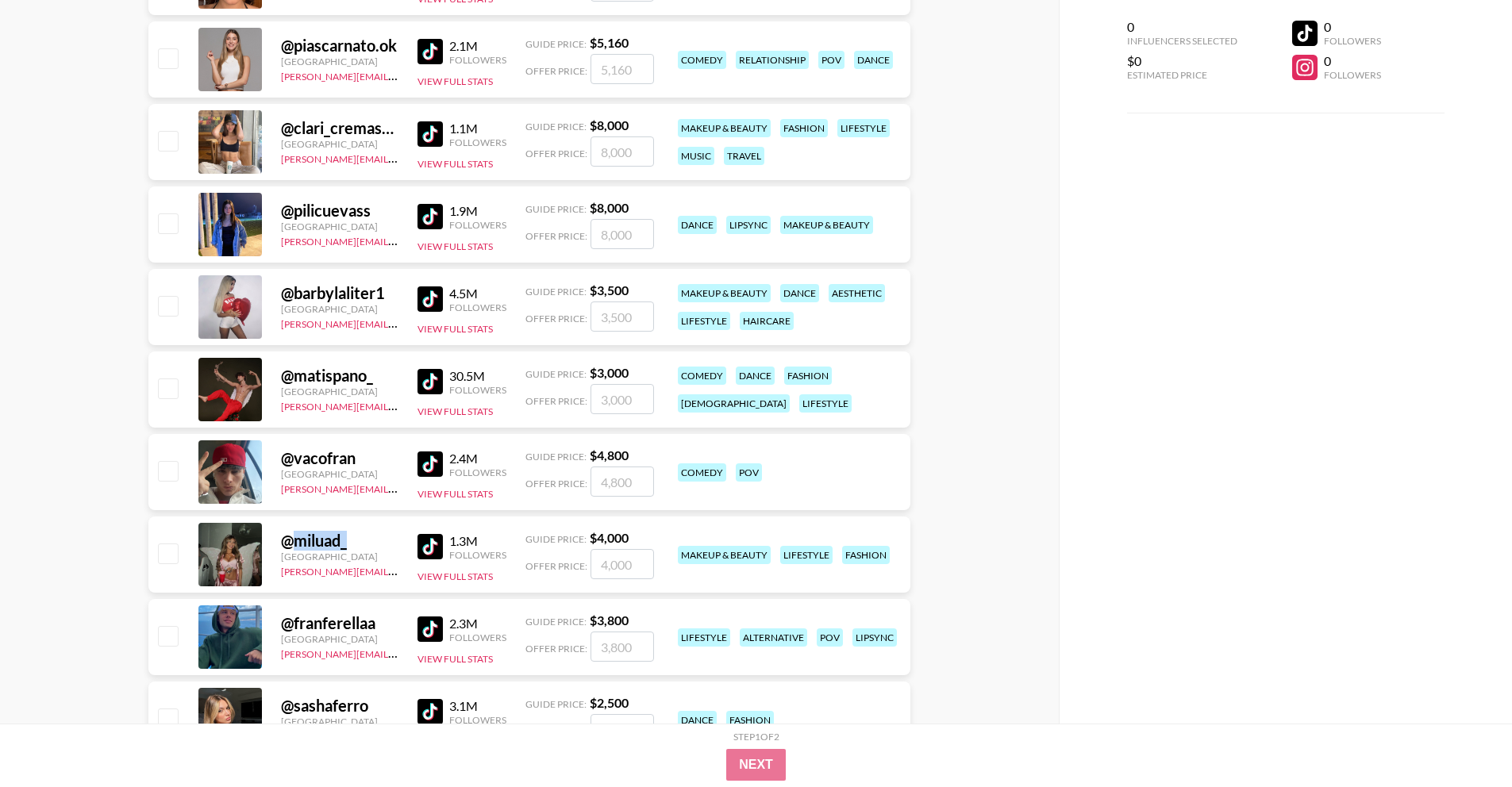
drag, startPoint x: 291, startPoint y: 543, endPoint x: 354, endPoint y: 540, distance: 63.1
click at [355, 541] on div "@ miluad_" at bounding box center [339, 540] width 117 height 20
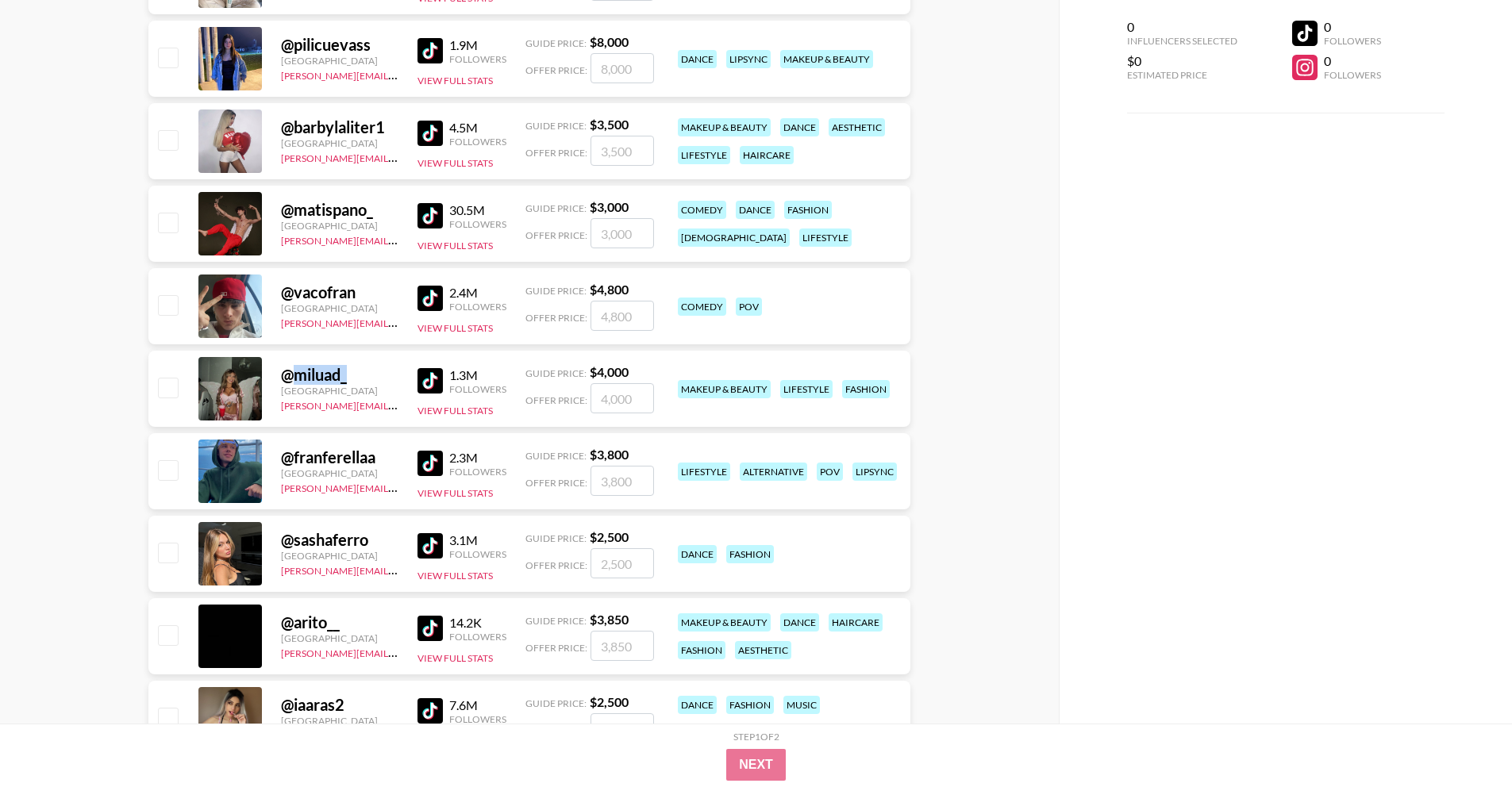
scroll to position [750, 0]
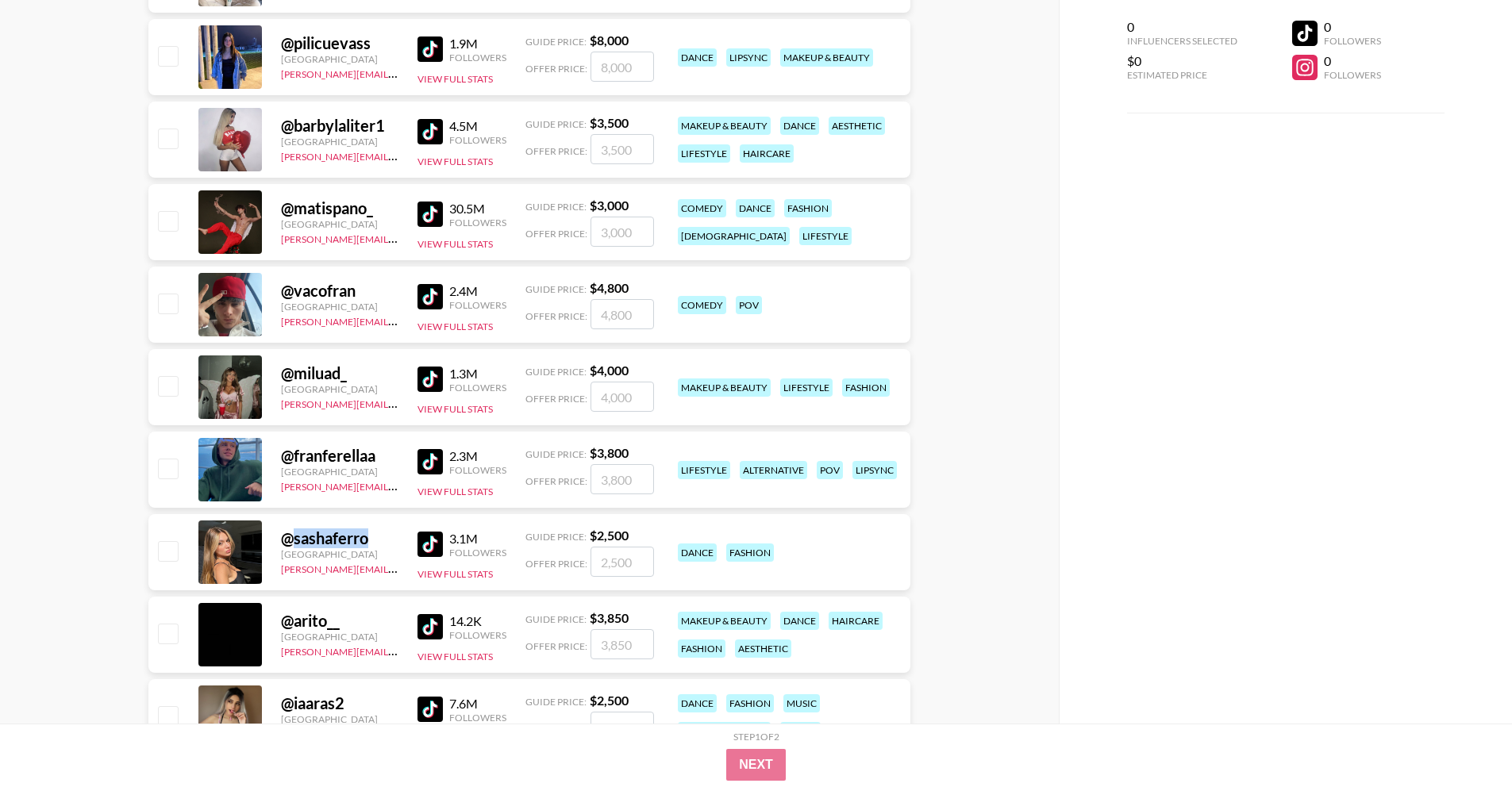
drag, startPoint x: 291, startPoint y: 537, endPoint x: 373, endPoint y: 538, distance: 82.0
click at [375, 538] on div "@ sashaferro" at bounding box center [339, 537] width 117 height 20
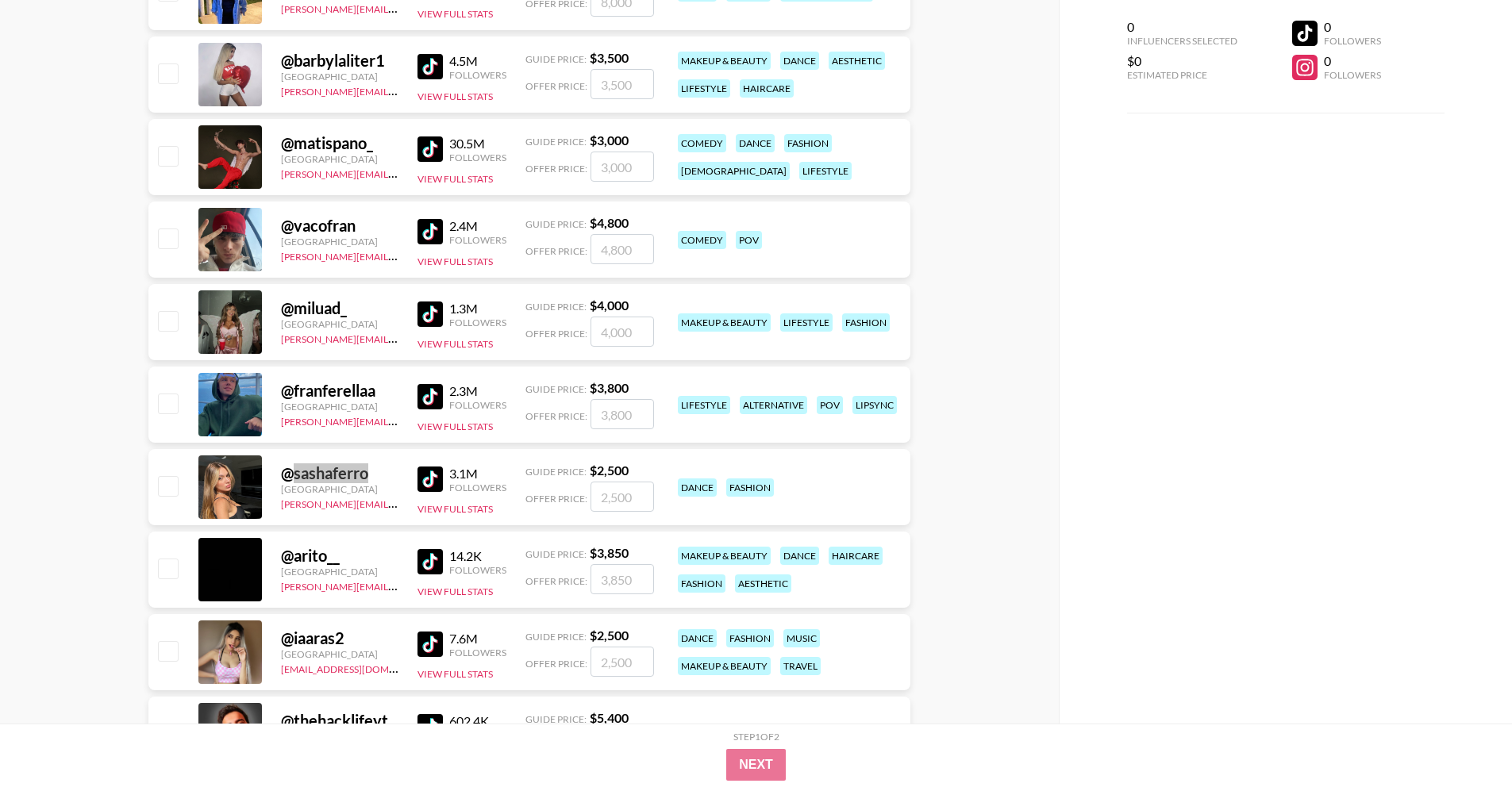
scroll to position [931, 0]
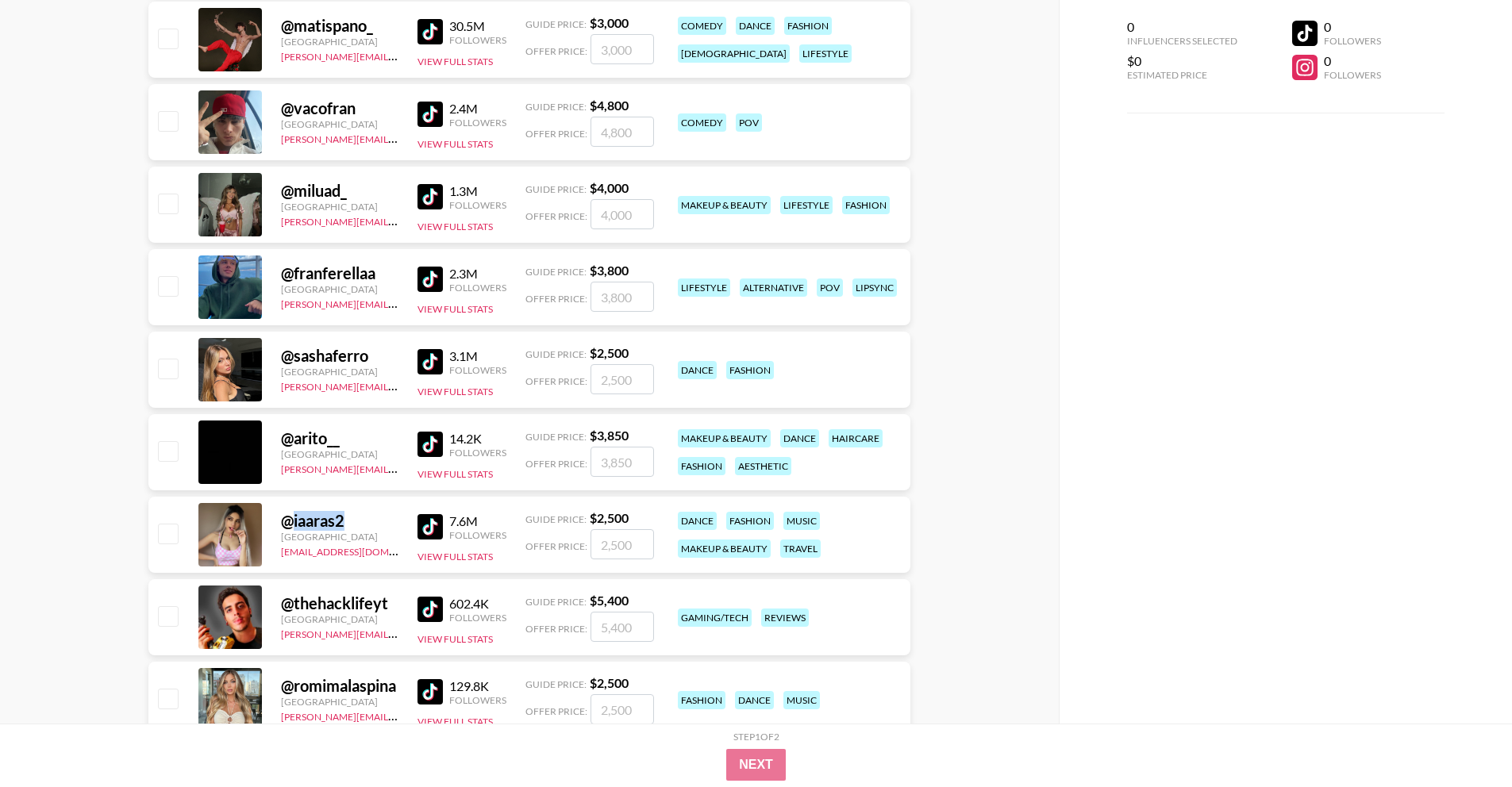
drag, startPoint x: 291, startPoint y: 518, endPoint x: 353, endPoint y: 520, distance: 62.0
click at [353, 520] on div "@ iaaras2" at bounding box center [339, 520] width 117 height 20
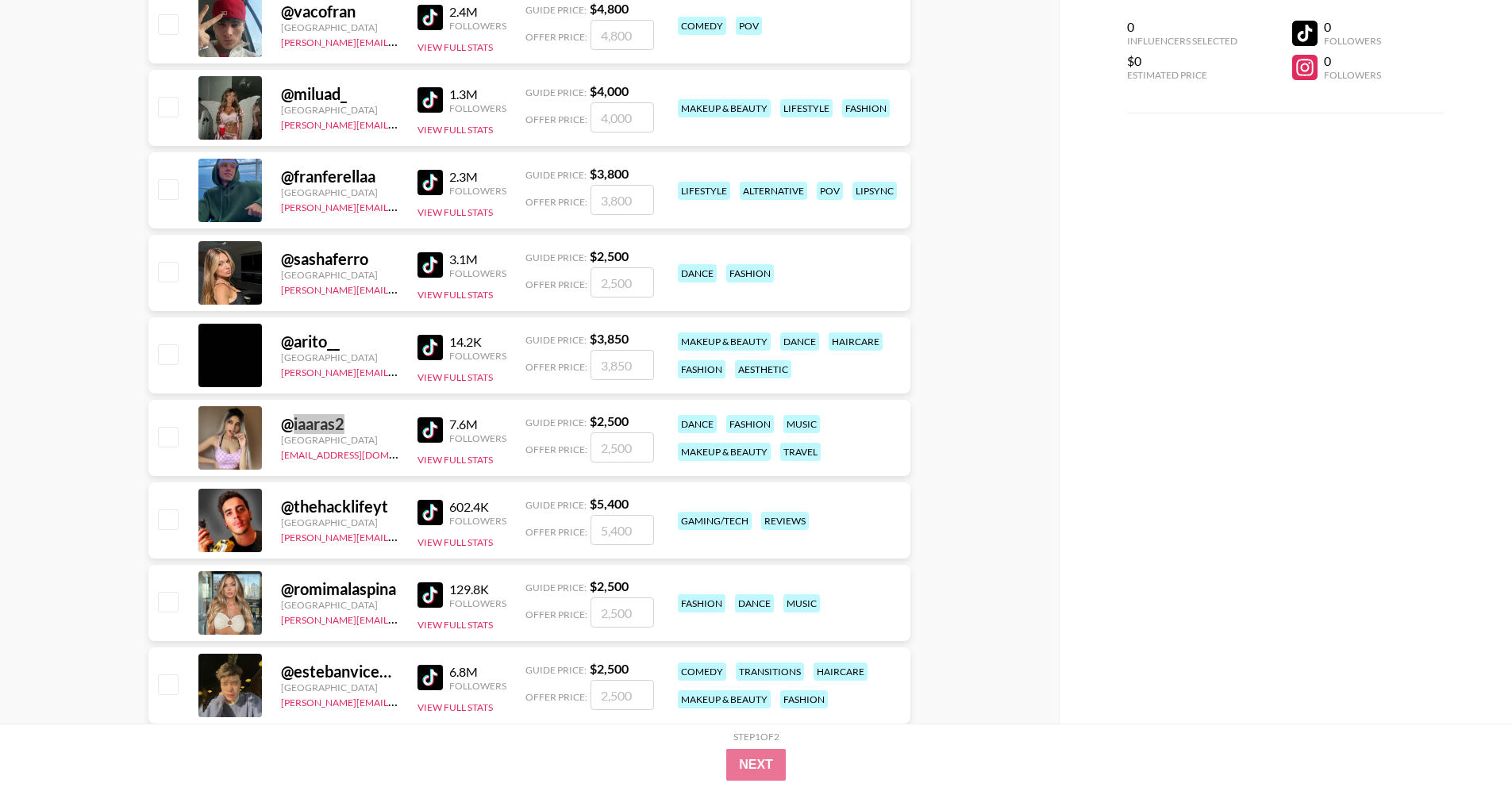
scroll to position [1031, 0]
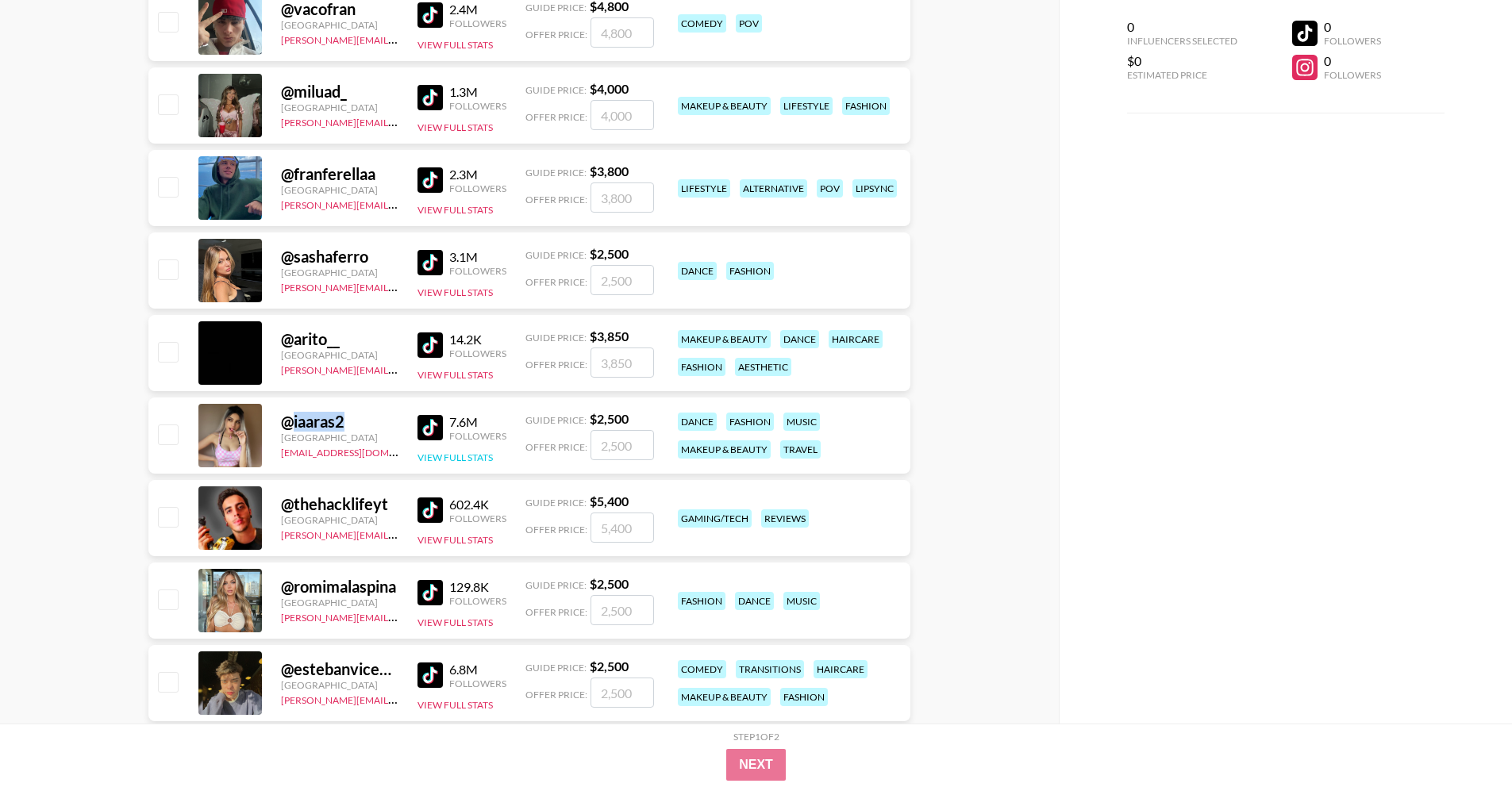
click at [434, 457] on button "View Full Stats" at bounding box center [455, 457] width 76 height 12
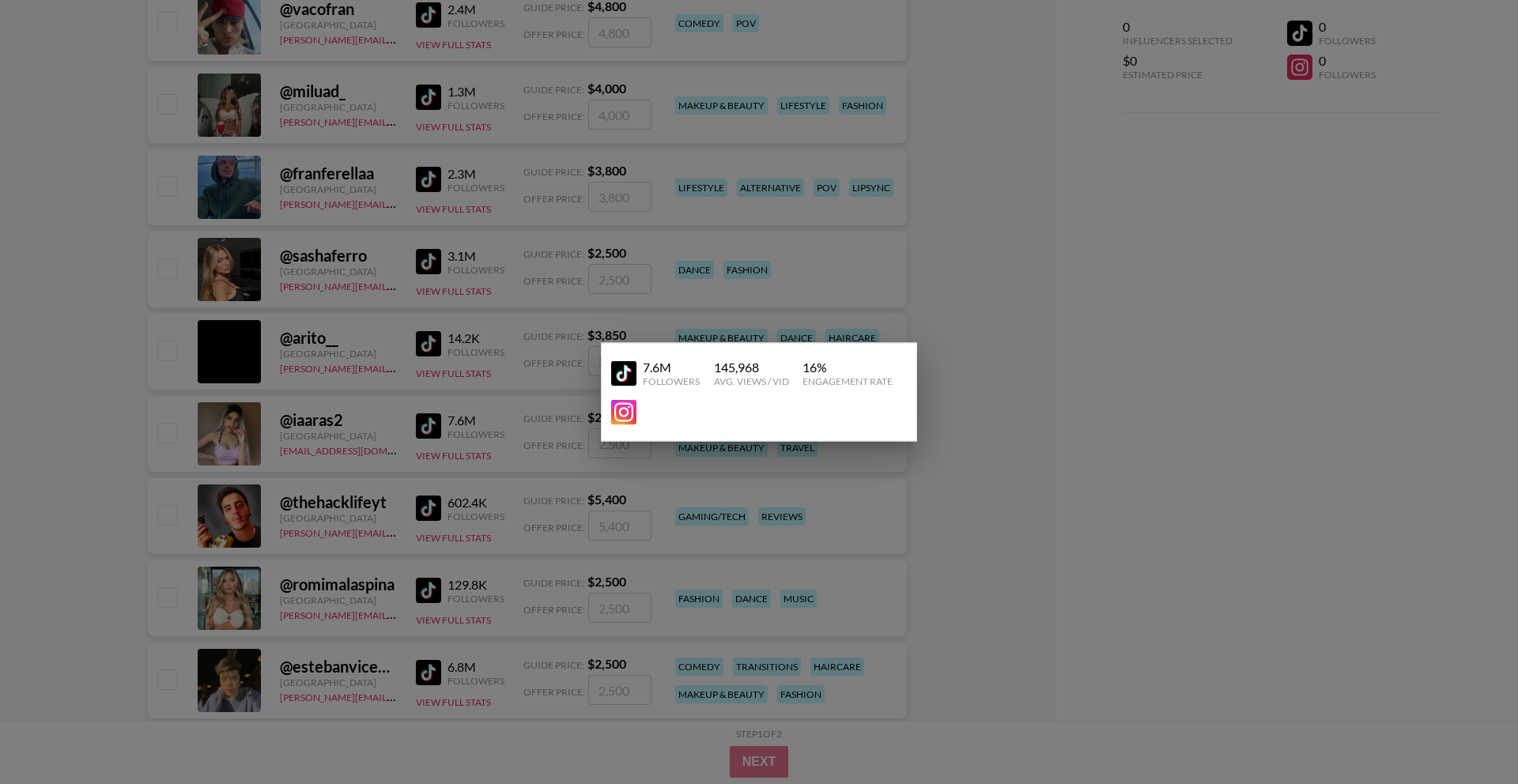
click at [359, 496] on div at bounding box center [759, 392] width 1518 height 784
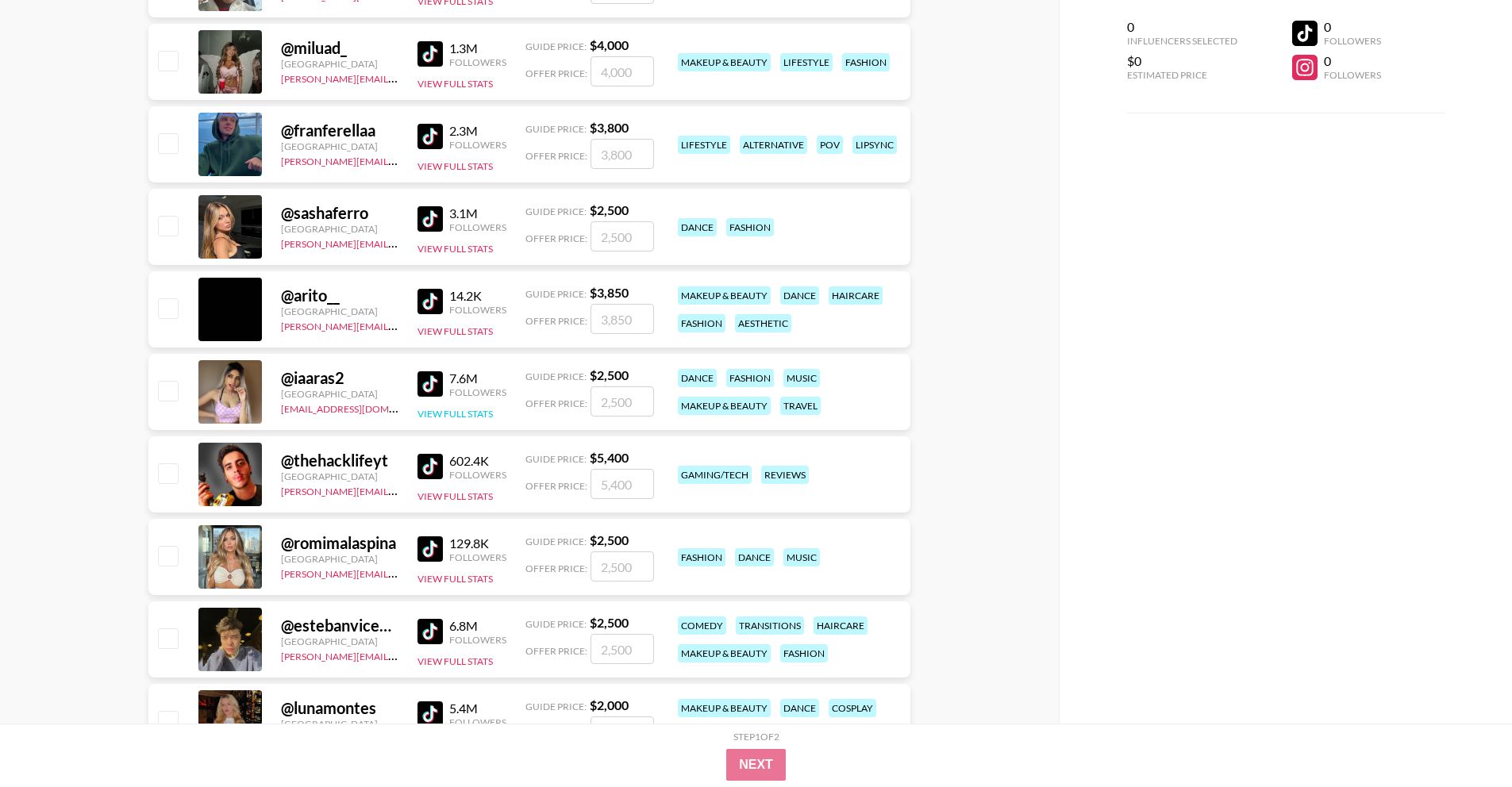
scroll to position [1089, 0]
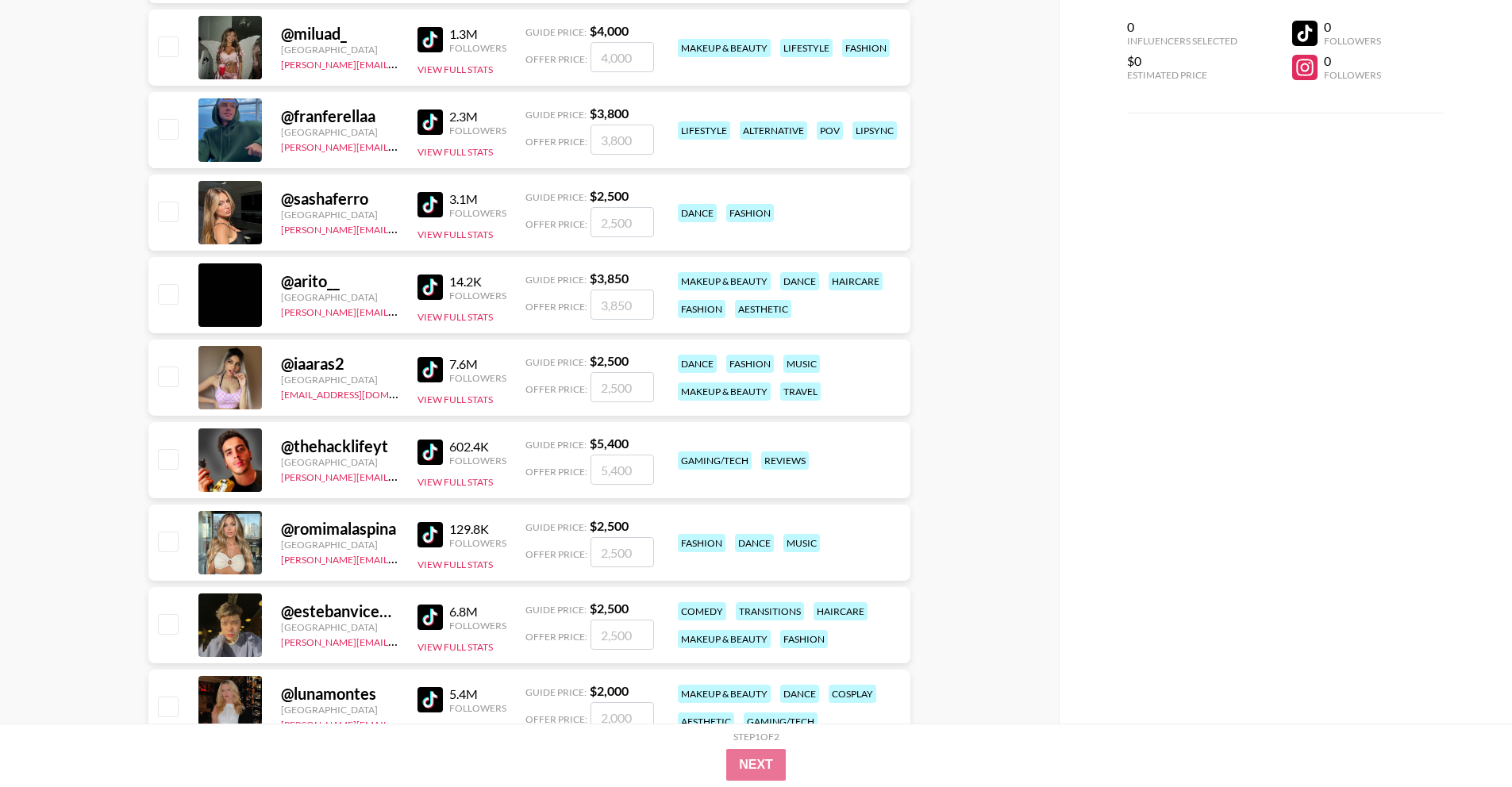
click at [315, 535] on div "@ romimalaspina" at bounding box center [339, 528] width 117 height 20
drag, startPoint x: 292, startPoint y: 529, endPoint x: 384, endPoint y: 529, distance: 92.0
click at [384, 529] on div "@ romimalaspina" at bounding box center [339, 528] width 117 height 20
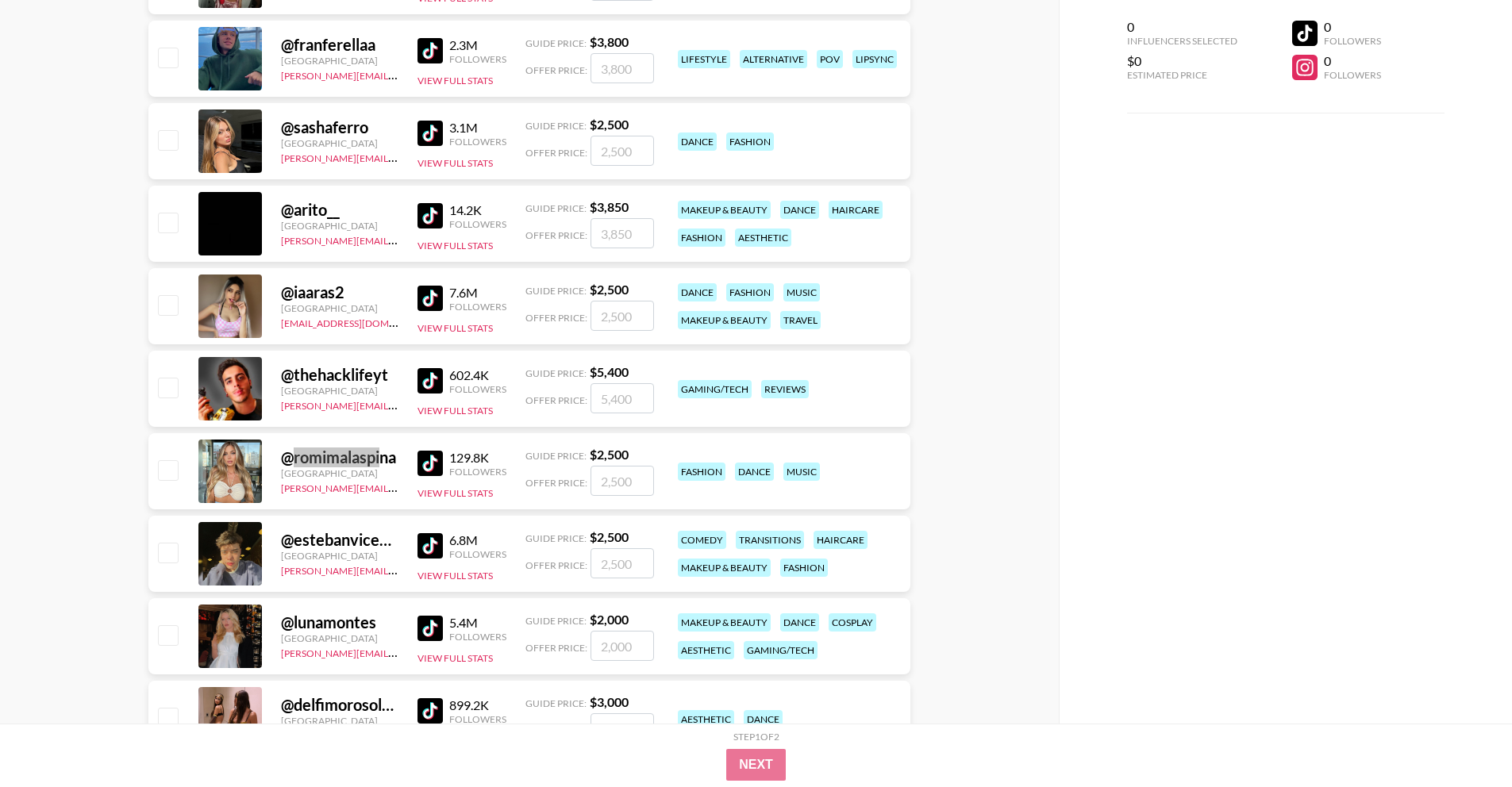
scroll to position [1250, 0]
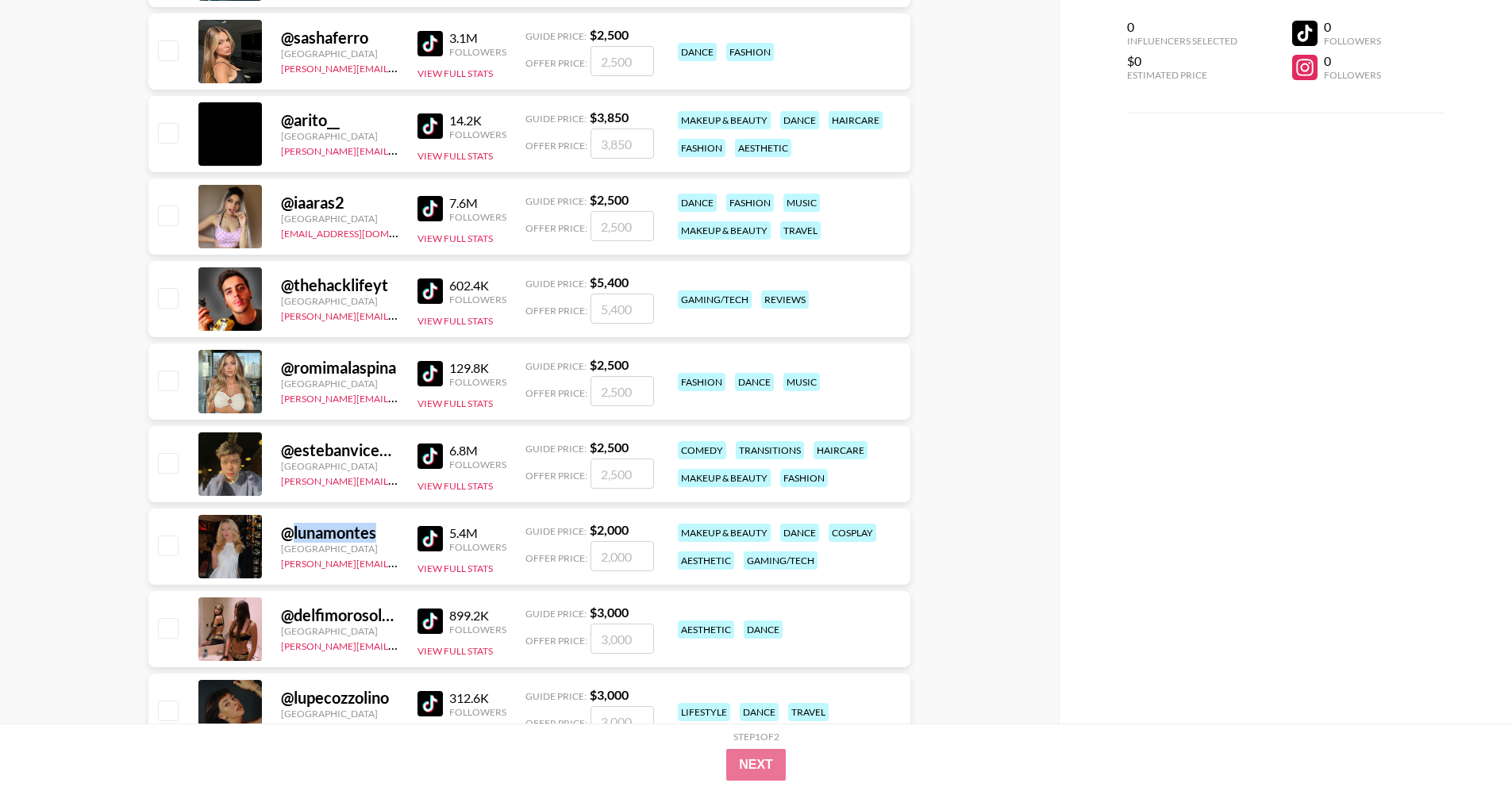
drag, startPoint x: 292, startPoint y: 531, endPoint x: 385, endPoint y: 528, distance: 93.0
click at [386, 528] on div "@ lunamontes" at bounding box center [339, 532] width 117 height 20
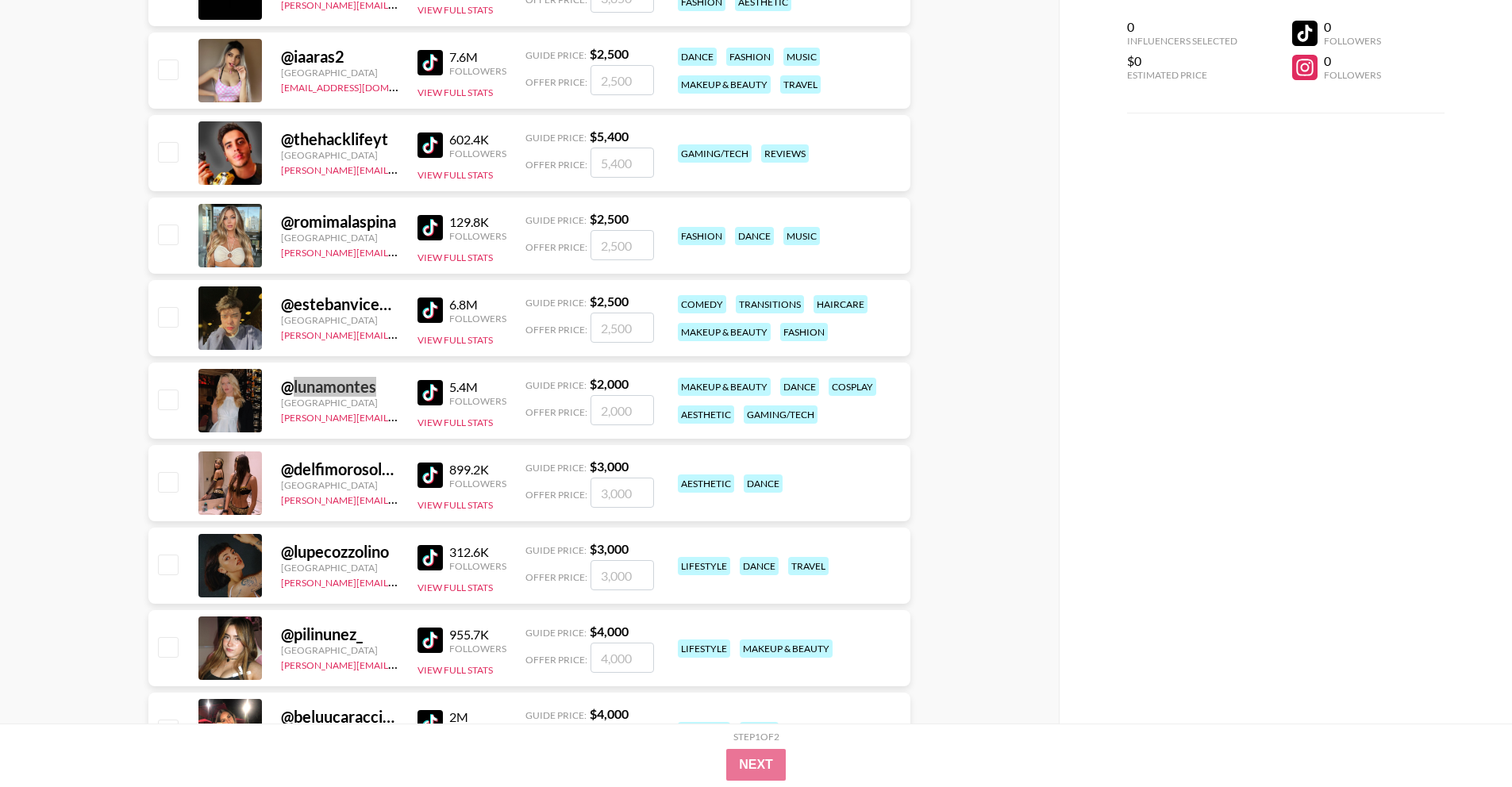
scroll to position [1397, 0]
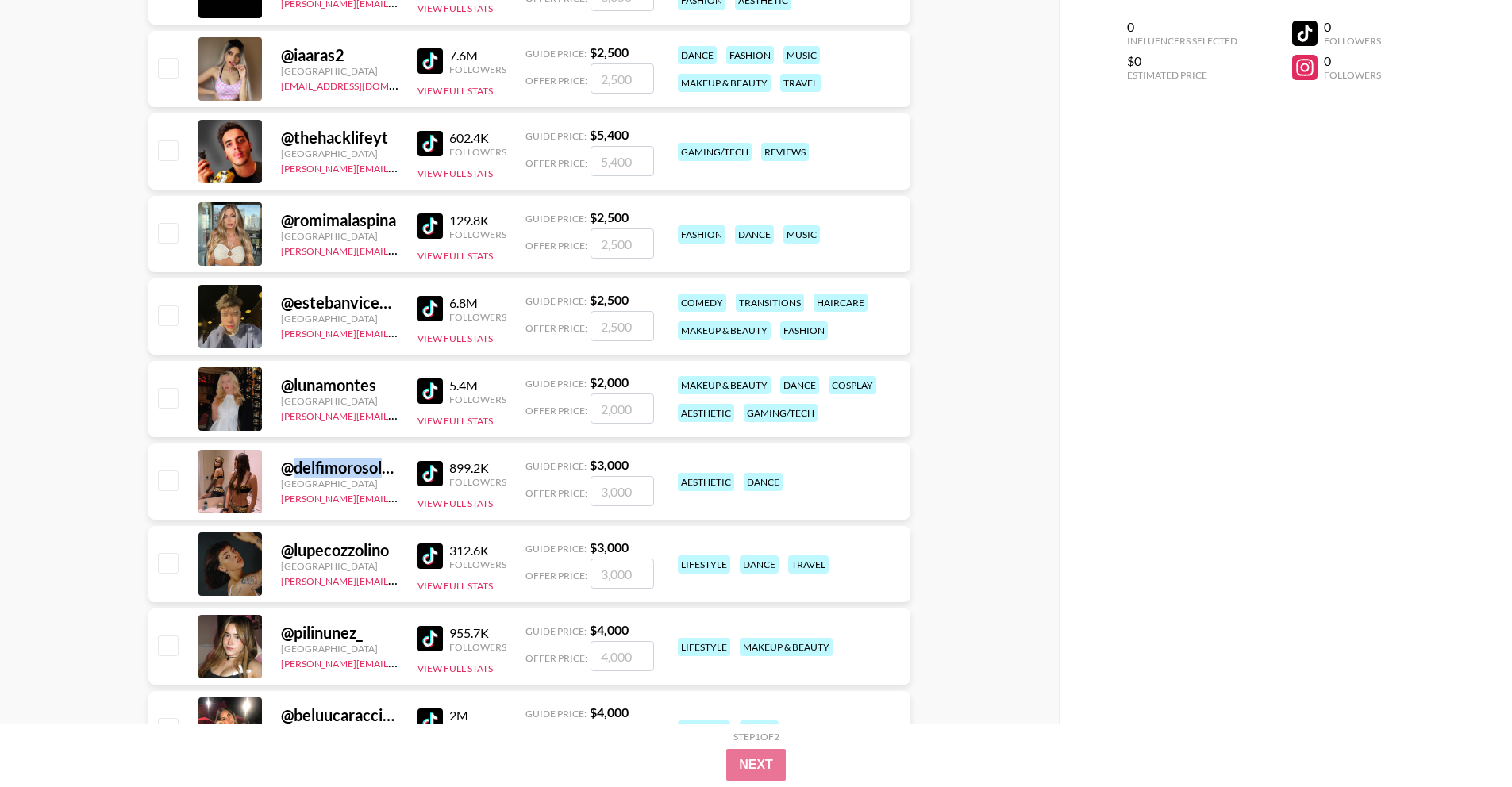
drag, startPoint x: 292, startPoint y: 471, endPoint x: 384, endPoint y: 472, distance: 92.0
click at [384, 472] on div "@ delfimorosolyy" at bounding box center [339, 467] width 117 height 20
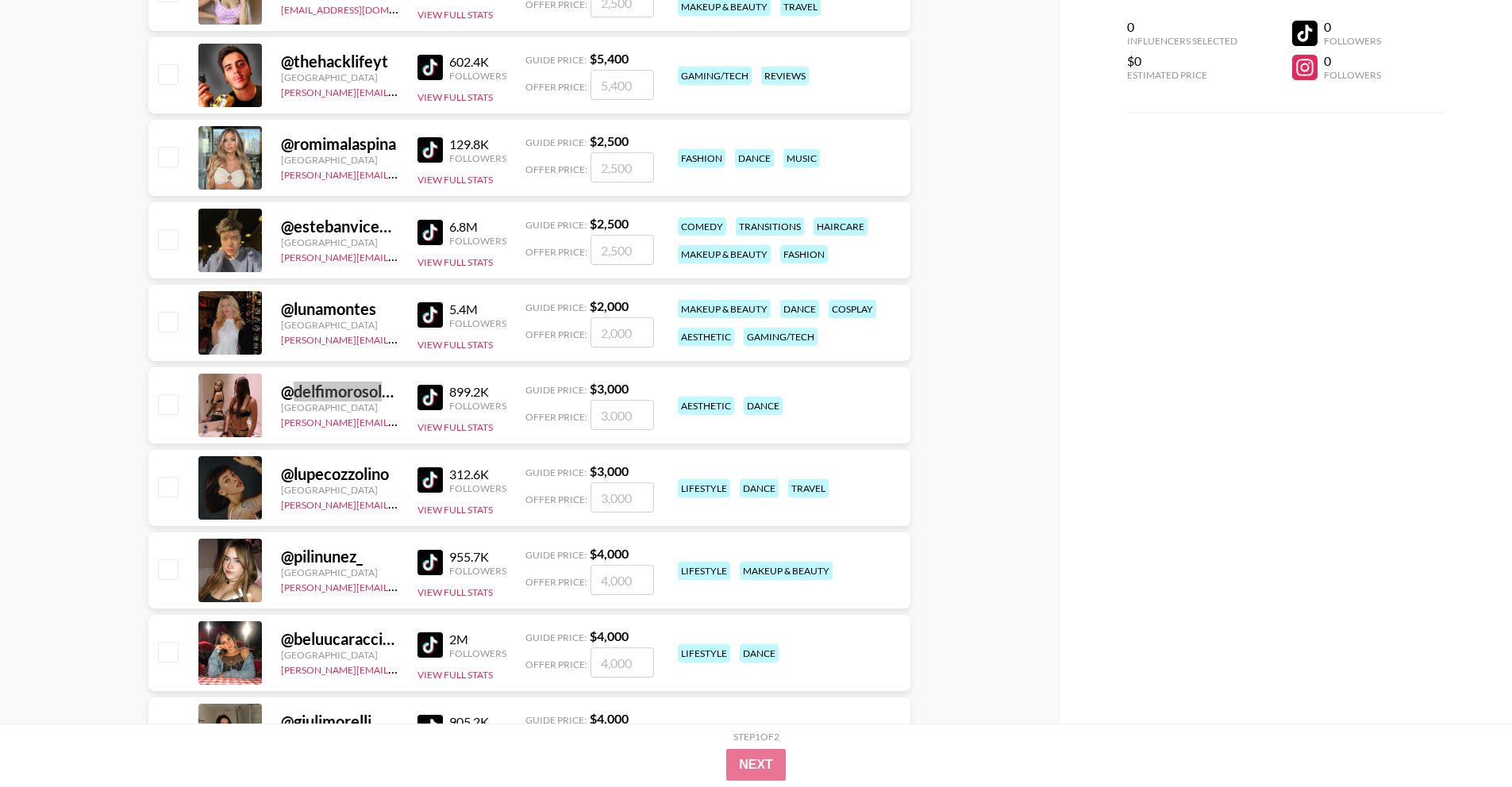
scroll to position [1475, 0]
drag, startPoint x: 291, startPoint y: 478, endPoint x: 383, endPoint y: 473, distance: 92.1
click at [386, 475] on div "@ lupecozzolino" at bounding box center [339, 473] width 117 height 20
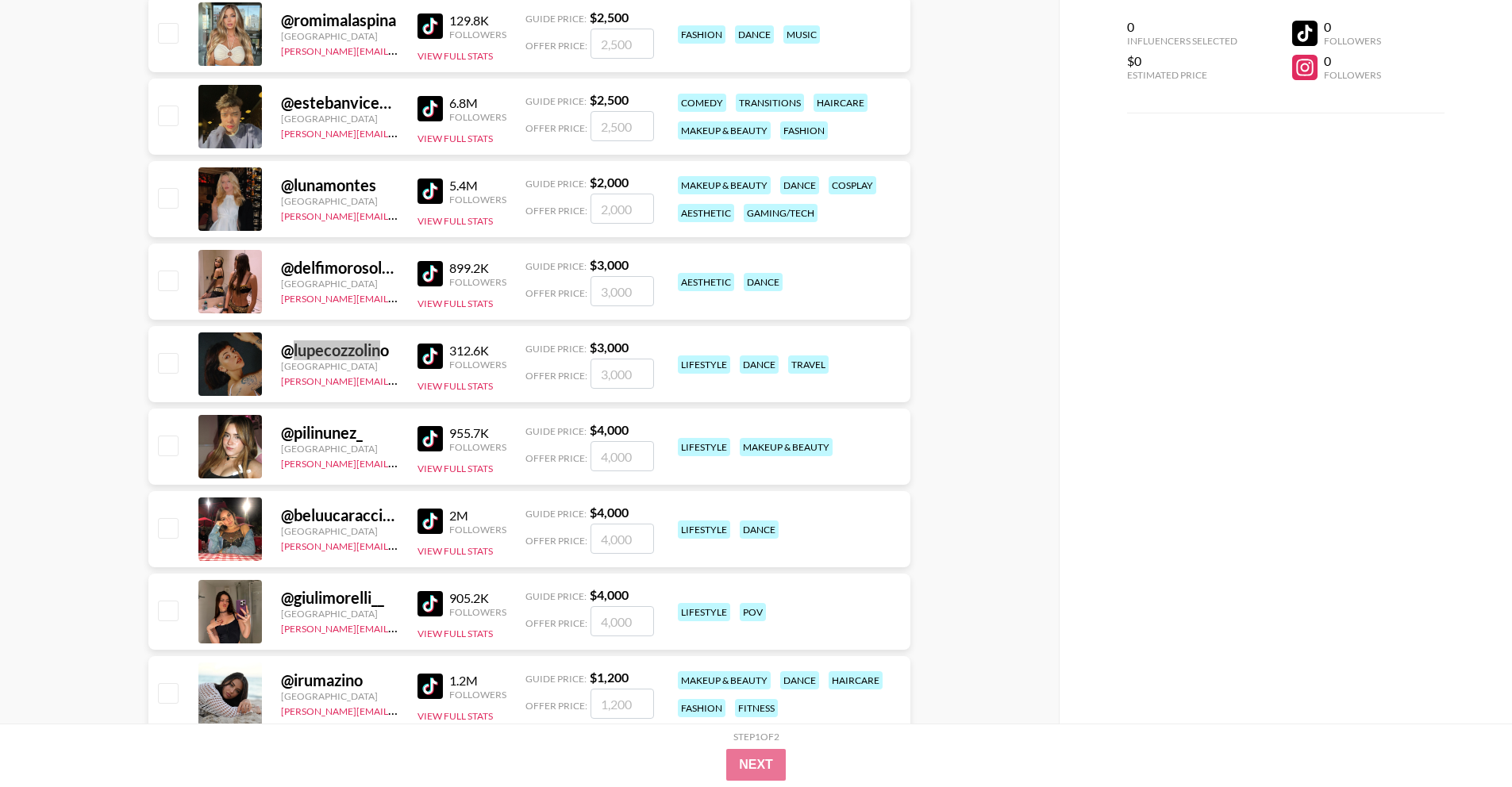
scroll to position [1599, 0]
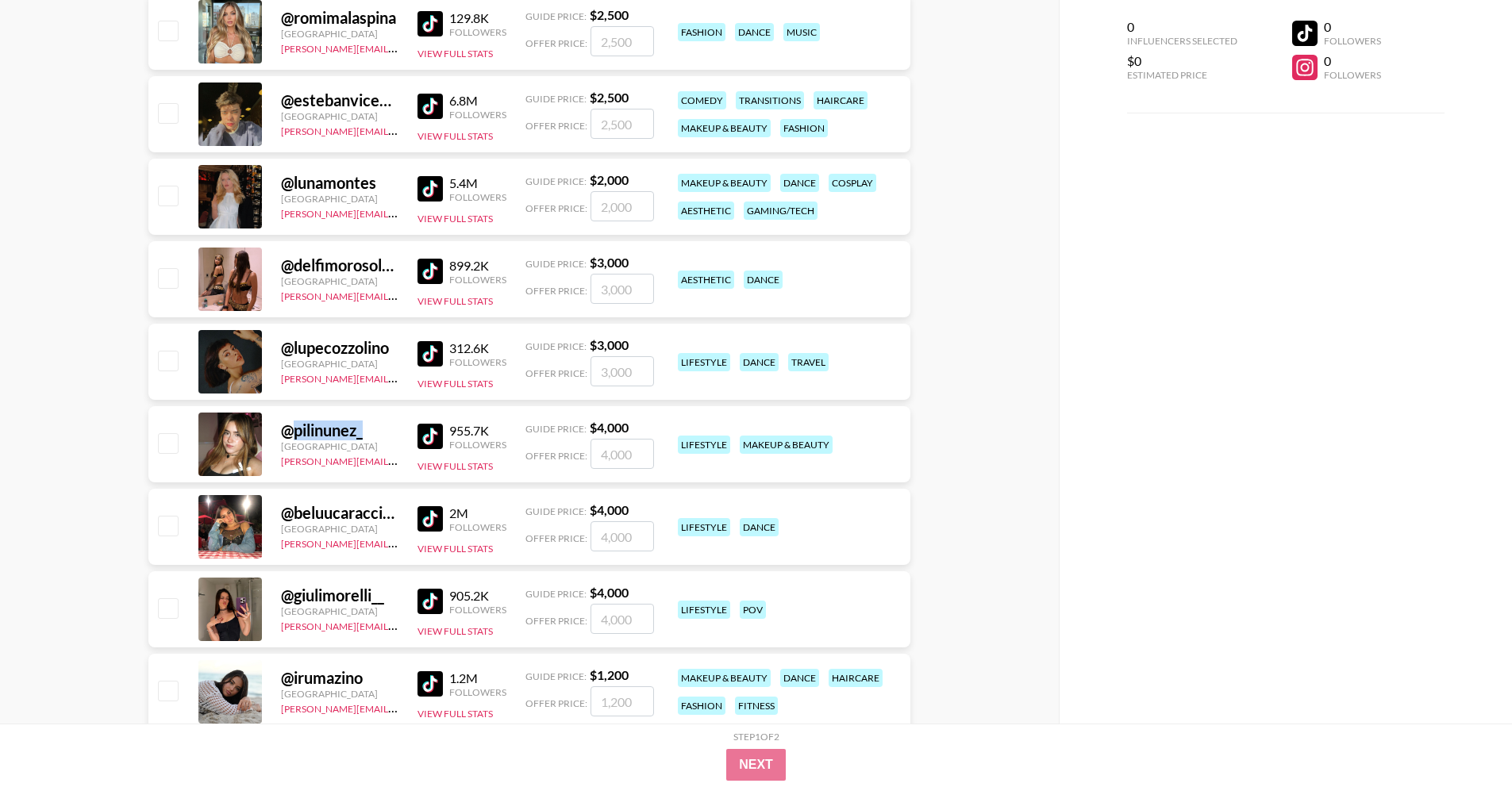
drag, startPoint x: 292, startPoint y: 434, endPoint x: 362, endPoint y: 433, distance: 70.0
click at [364, 433] on div "@ pilinunez_" at bounding box center [339, 430] width 117 height 20
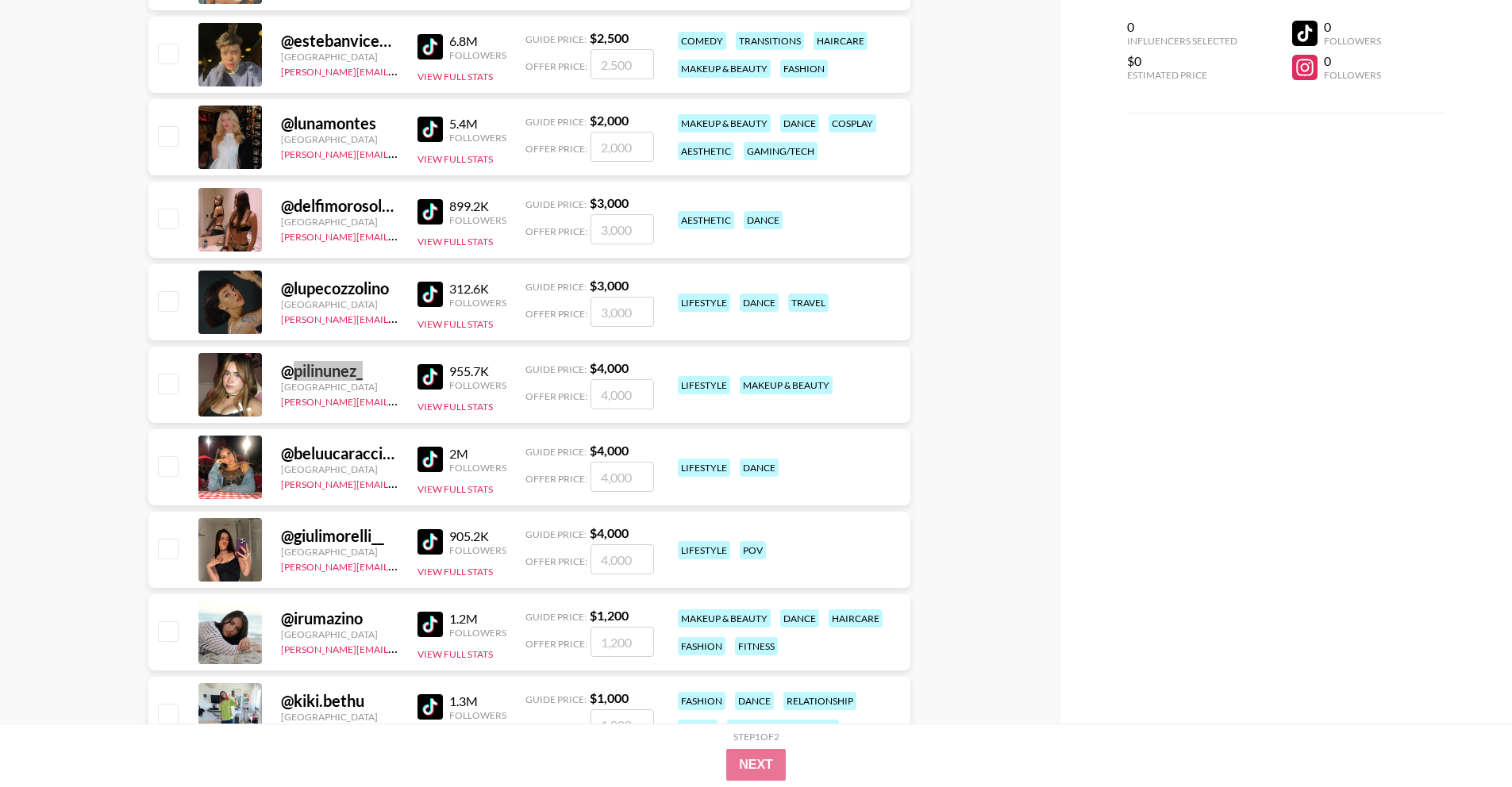
scroll to position [1660, 0]
drag, startPoint x: 297, startPoint y: 456, endPoint x: 387, endPoint y: 457, distance: 90.0
click at [387, 457] on div "@ beluucaracciolo" at bounding box center [339, 452] width 117 height 20
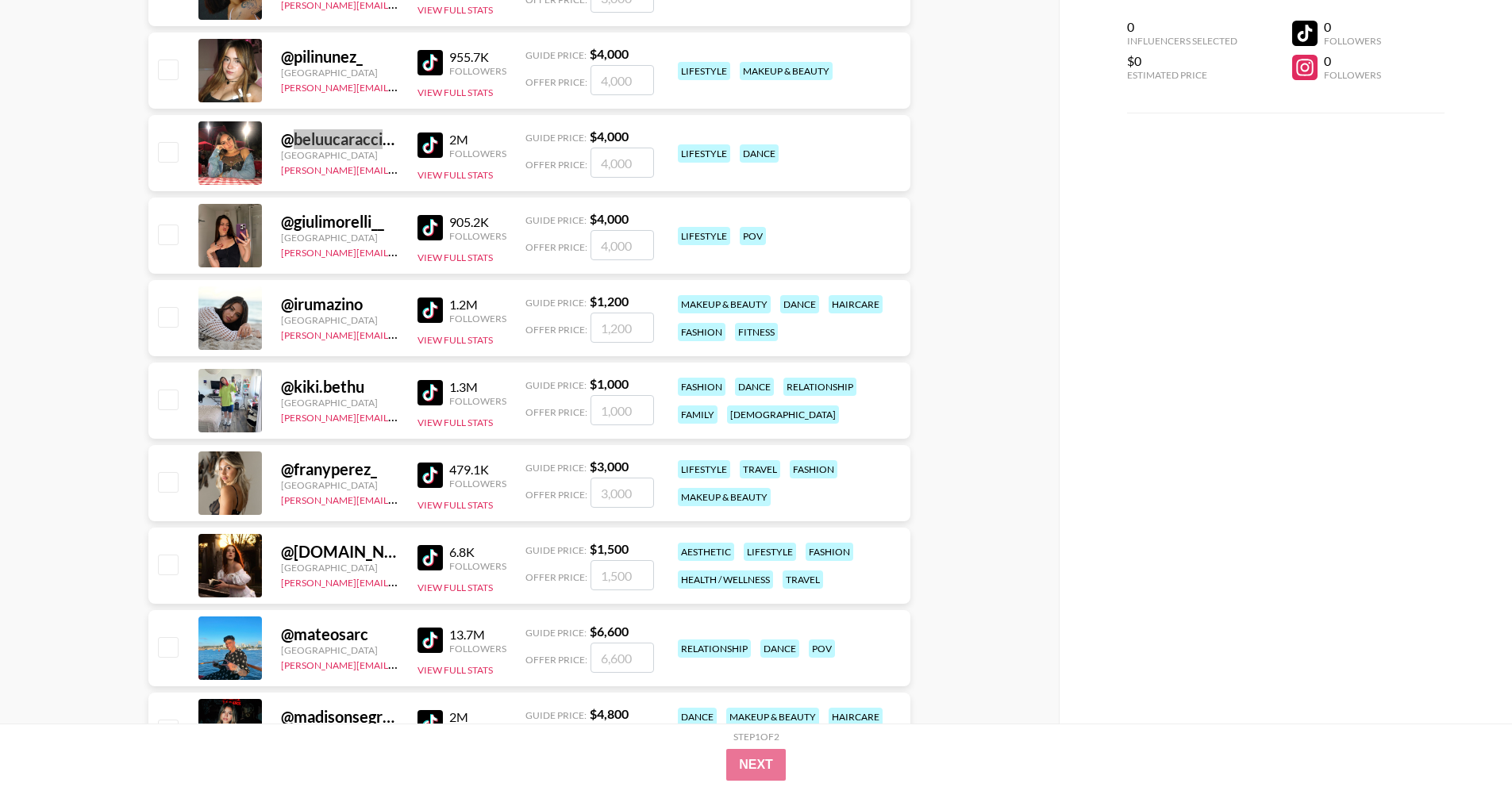
scroll to position [1979, 0]
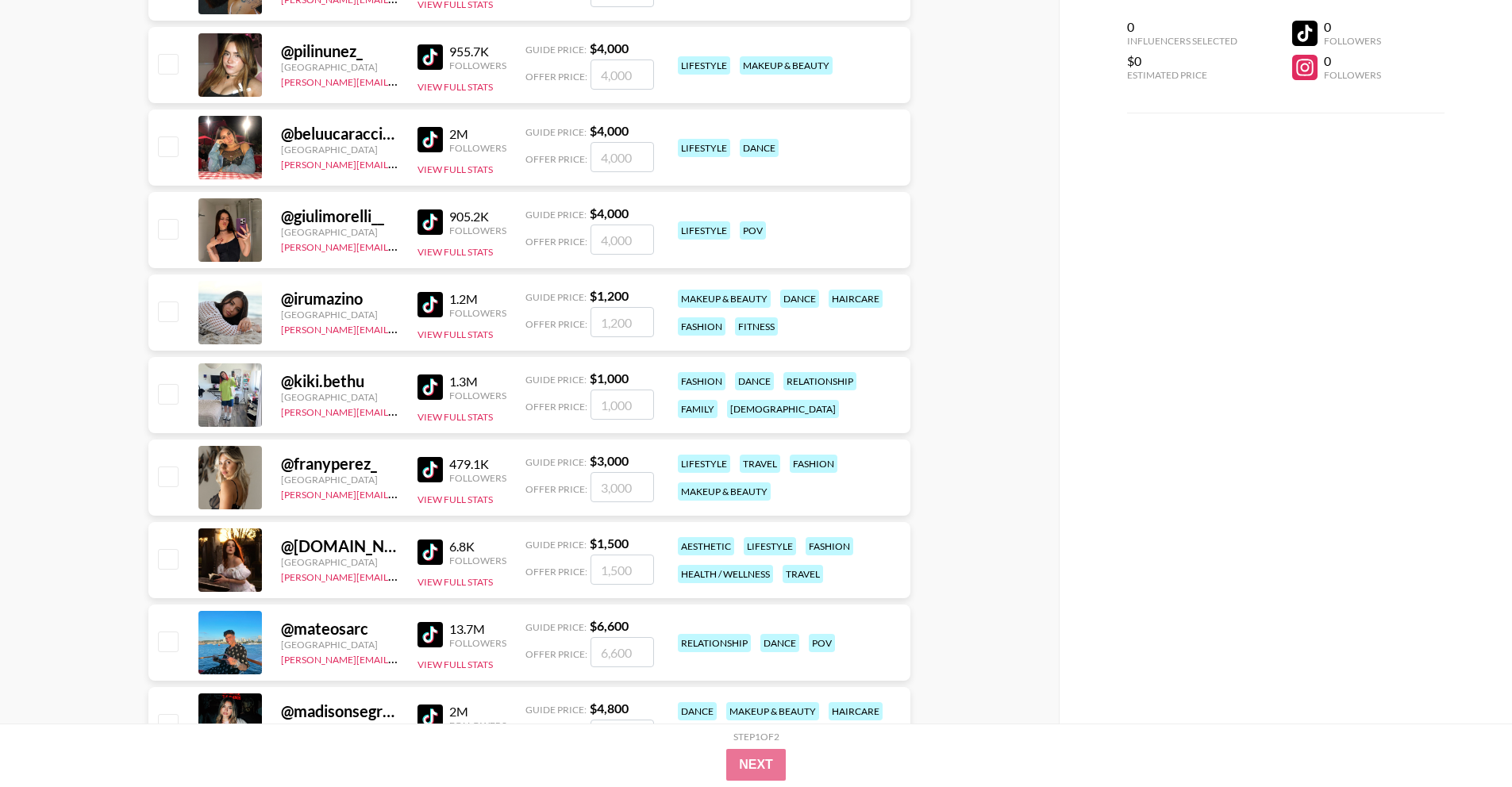
click at [334, 217] on div "@ giulimorelli__" at bounding box center [339, 216] width 117 height 20
drag, startPoint x: 293, startPoint y: 218, endPoint x: 378, endPoint y: 219, distance: 85.0
click at [378, 219] on div "@ giulimorelli__" at bounding box center [339, 216] width 117 height 20
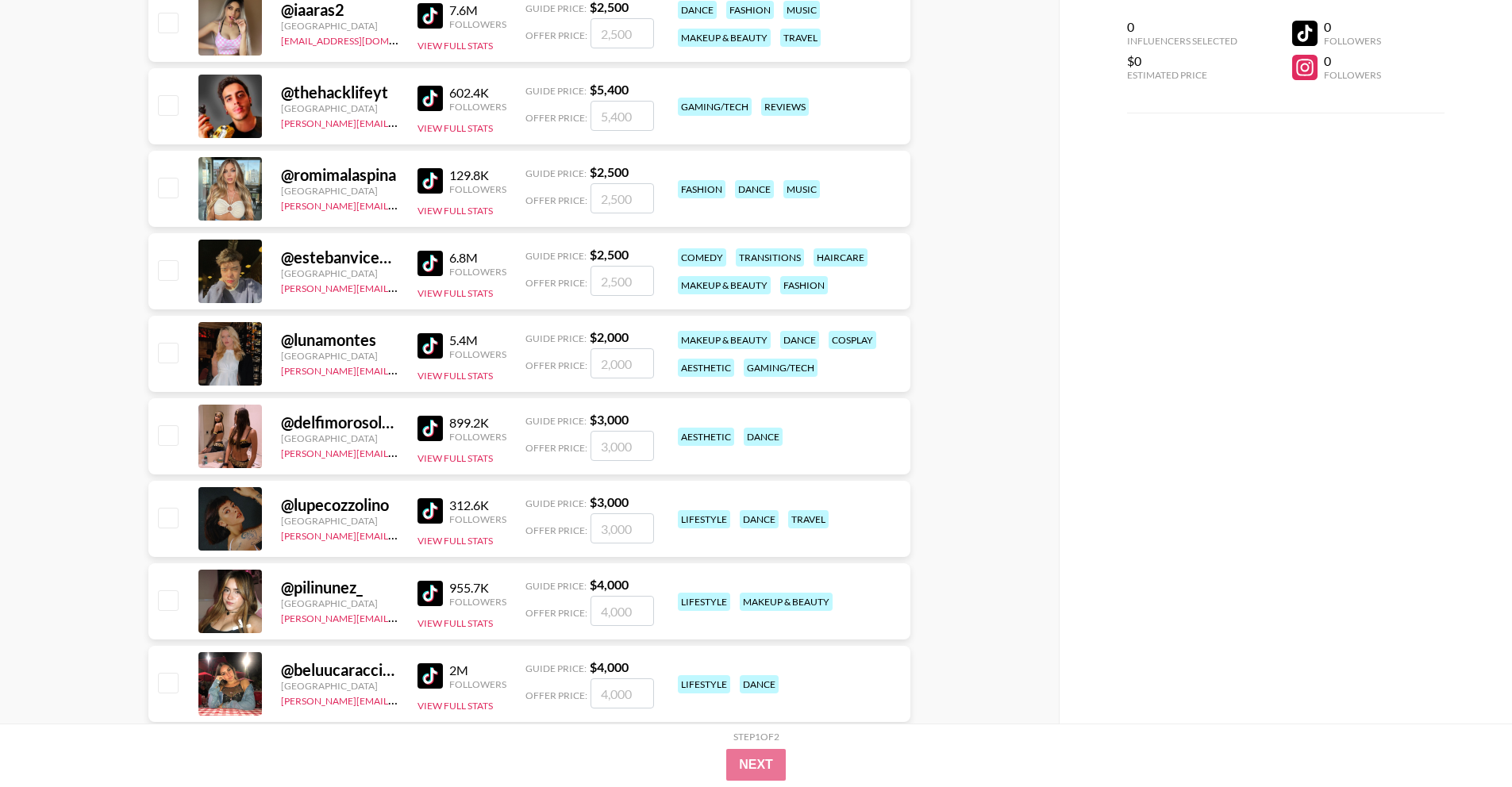
scroll to position [1118, 0]
